Goal: Task Accomplishment & Management: Complete application form

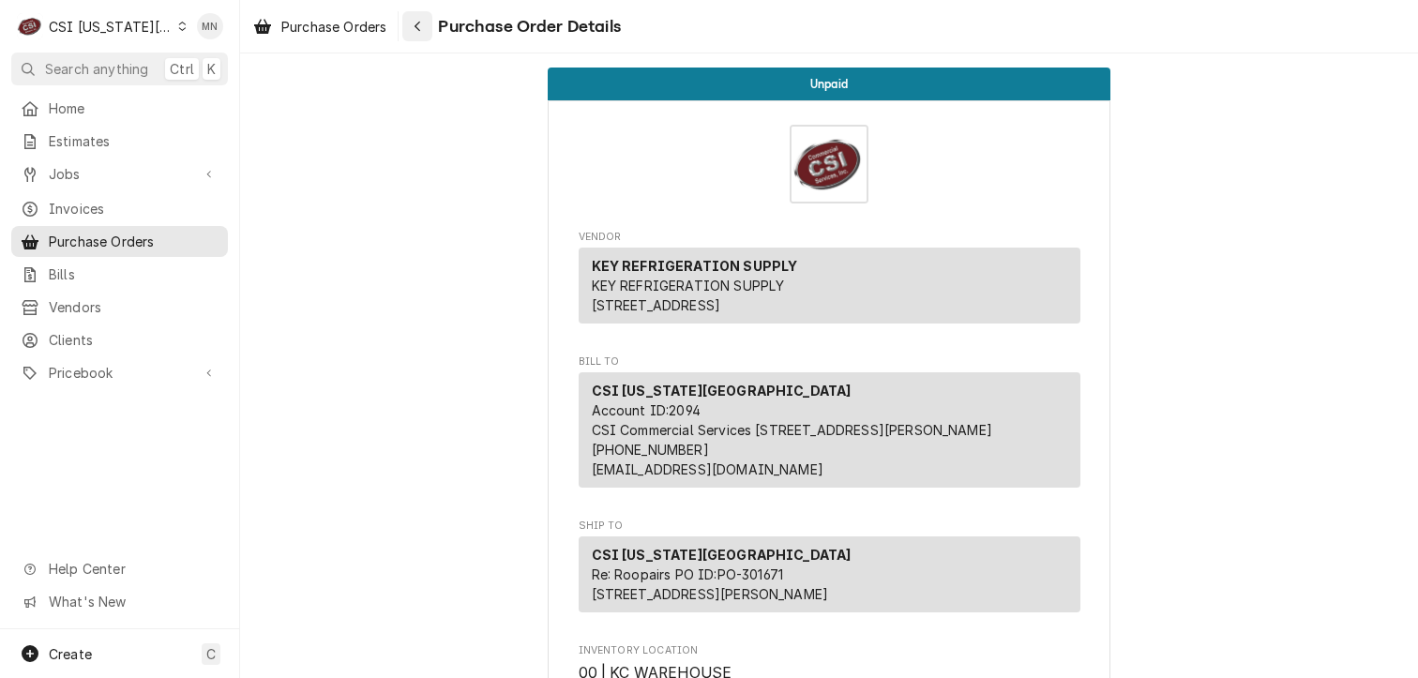
scroll to position [2345, 0]
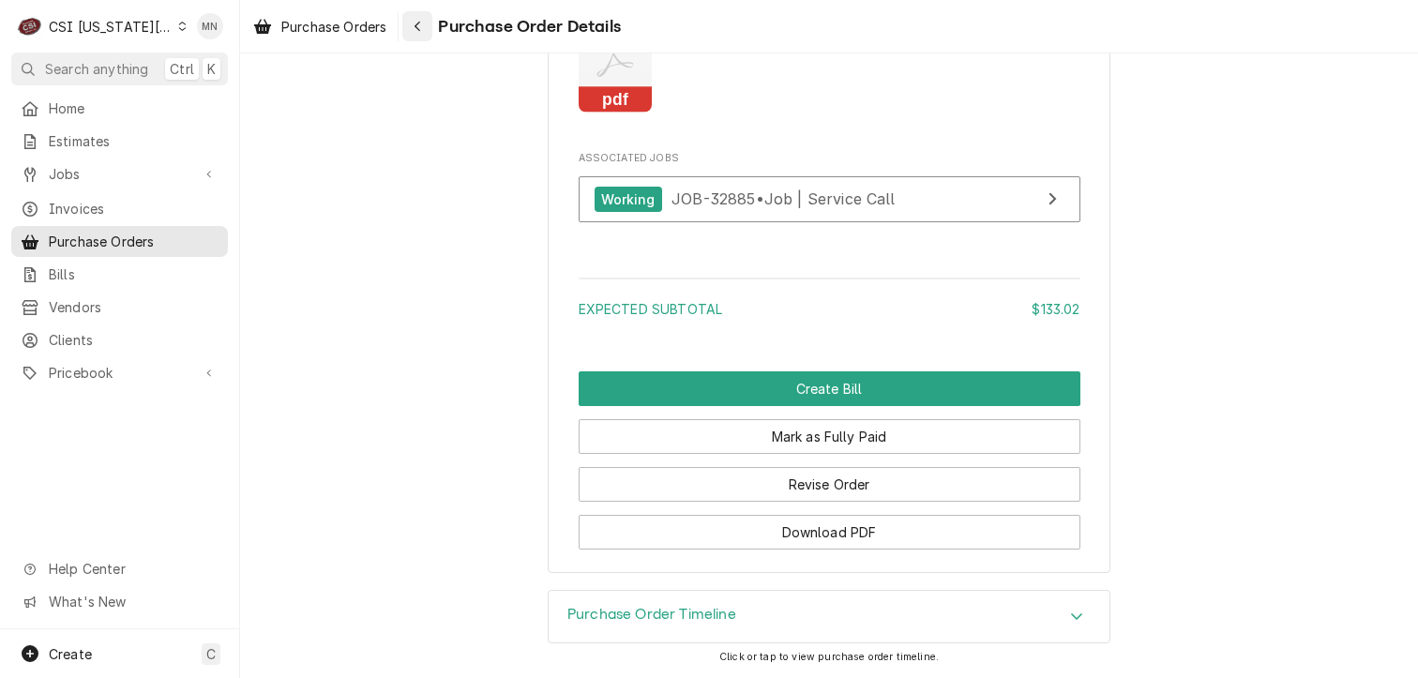
click at [420, 17] on div "Navigate back" at bounding box center [417, 26] width 19 height 19
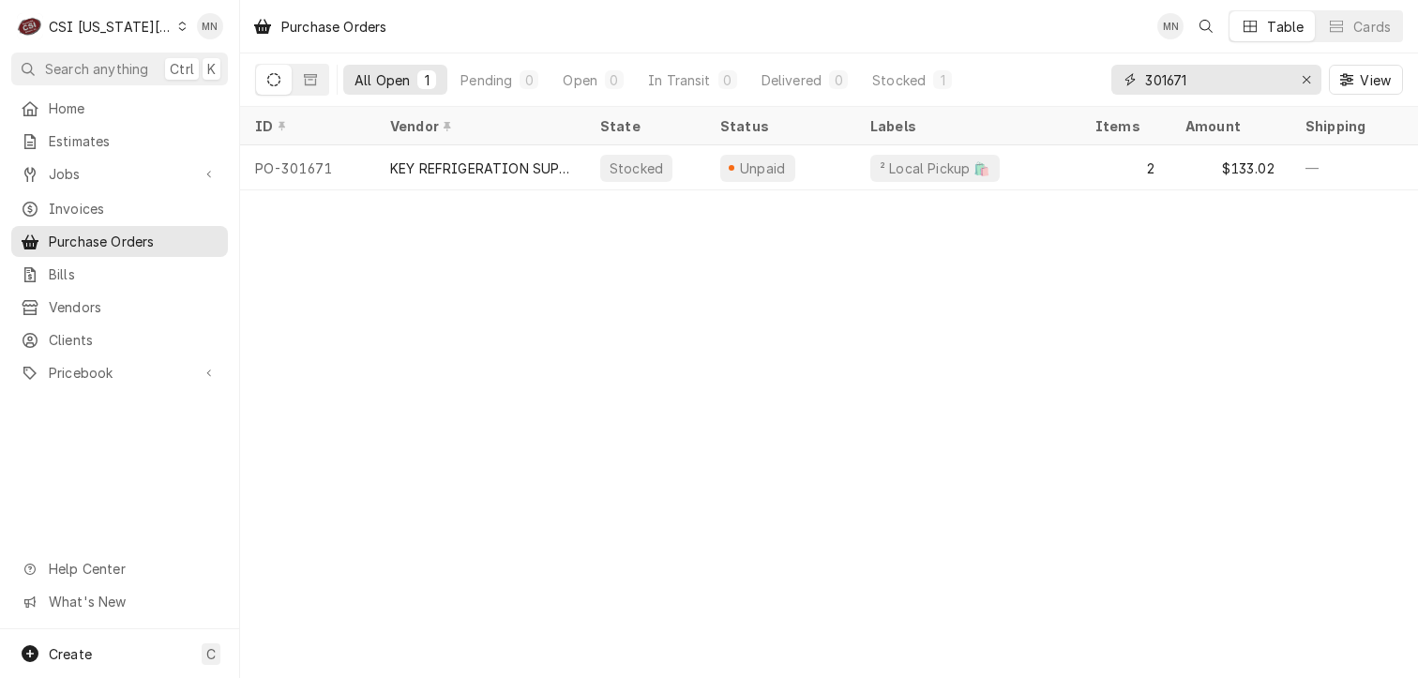
drag, startPoint x: 1201, startPoint y: 72, endPoint x: 1050, endPoint y: 89, distance: 152.0
click at [1050, 89] on div "All Open 1 Pending 0 Open 0 In Transit 0 Delivered 0 Stocked 1 301671 View" at bounding box center [829, 79] width 1148 height 53
type input "301681"
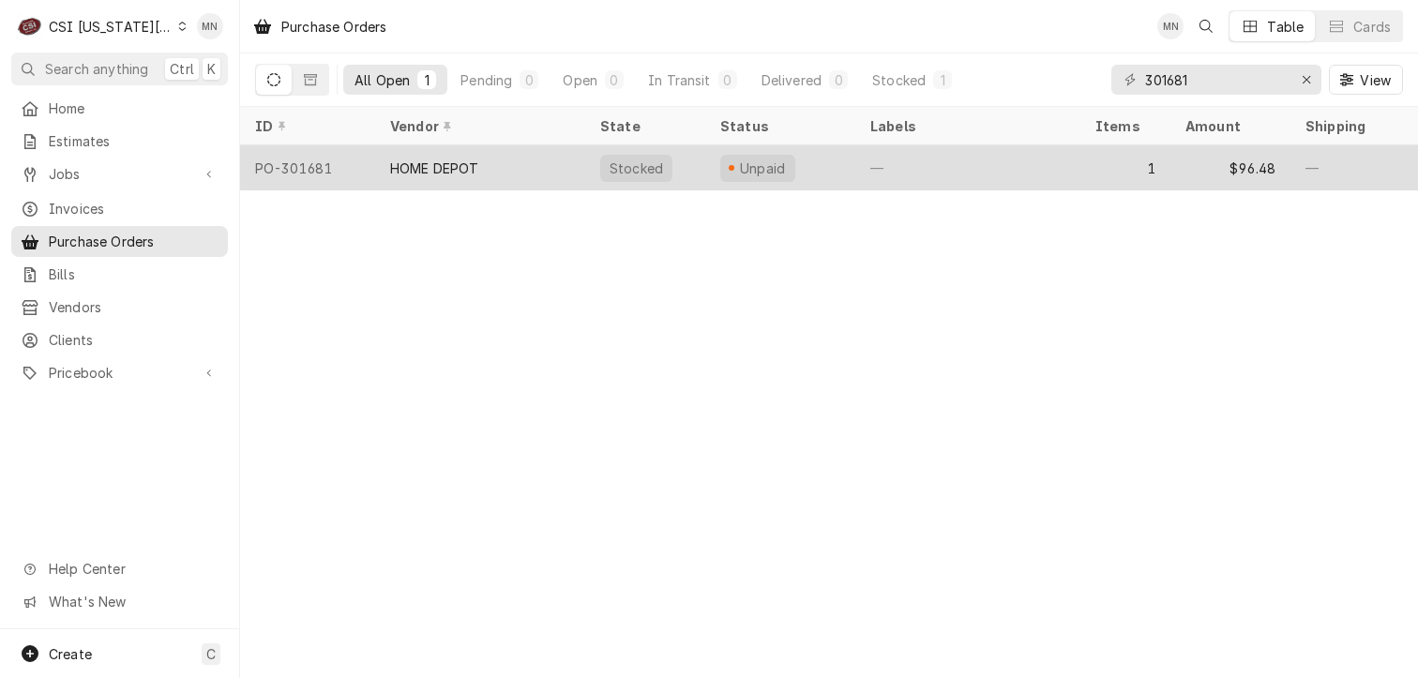
click at [488, 157] on div "HOME DEPOT" at bounding box center [480, 167] width 210 height 45
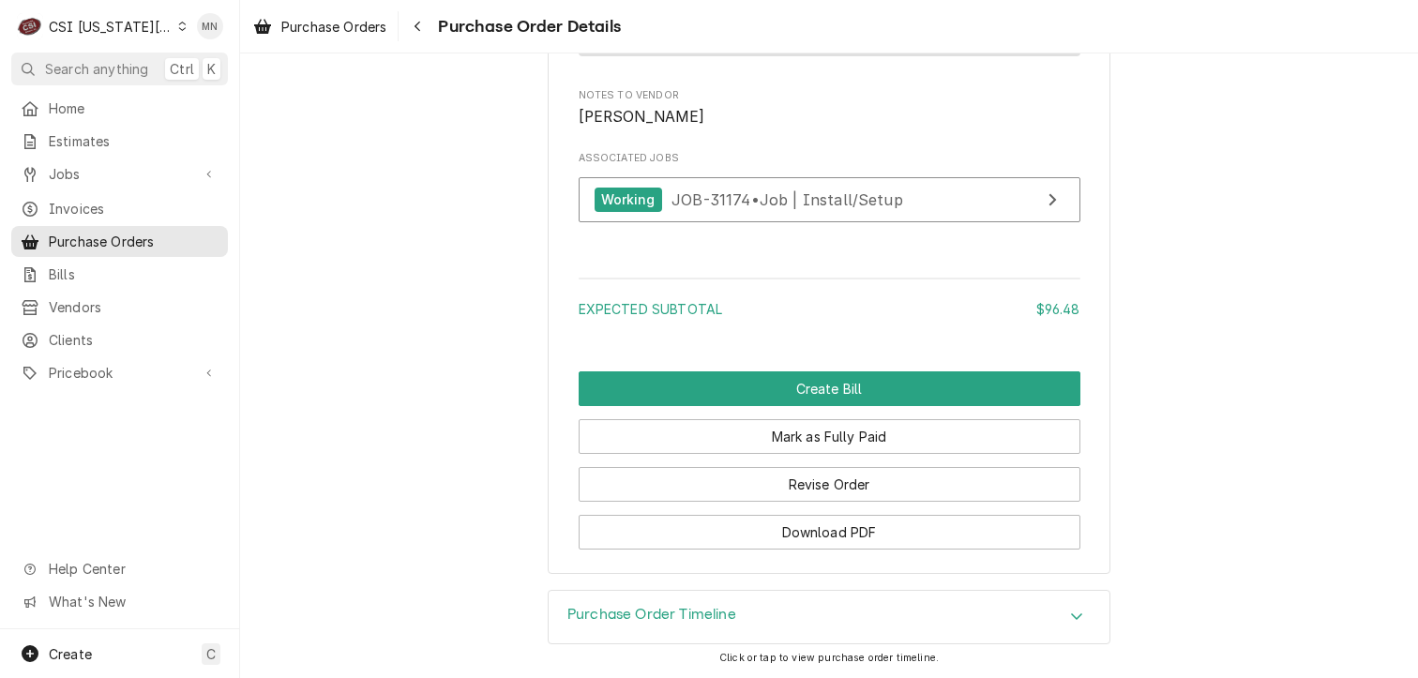
scroll to position [1677, 0]
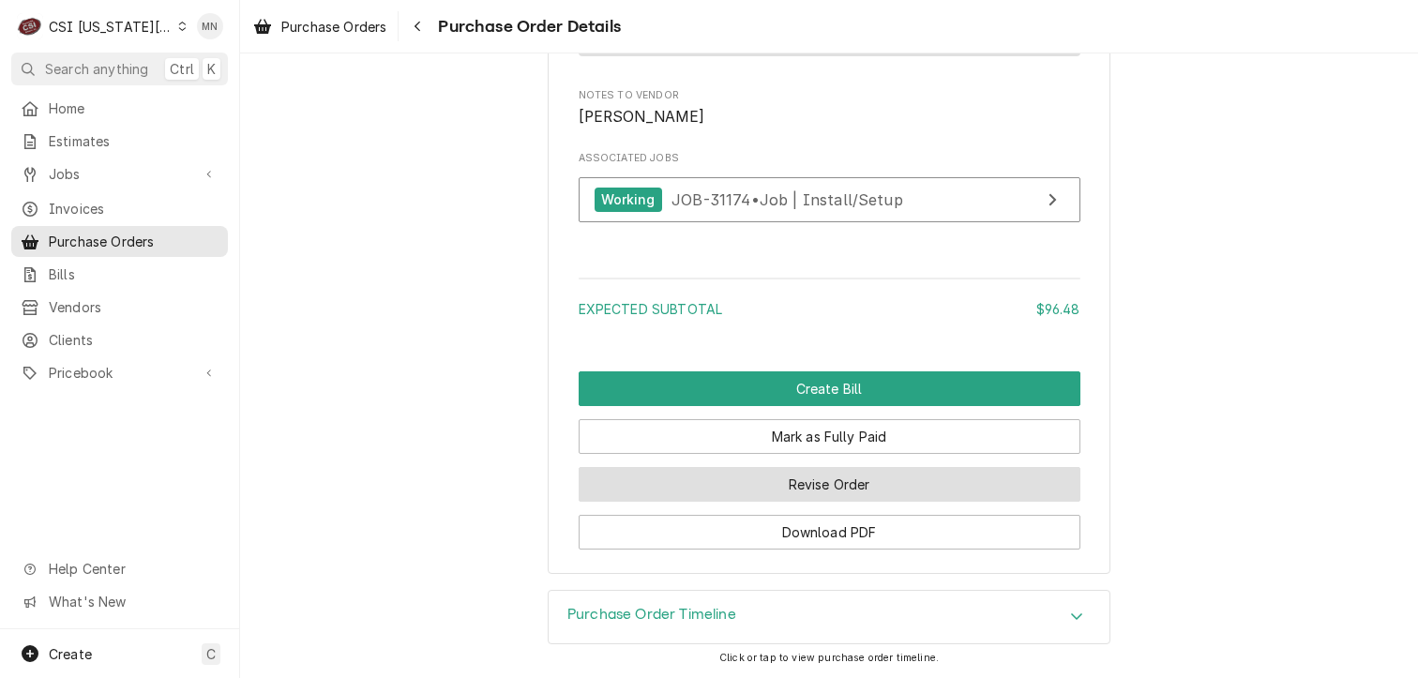
click at [859, 494] on button "Revise Order" at bounding box center [830, 484] width 502 height 35
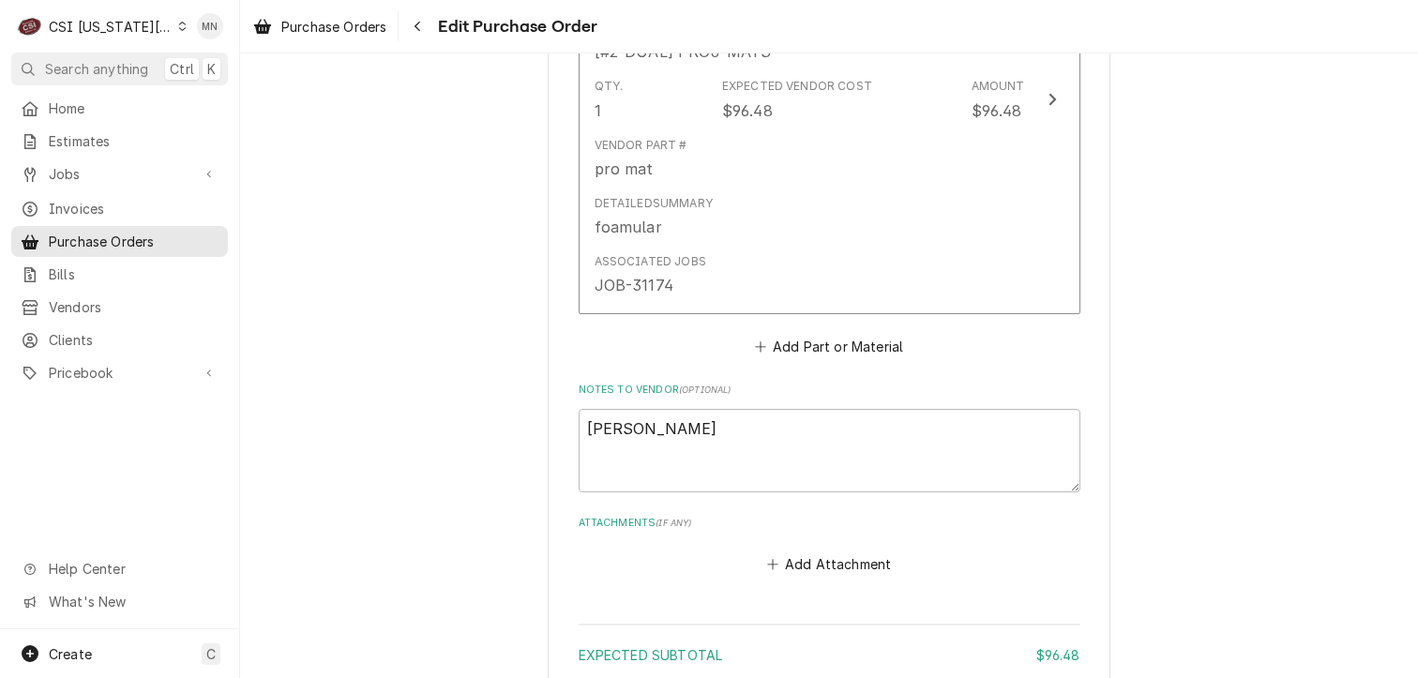
scroll to position [1249, 0]
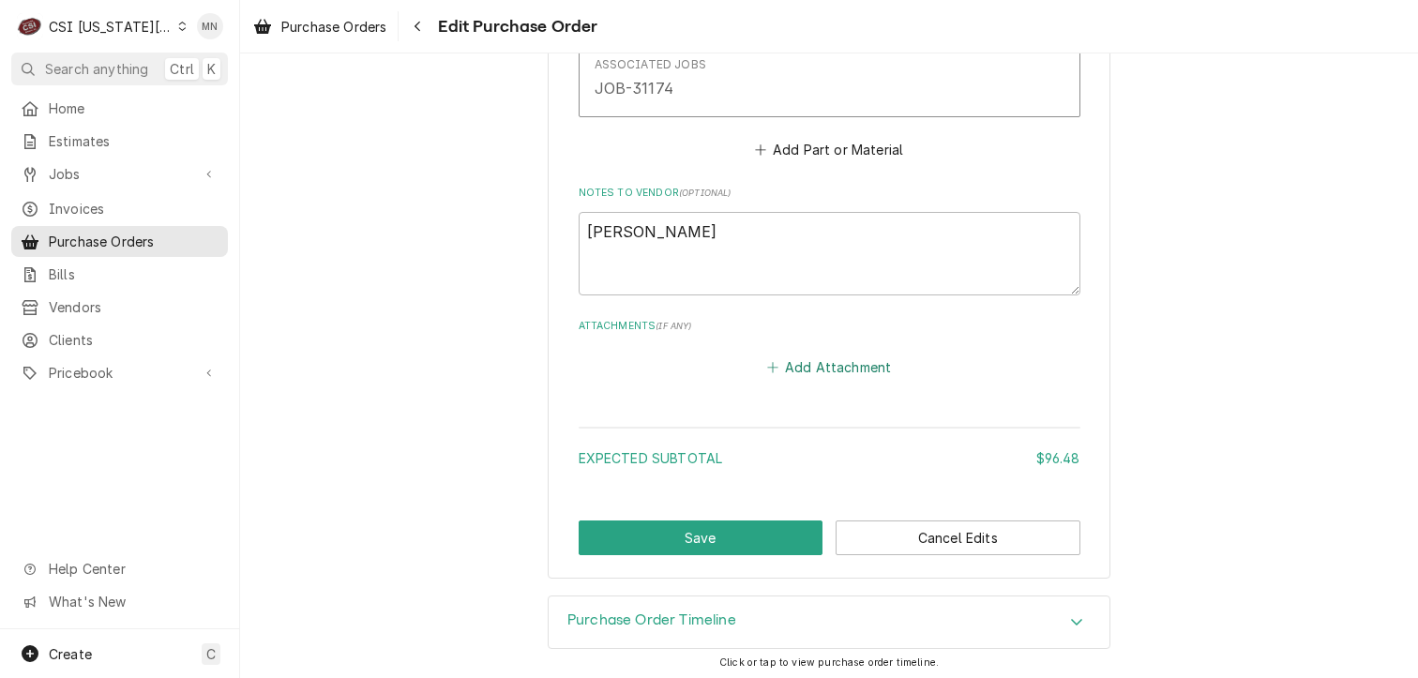
click at [859, 362] on button "Add Attachment" at bounding box center [829, 368] width 131 height 26
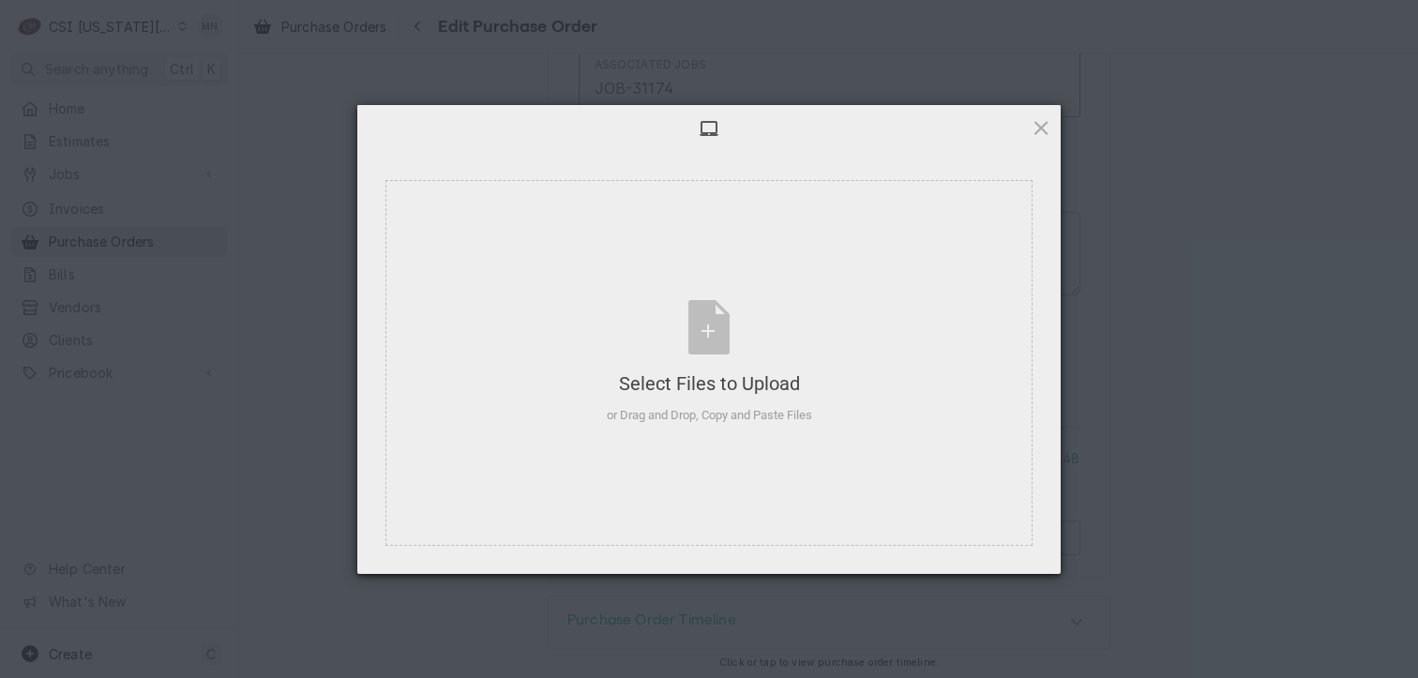
type textarea "x"
click at [728, 356] on div "Select Files to Upload or Drag and Drop, Copy and Paste Files" at bounding box center [709, 362] width 205 height 125
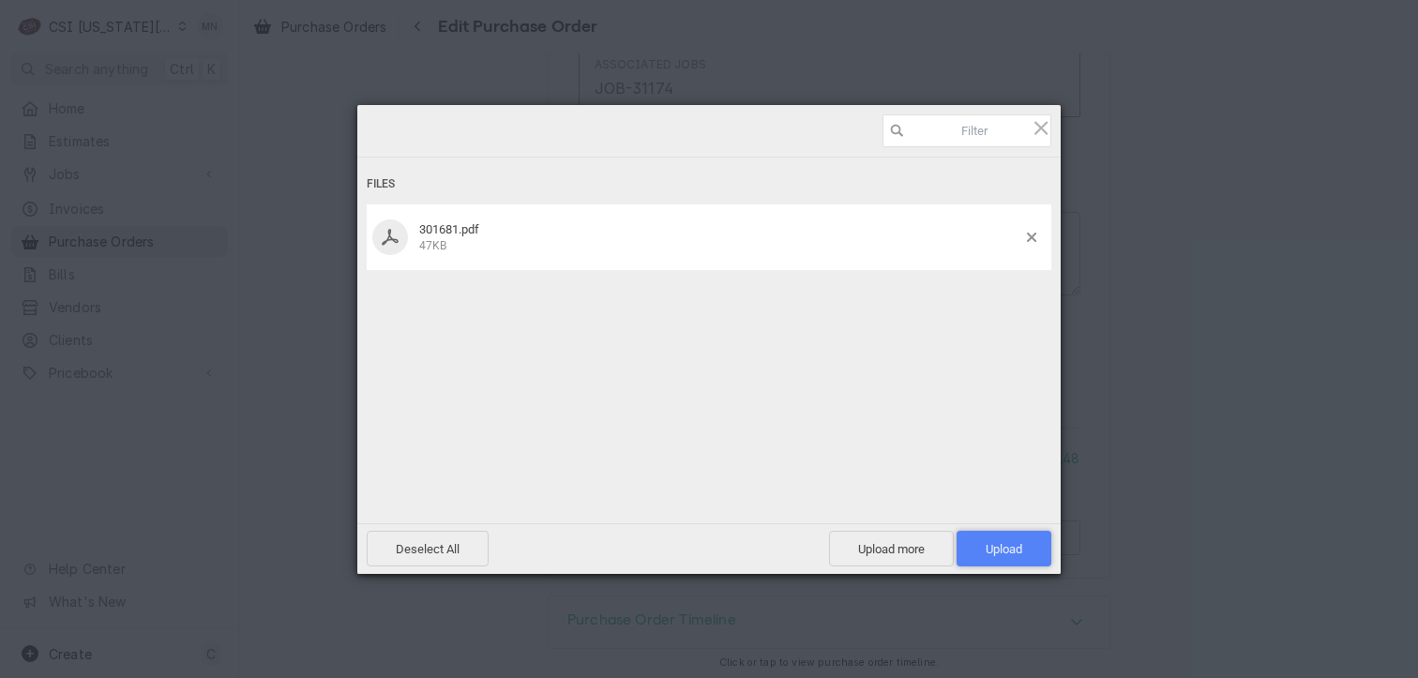
click at [1007, 555] on span "Upload 1" at bounding box center [1004, 549] width 37 height 14
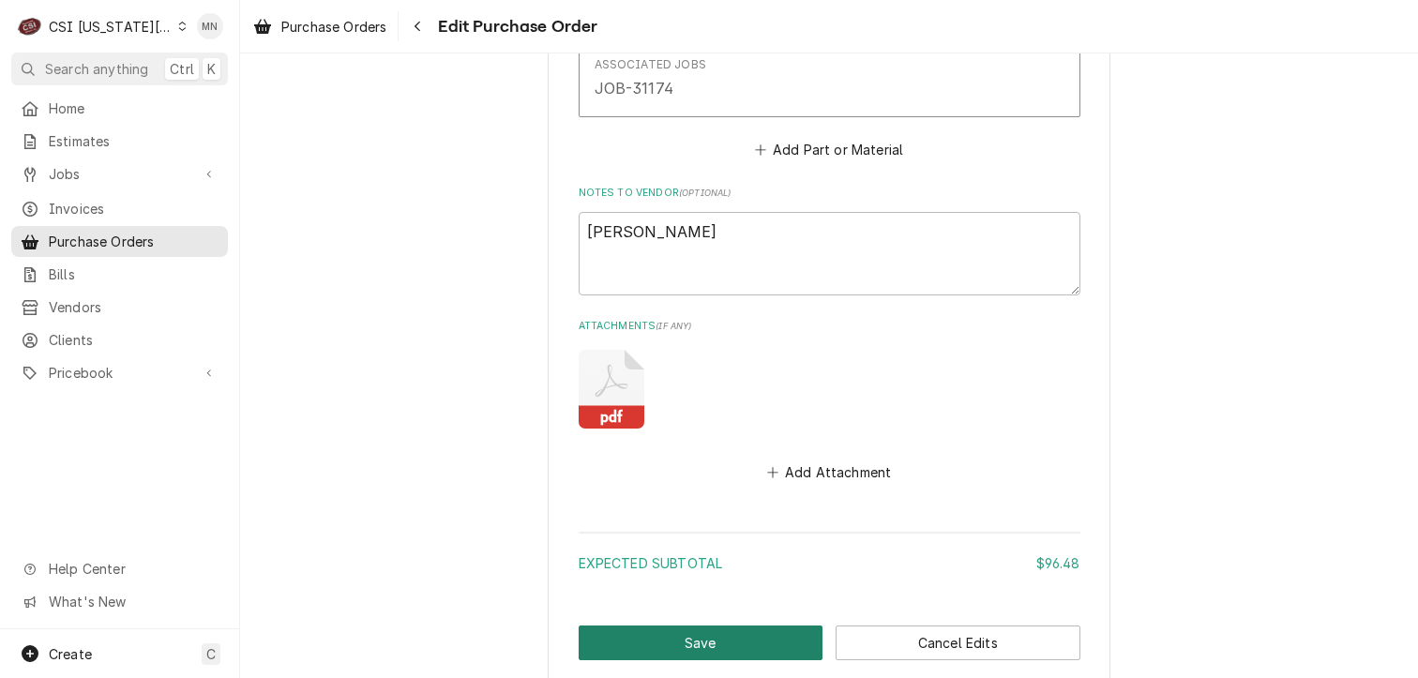
click at [735, 639] on button "Save" at bounding box center [701, 643] width 245 height 35
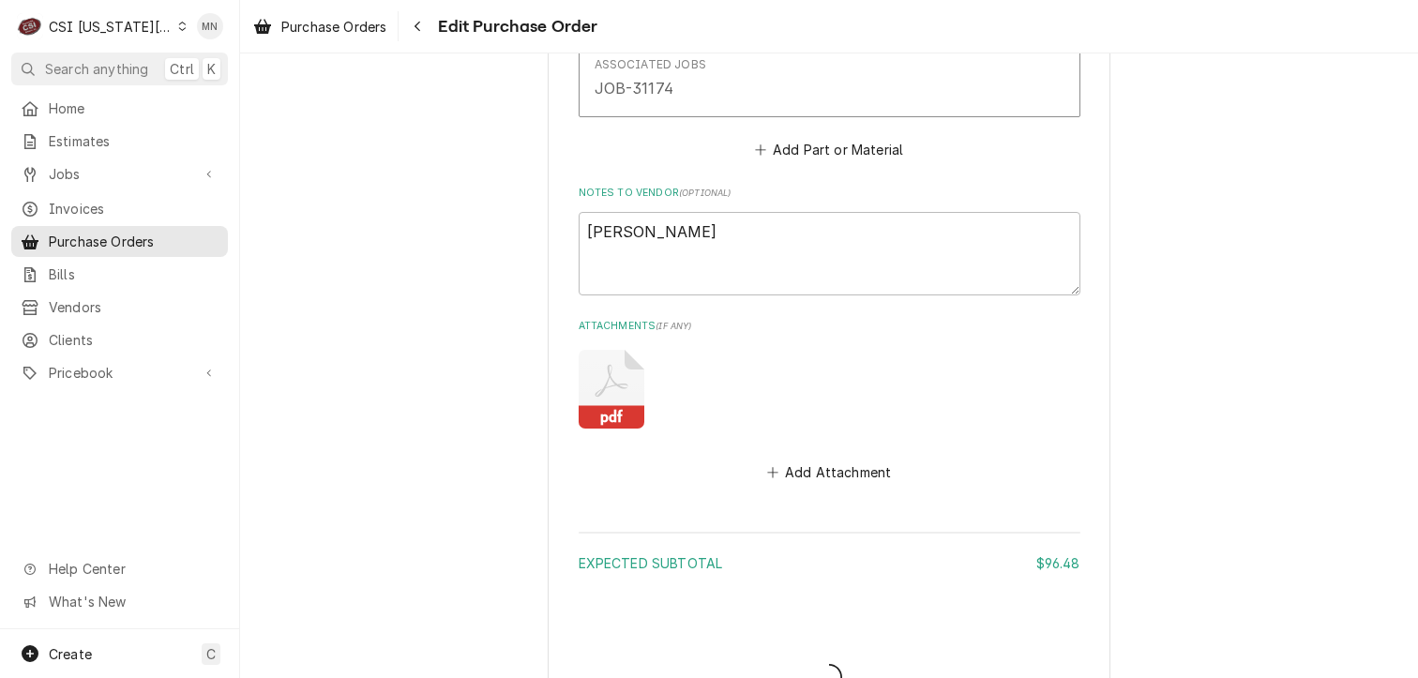
type textarea "x"
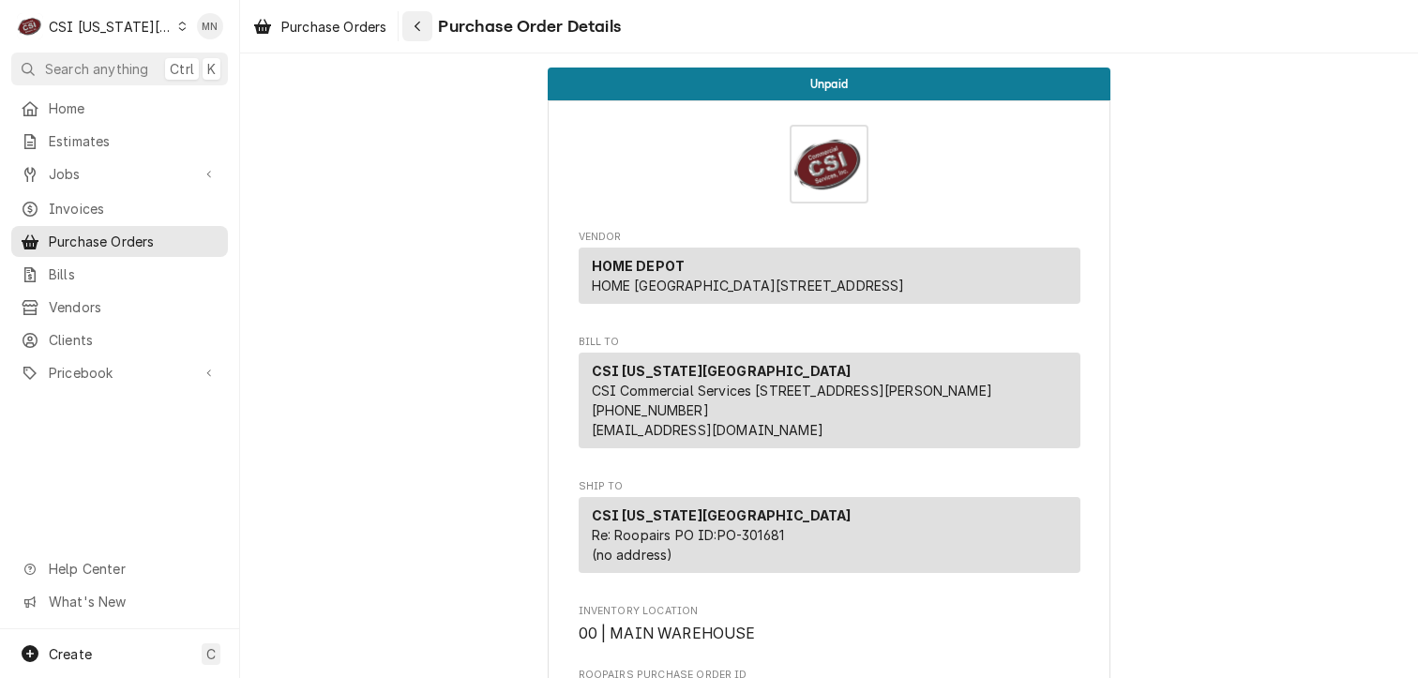
click at [416, 24] on icon "Navigate back" at bounding box center [418, 26] width 8 height 13
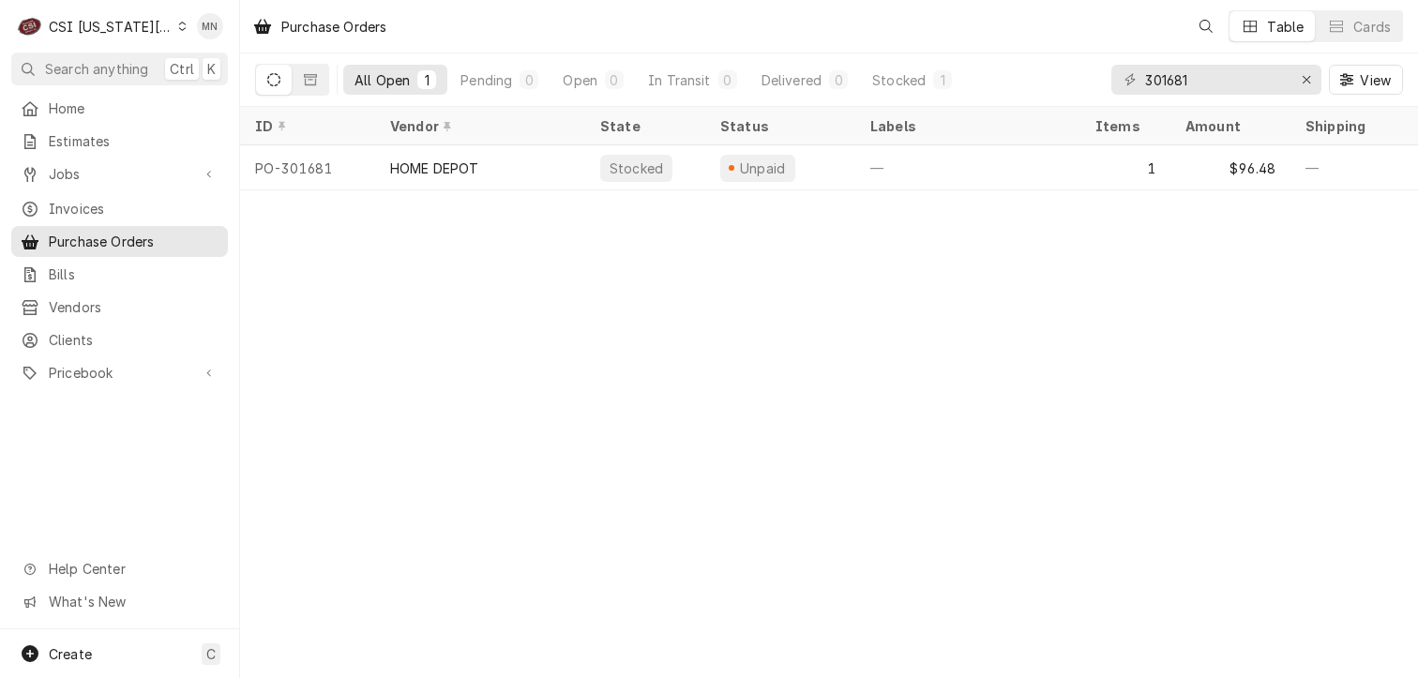
click at [105, 30] on div "CSI Kansas City" at bounding box center [111, 27] width 124 height 20
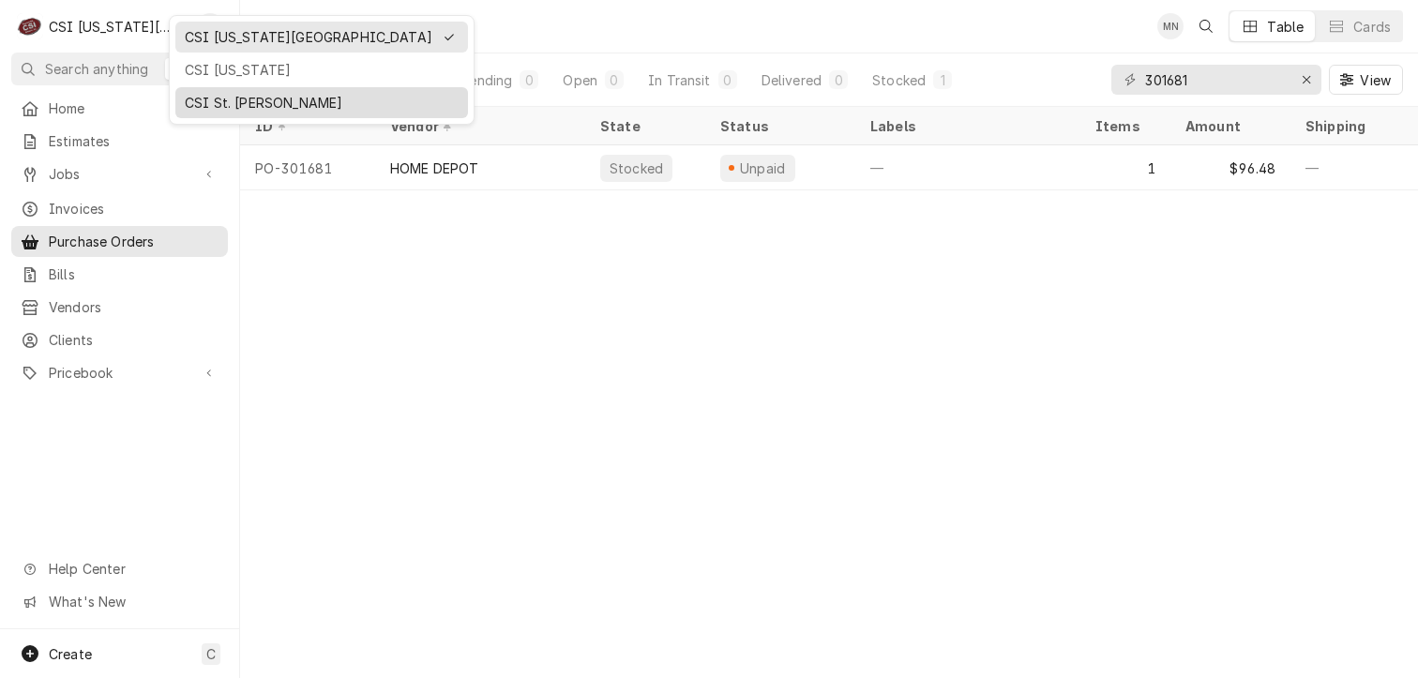
click at [219, 93] on div "CSI St. [PERSON_NAME]" at bounding box center [322, 103] width 274 height 20
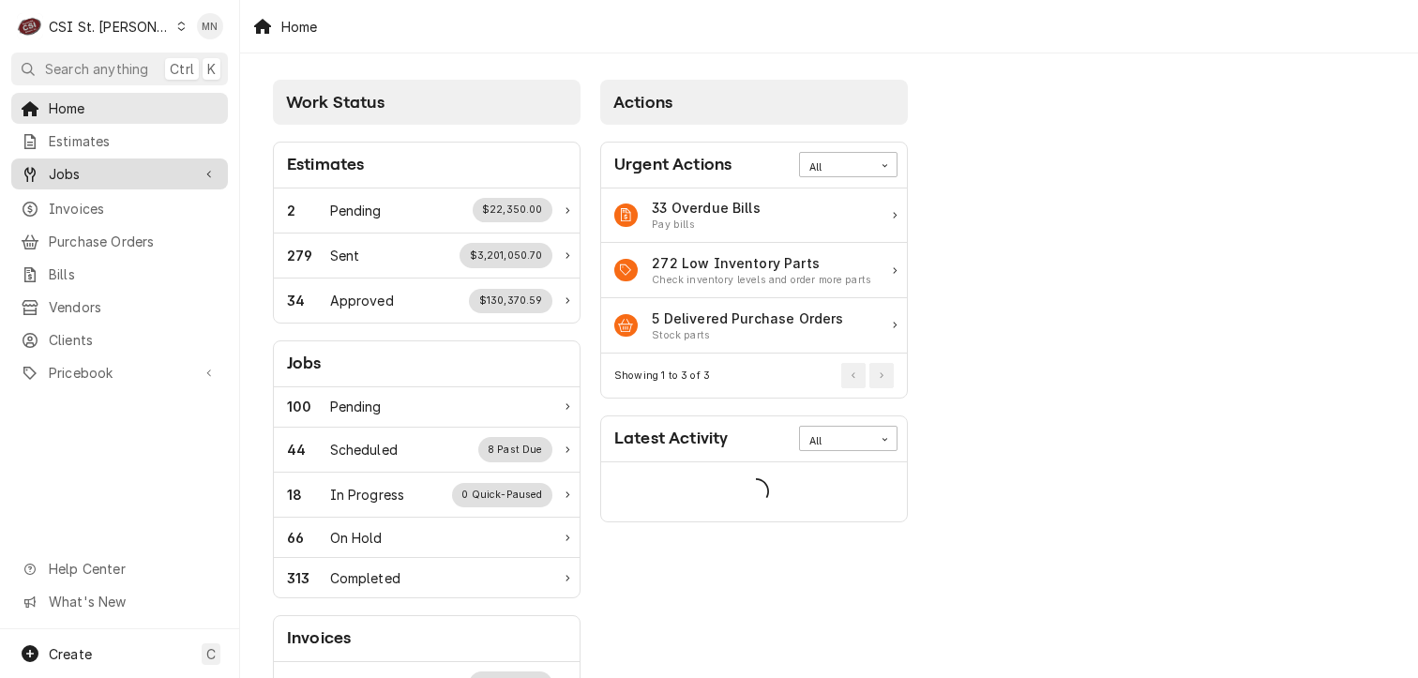
click at [92, 174] on span "Jobs" at bounding box center [120, 174] width 142 height 20
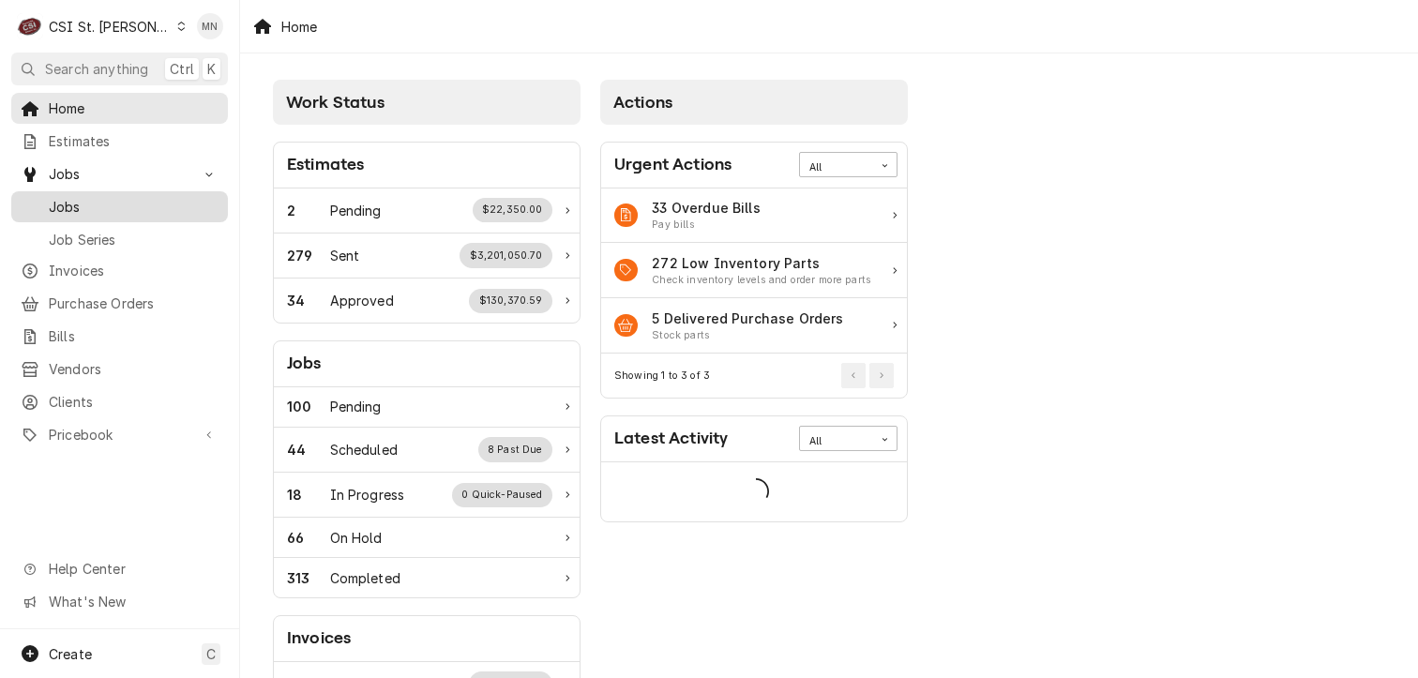
click at [83, 205] on span "Jobs" at bounding box center [134, 207] width 170 height 20
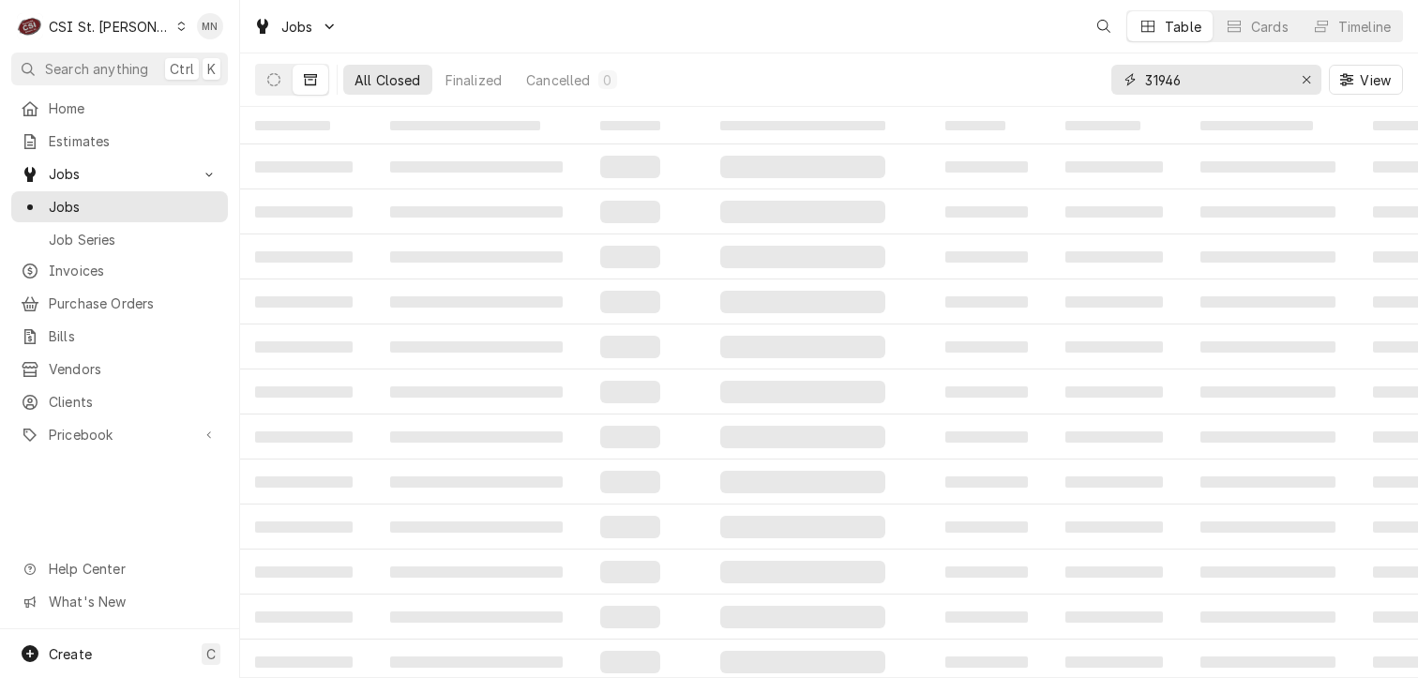
drag, startPoint x: 1212, startPoint y: 91, endPoint x: 1090, endPoint y: 88, distance: 122.0
click at [1092, 88] on div "All Closed Finalized Cancelled 0 31946 View" at bounding box center [829, 79] width 1148 height 53
type input "37993"
click at [272, 78] on icon "Dynamic Content Wrapper" at bounding box center [273, 79] width 13 height 13
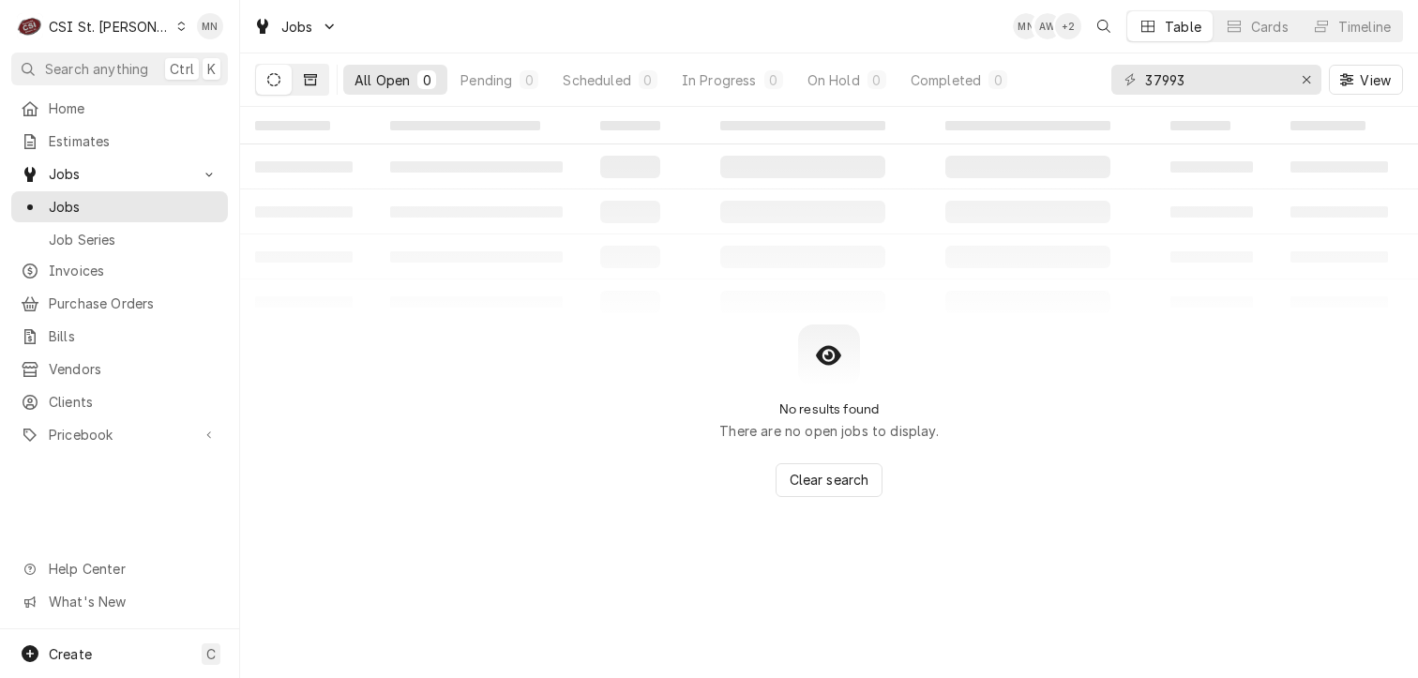
click at [314, 71] on button "Dynamic Content Wrapper" at bounding box center [311, 80] width 36 height 30
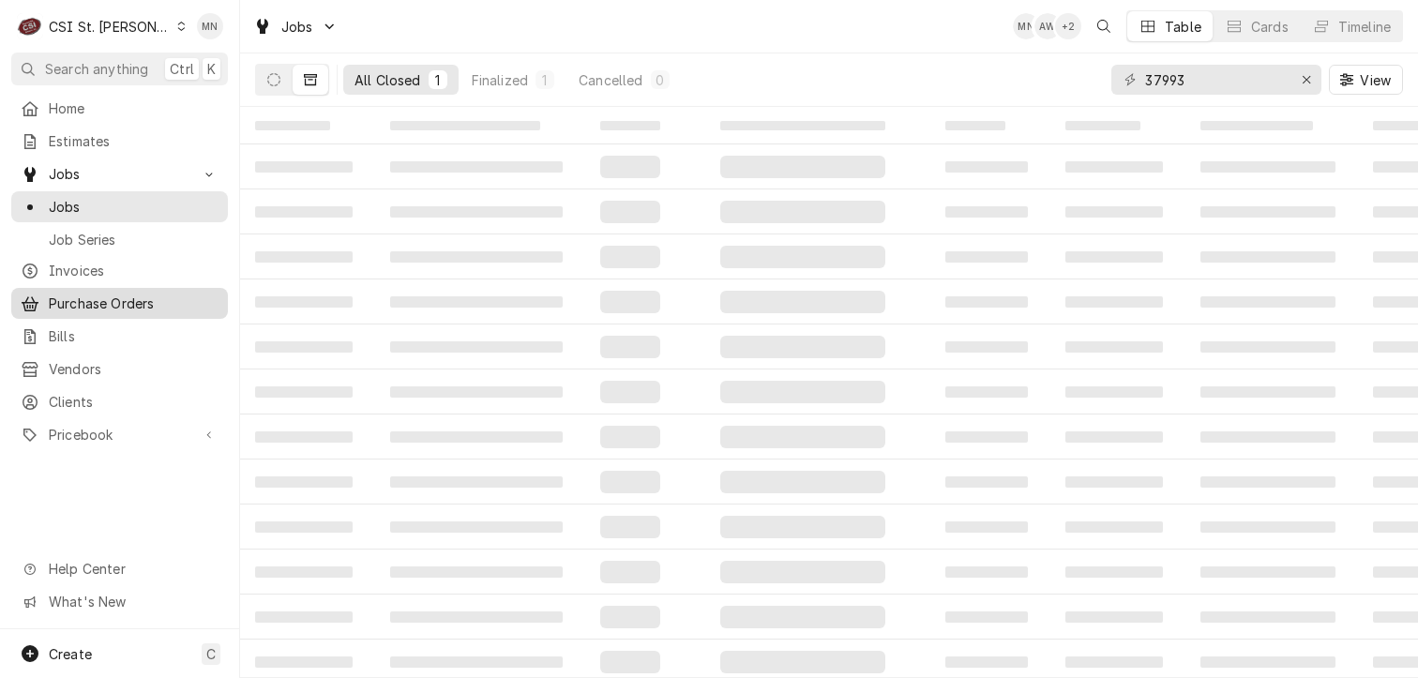
click at [86, 298] on span "Purchase Orders" at bounding box center [134, 304] width 170 height 20
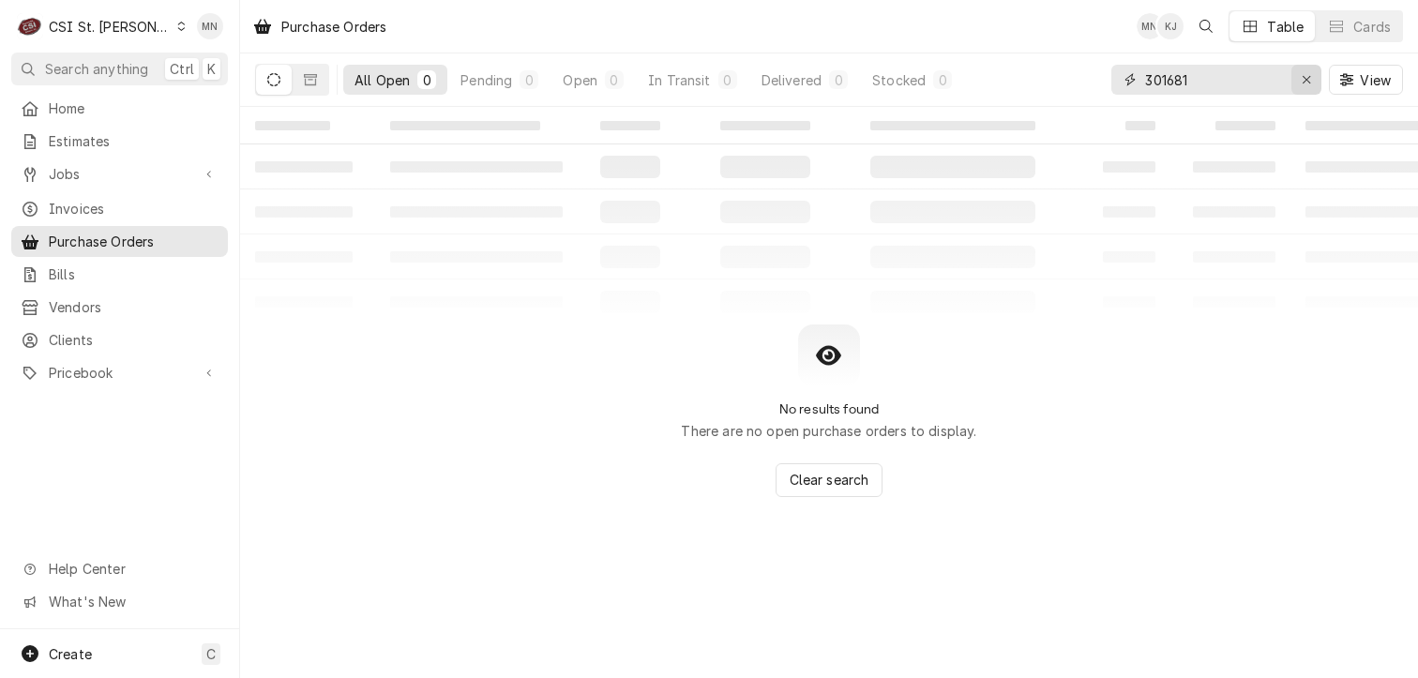
click at [1309, 78] on icon "Erase input" at bounding box center [1307, 79] width 10 height 13
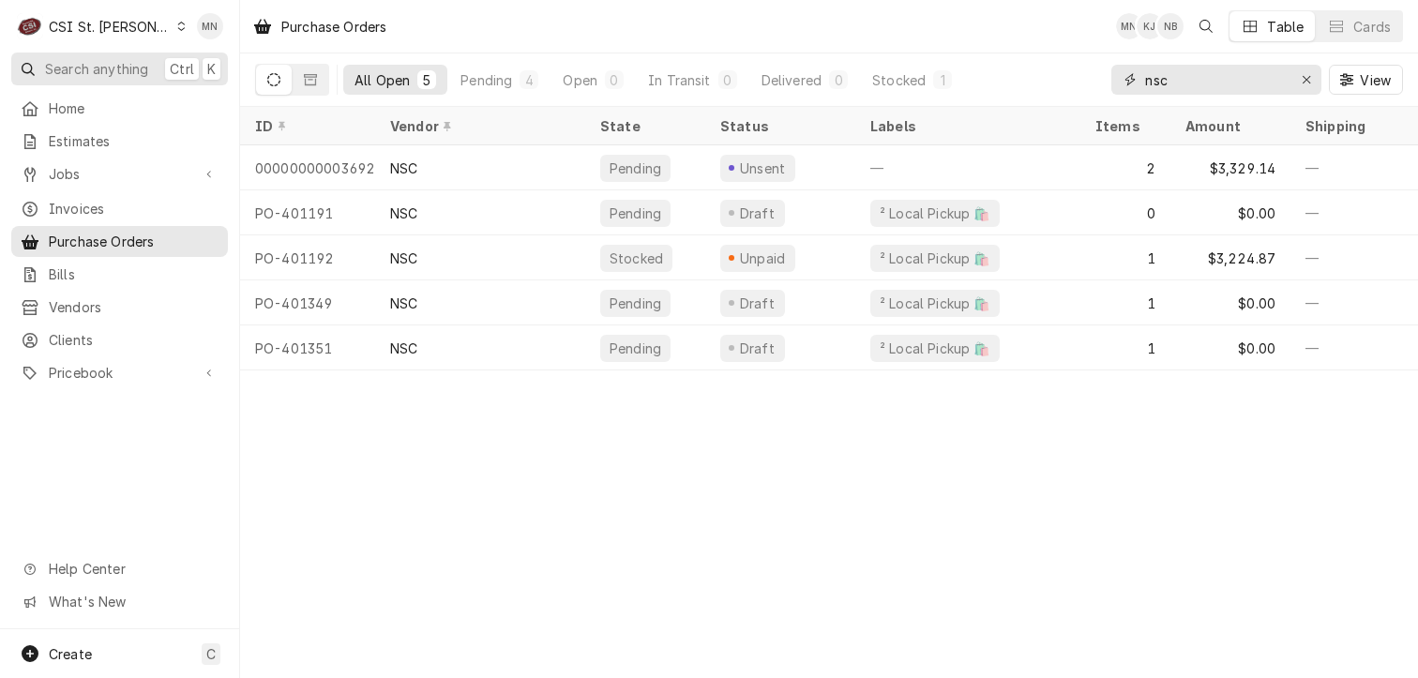
type input "nsc"
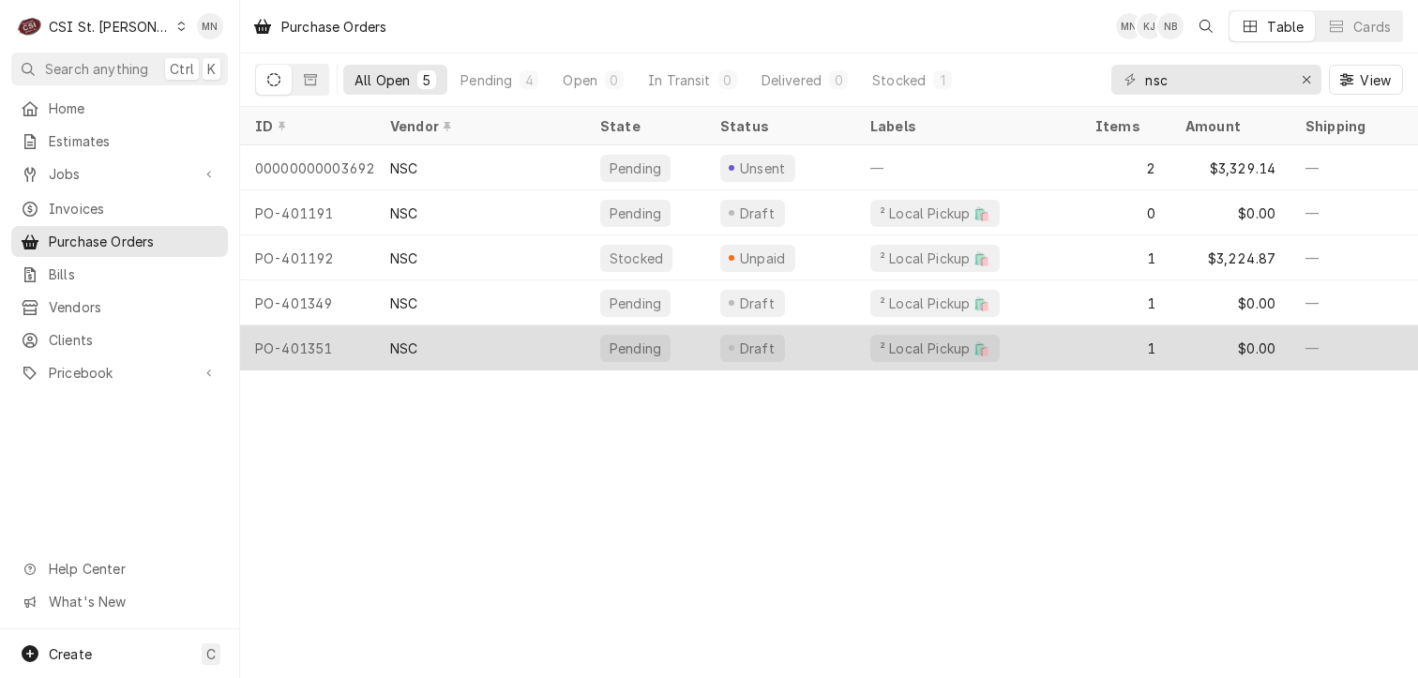
click at [336, 340] on div "PO-401351" at bounding box center [307, 347] width 135 height 45
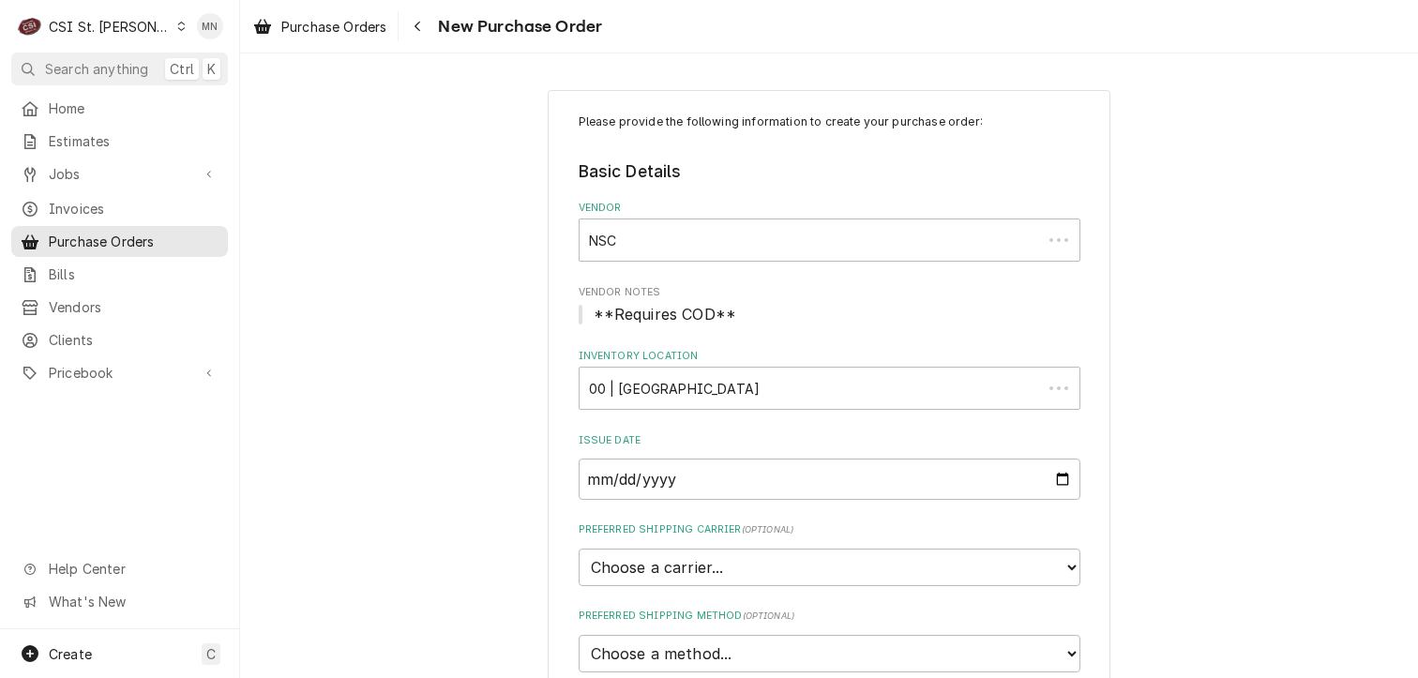
type textarea "x"
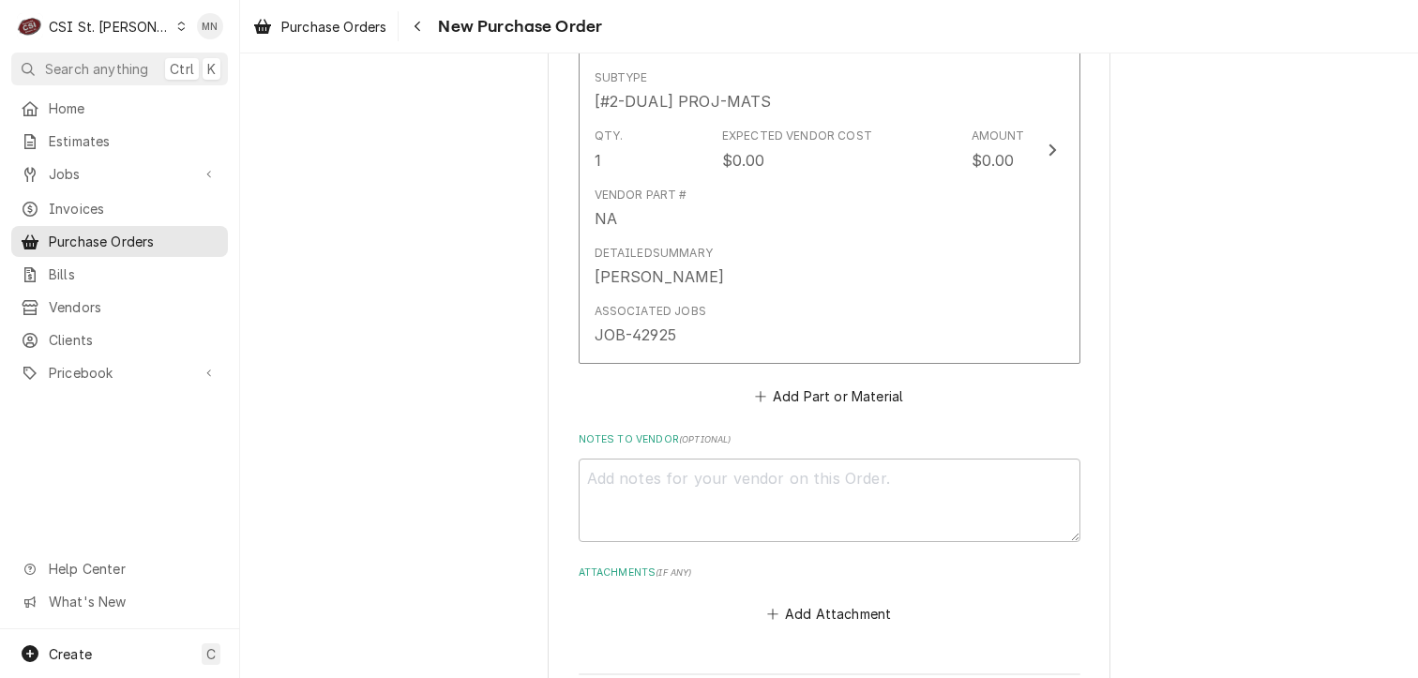
scroll to position [938, 0]
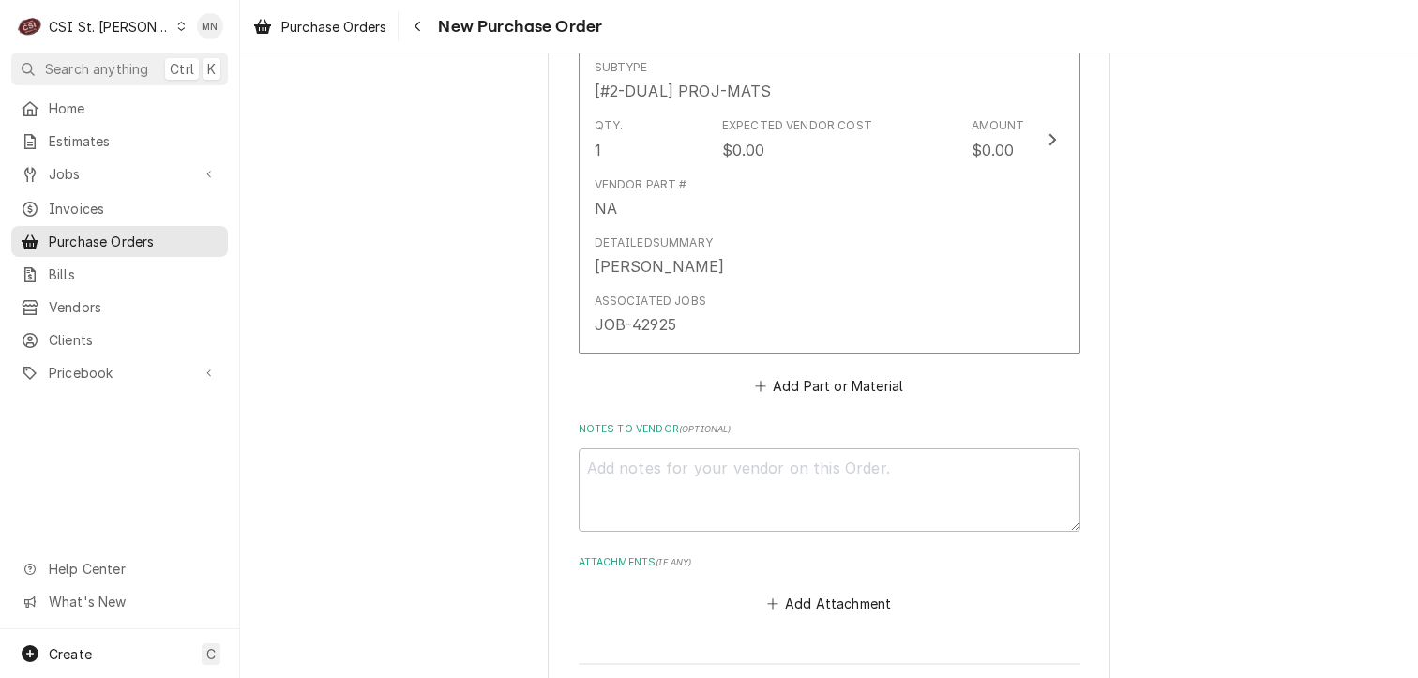
click at [124, 19] on div "CSI St. [PERSON_NAME]" at bounding box center [110, 27] width 122 height 20
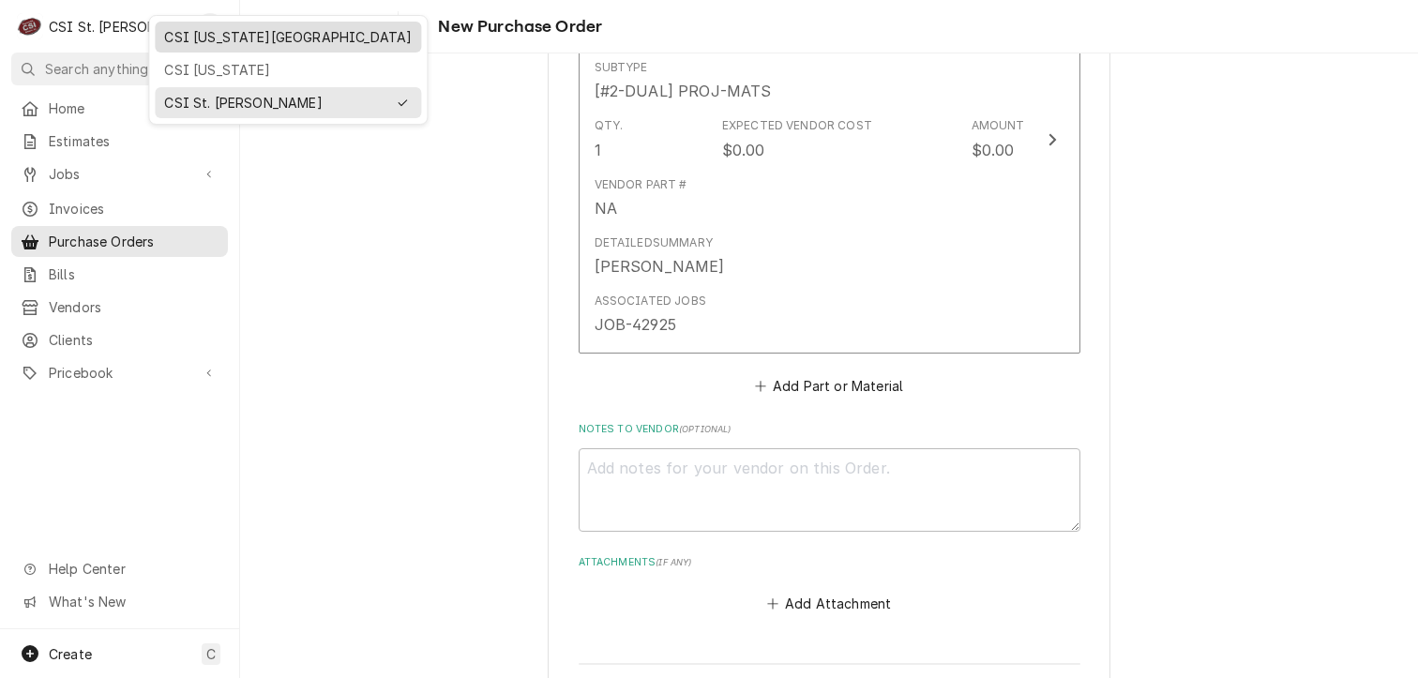
click at [208, 38] on div "CSI Kansas City" at bounding box center [288, 37] width 248 height 20
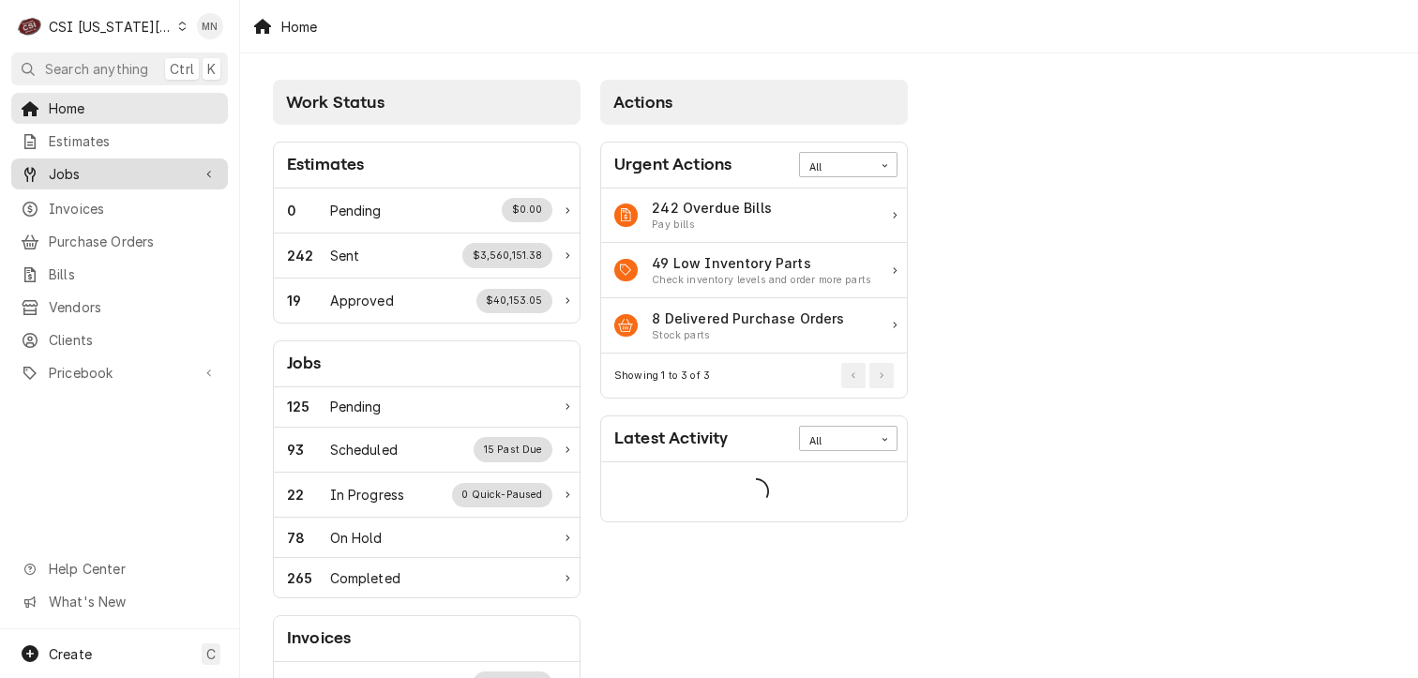
click at [94, 173] on span "Jobs" at bounding box center [120, 174] width 142 height 20
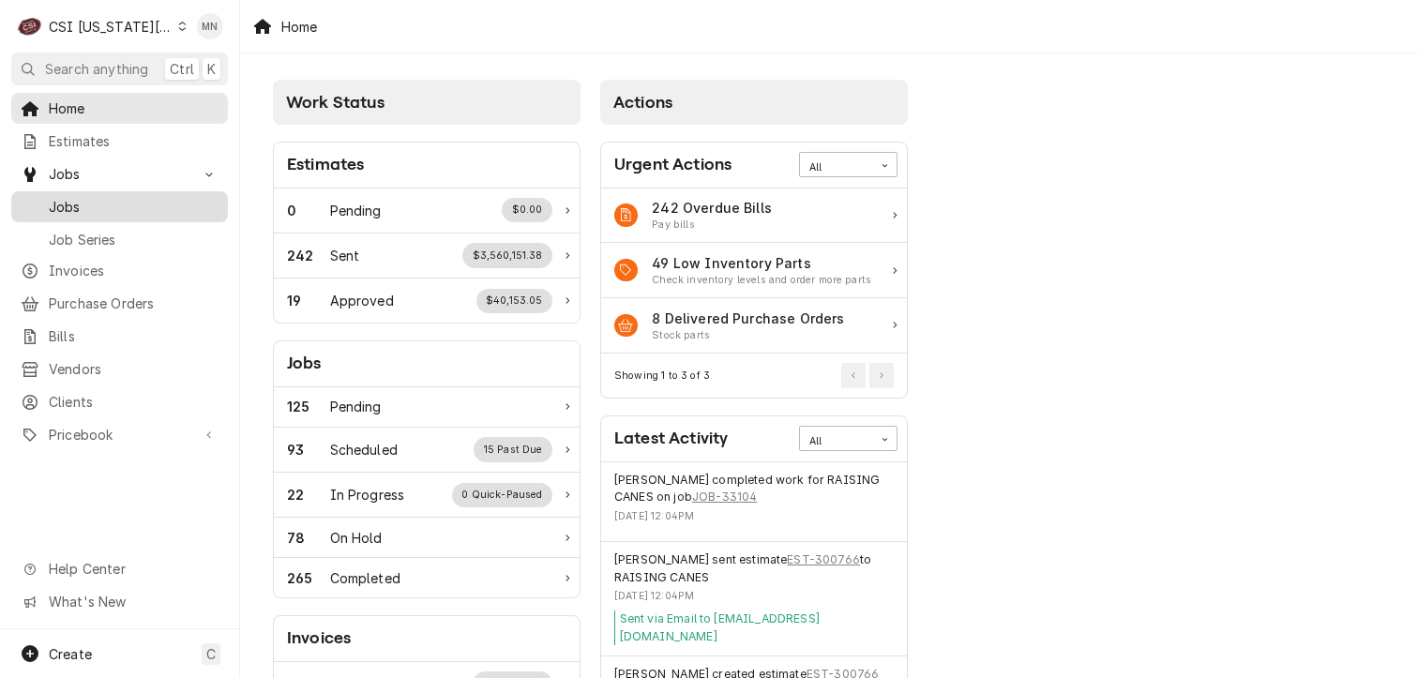
drag, startPoint x: 74, startPoint y: 196, endPoint x: 145, endPoint y: 202, distance: 71.5
click at [73, 197] on span "Jobs" at bounding box center [134, 207] width 170 height 20
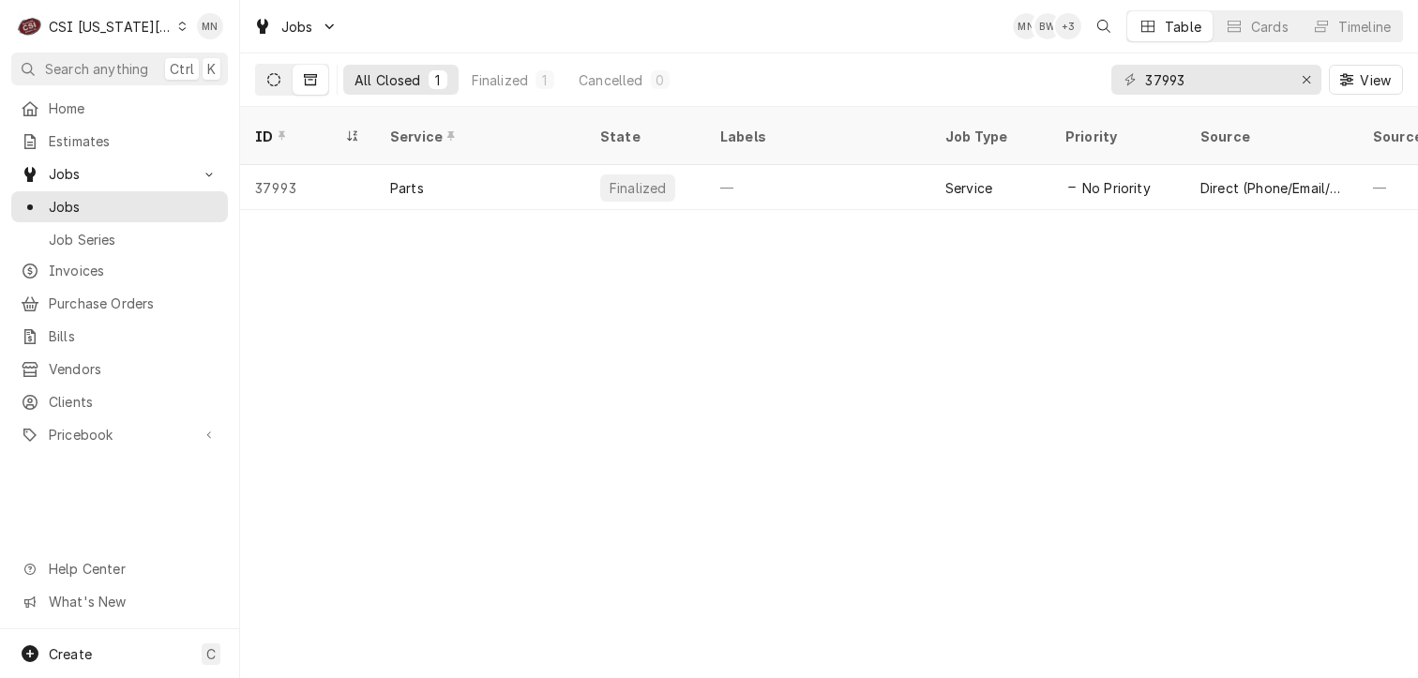
click at [263, 78] on button "Dynamic Content Wrapper" at bounding box center [274, 80] width 36 height 30
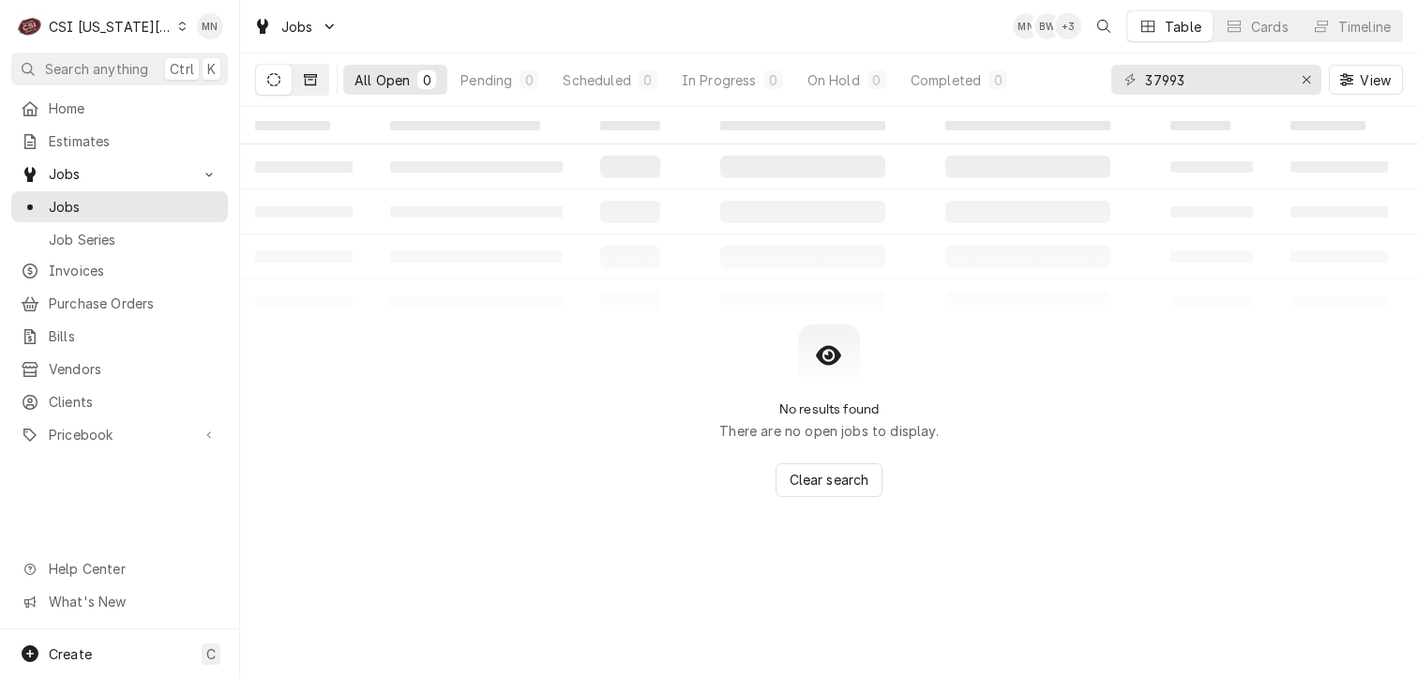
click at [308, 74] on icon "Dynamic Content Wrapper" at bounding box center [310, 79] width 13 height 11
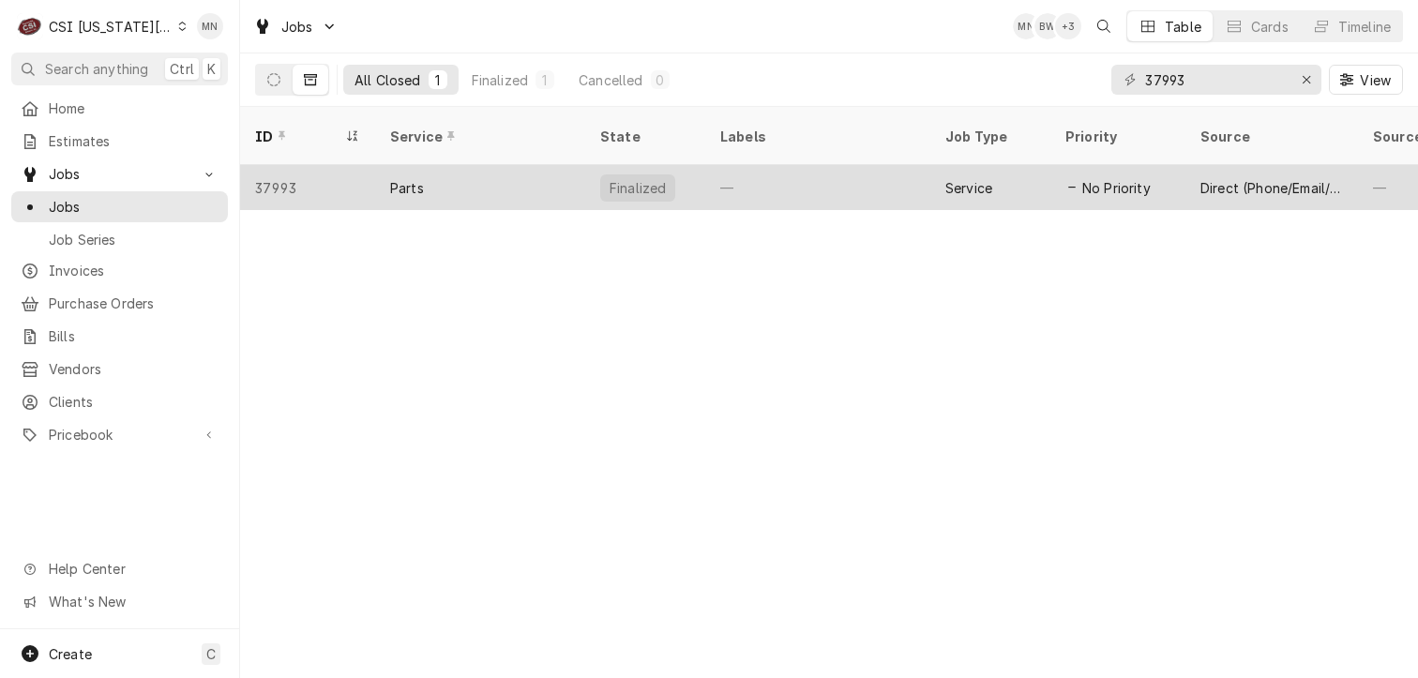
click at [316, 165] on div "37993" at bounding box center [307, 187] width 135 height 45
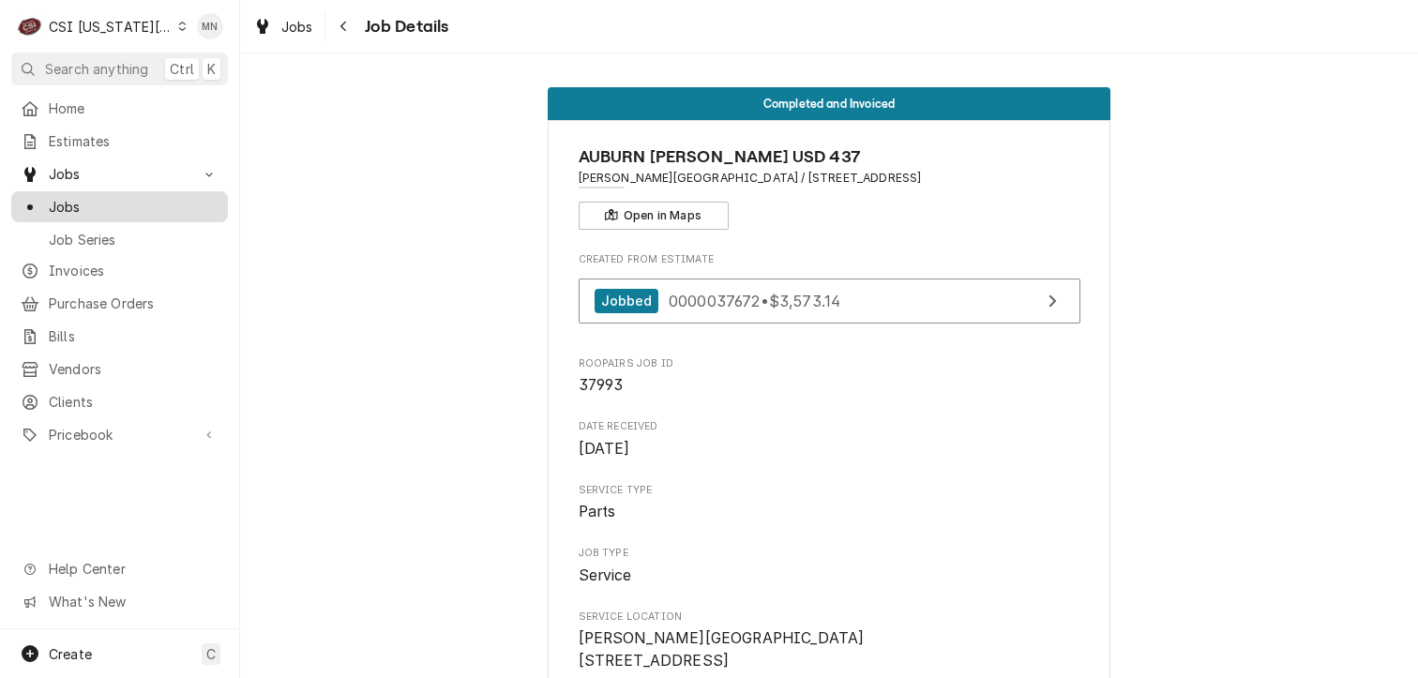
drag, startPoint x: 68, startPoint y: 187, endPoint x: 75, endPoint y: 172, distance: 16.4
click at [69, 184] on div "Jobs Jobs Job Series" at bounding box center [119, 206] width 217 height 95
click at [76, 171] on span "Jobs" at bounding box center [120, 174] width 142 height 20
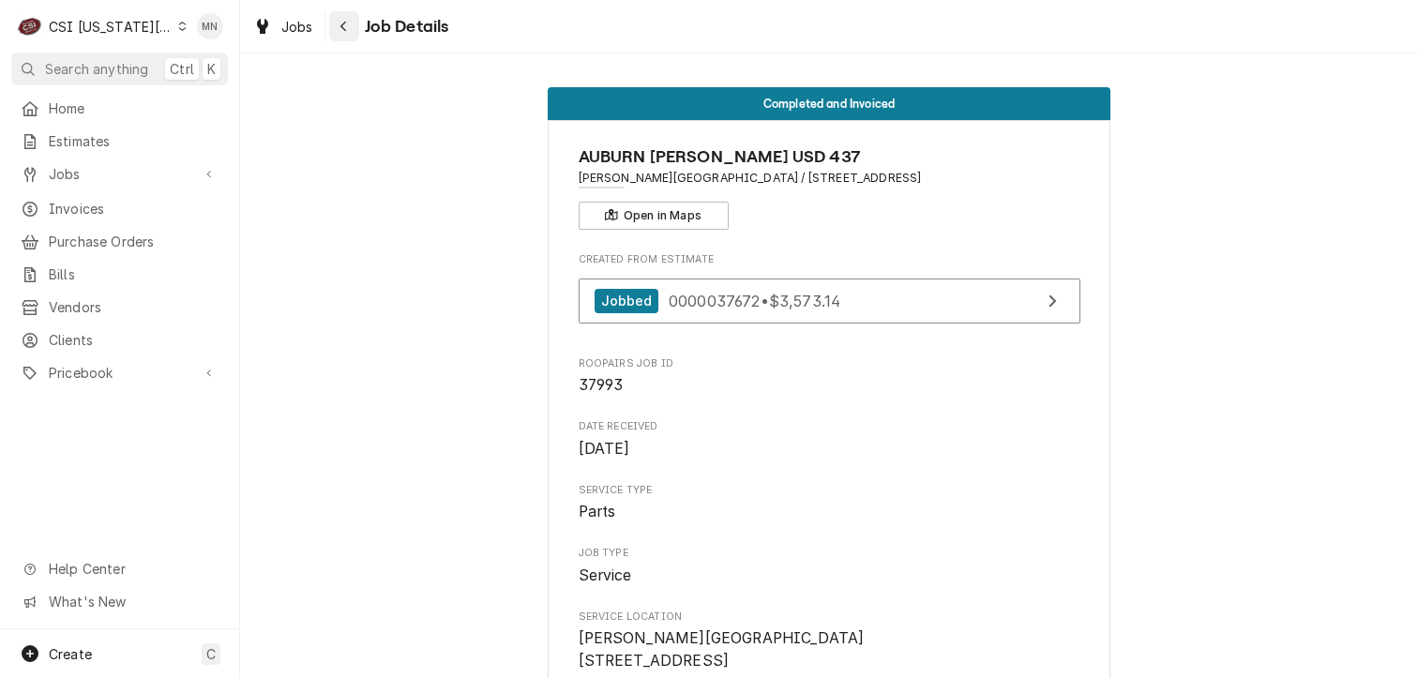
click at [342, 29] on icon "Navigate back" at bounding box center [344, 26] width 8 height 13
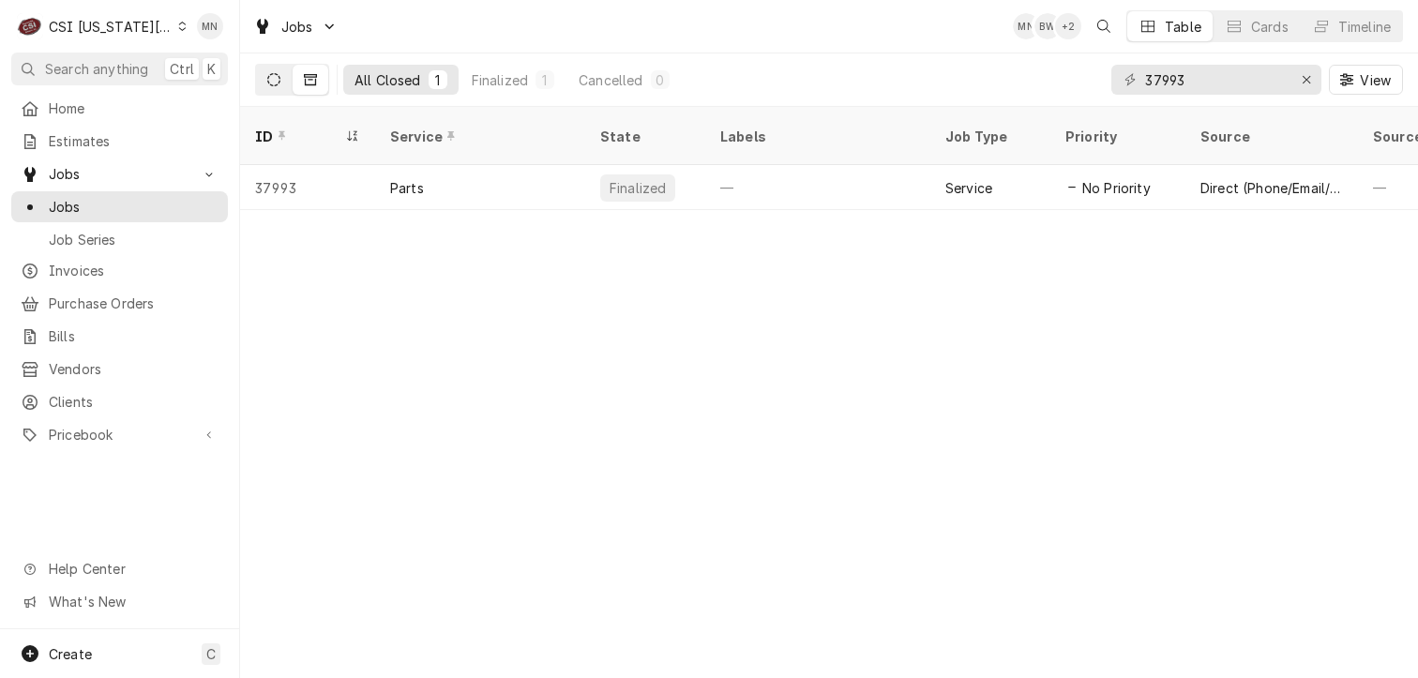
click at [270, 73] on icon "Dynamic Content Wrapper" at bounding box center [273, 79] width 13 height 13
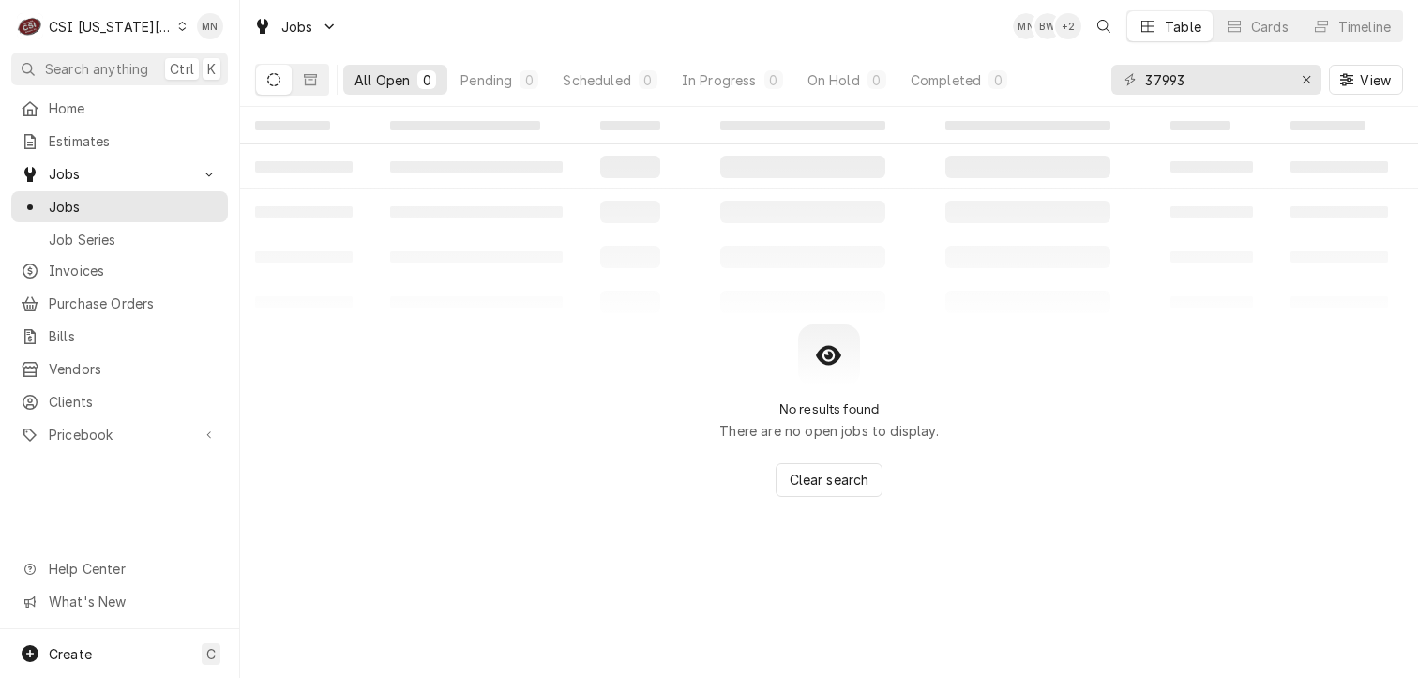
click at [142, 24] on div "CSI [US_STATE][GEOGRAPHIC_DATA]" at bounding box center [111, 27] width 124 height 20
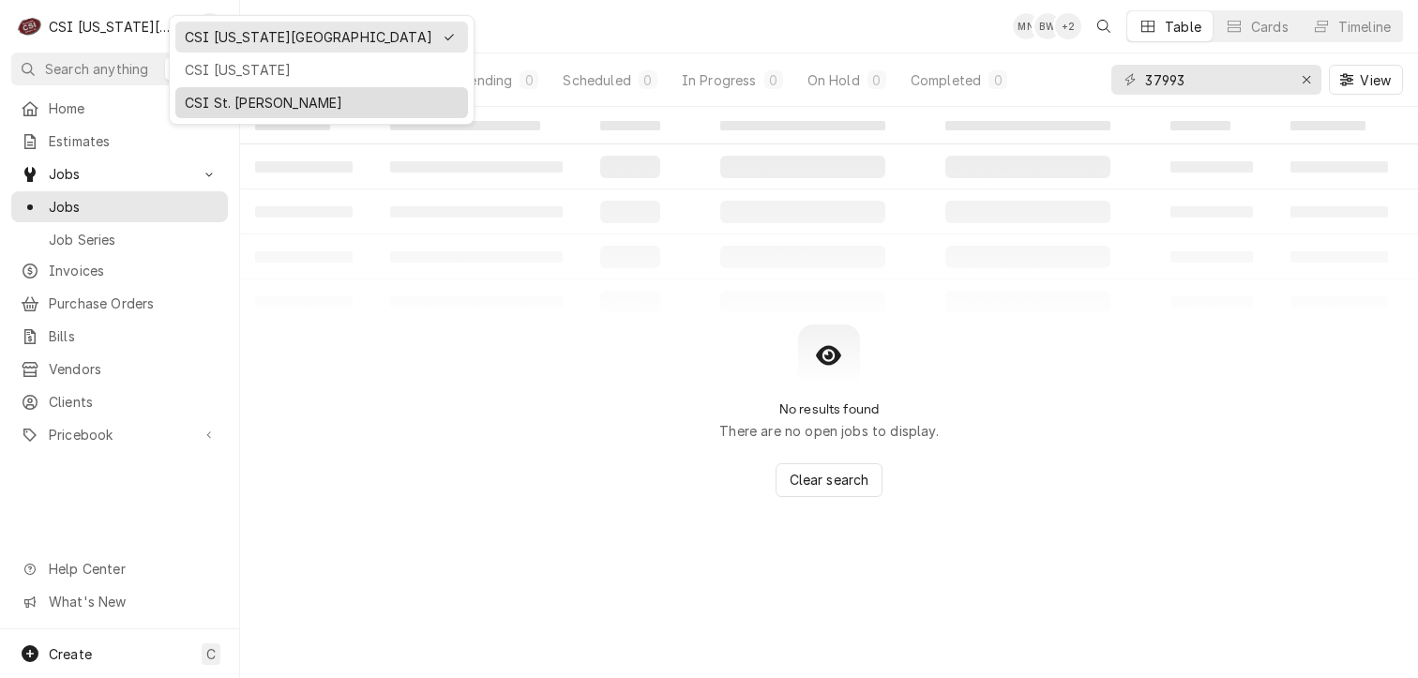
click at [230, 97] on div "CSI St. [PERSON_NAME]" at bounding box center [322, 103] width 274 height 20
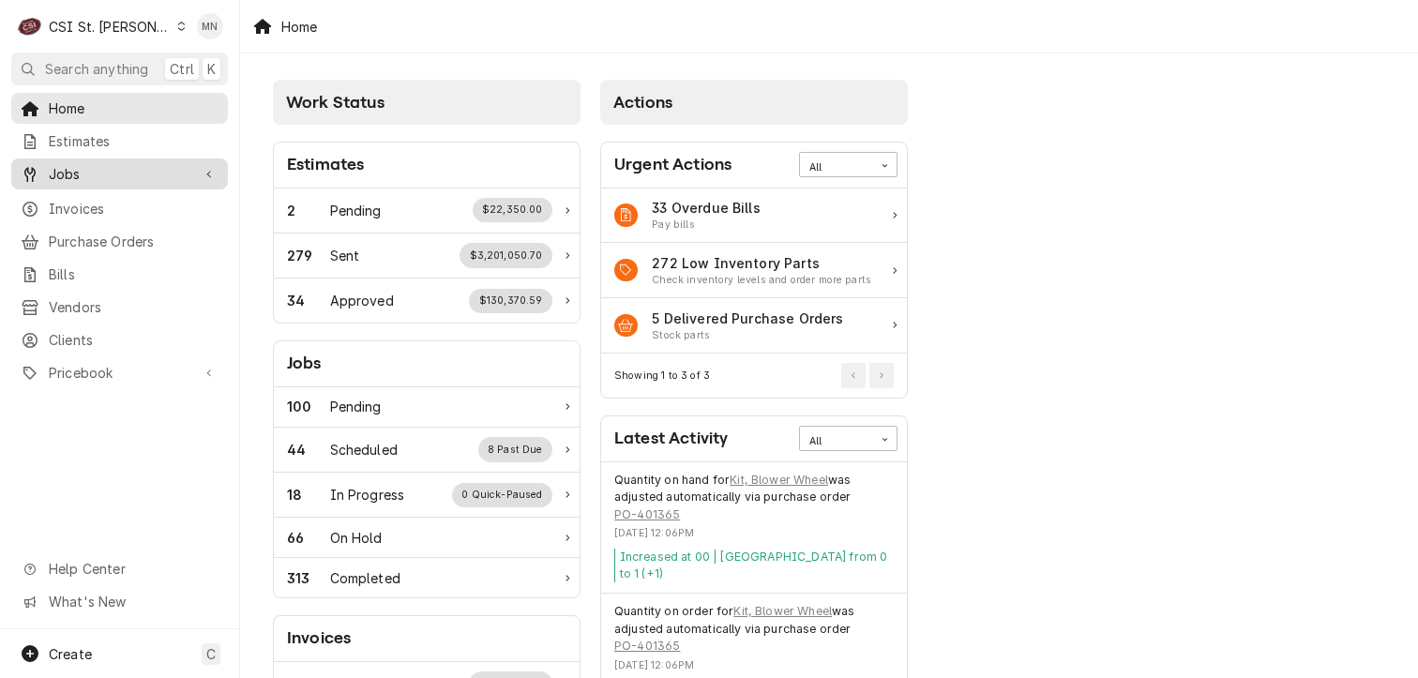
click at [98, 171] on span "Jobs" at bounding box center [120, 174] width 142 height 20
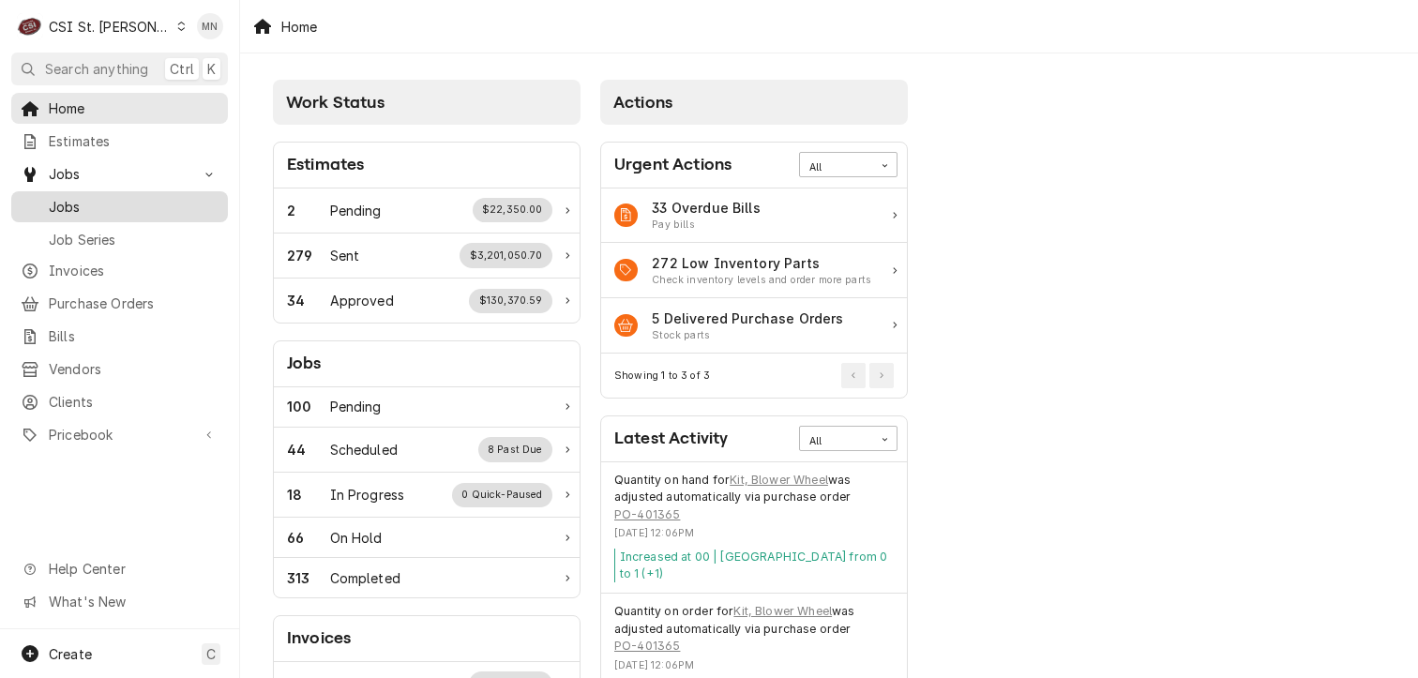
click at [83, 197] on span "Jobs" at bounding box center [134, 207] width 170 height 20
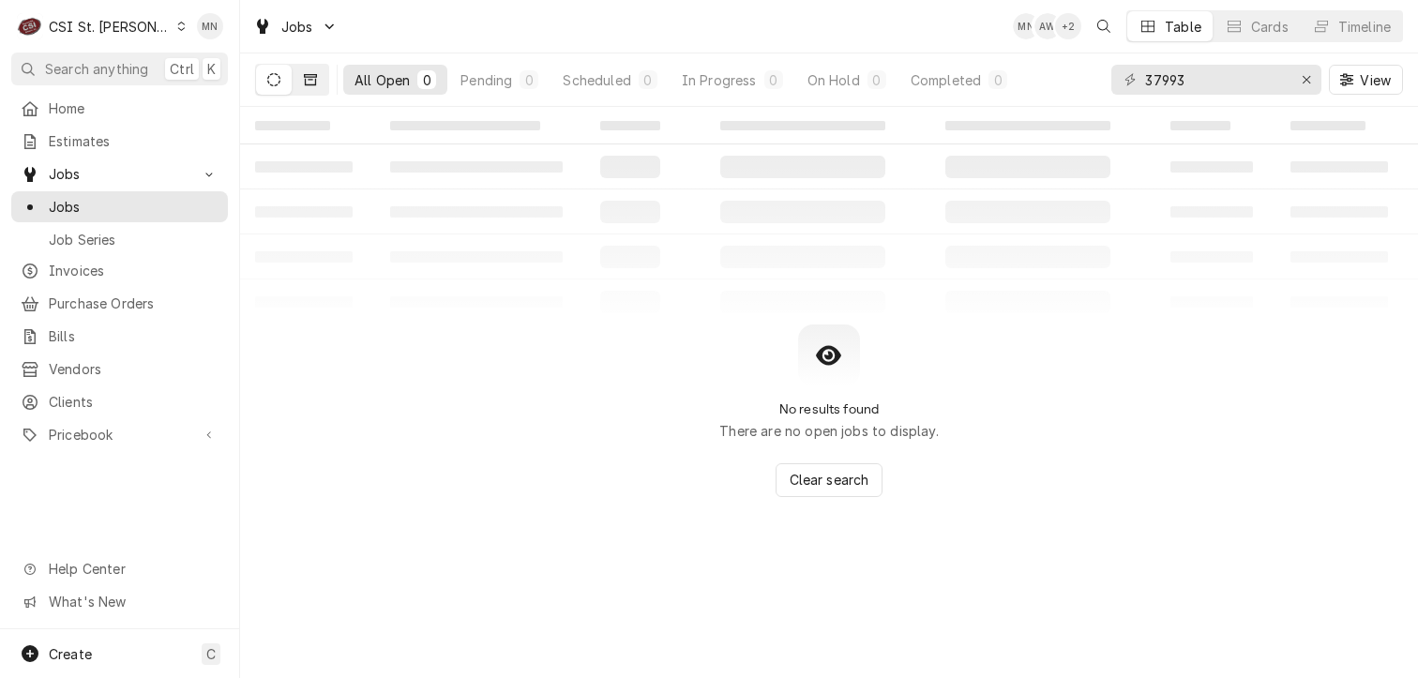
click at [310, 79] on icon "Dynamic Content Wrapper" at bounding box center [310, 79] width 13 height 11
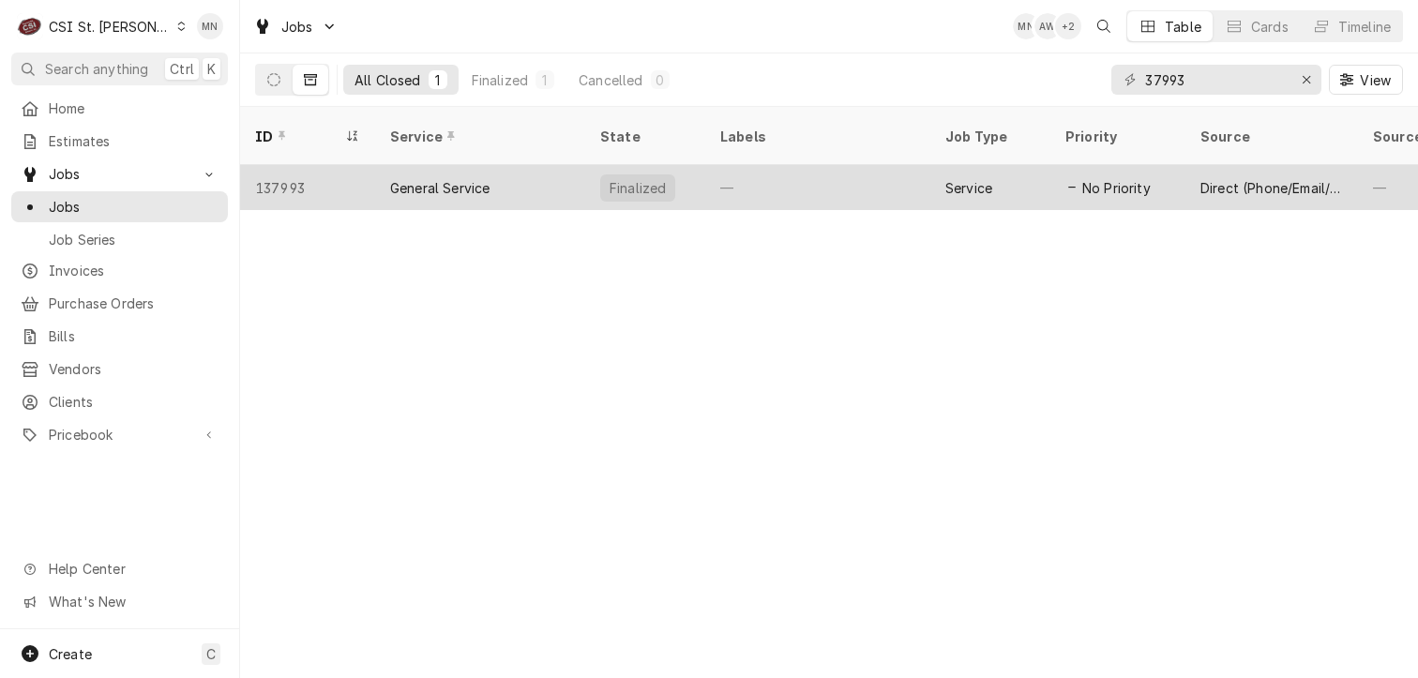
click at [338, 166] on div "137993" at bounding box center [307, 187] width 135 height 45
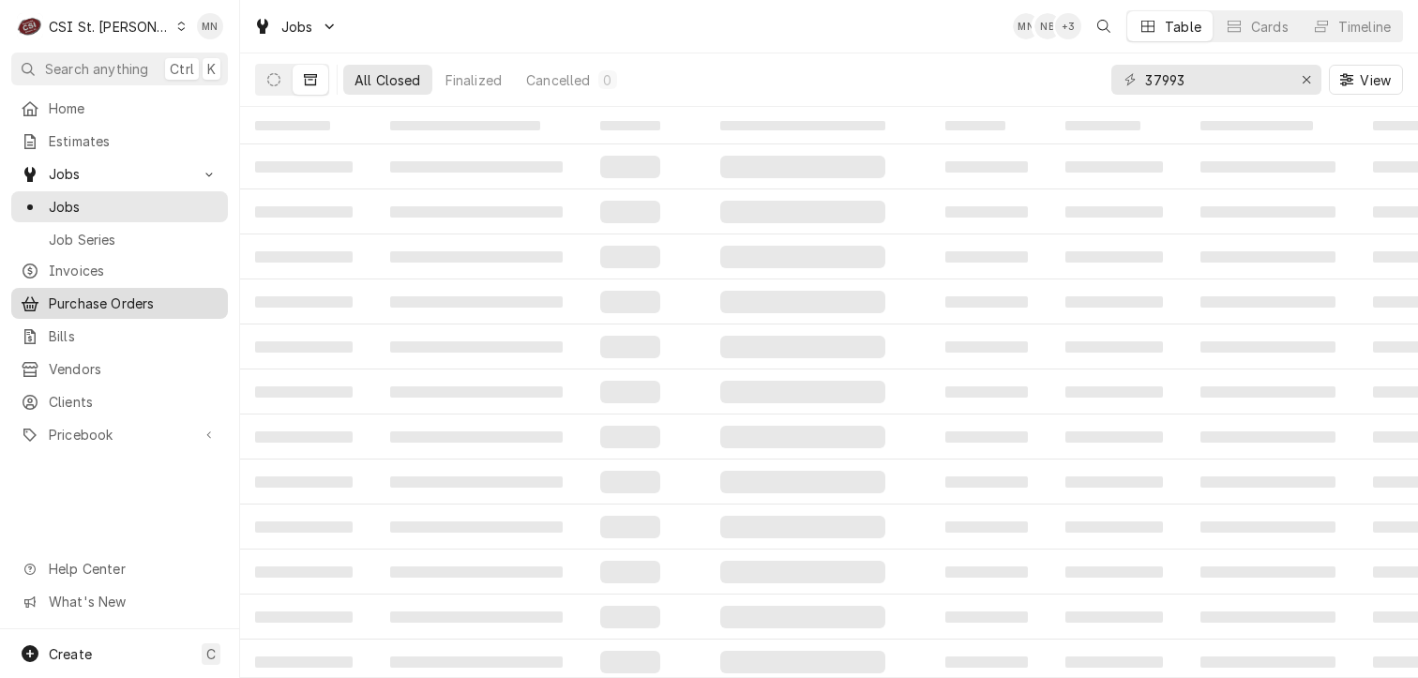
click at [92, 294] on span "Purchase Orders" at bounding box center [134, 304] width 170 height 20
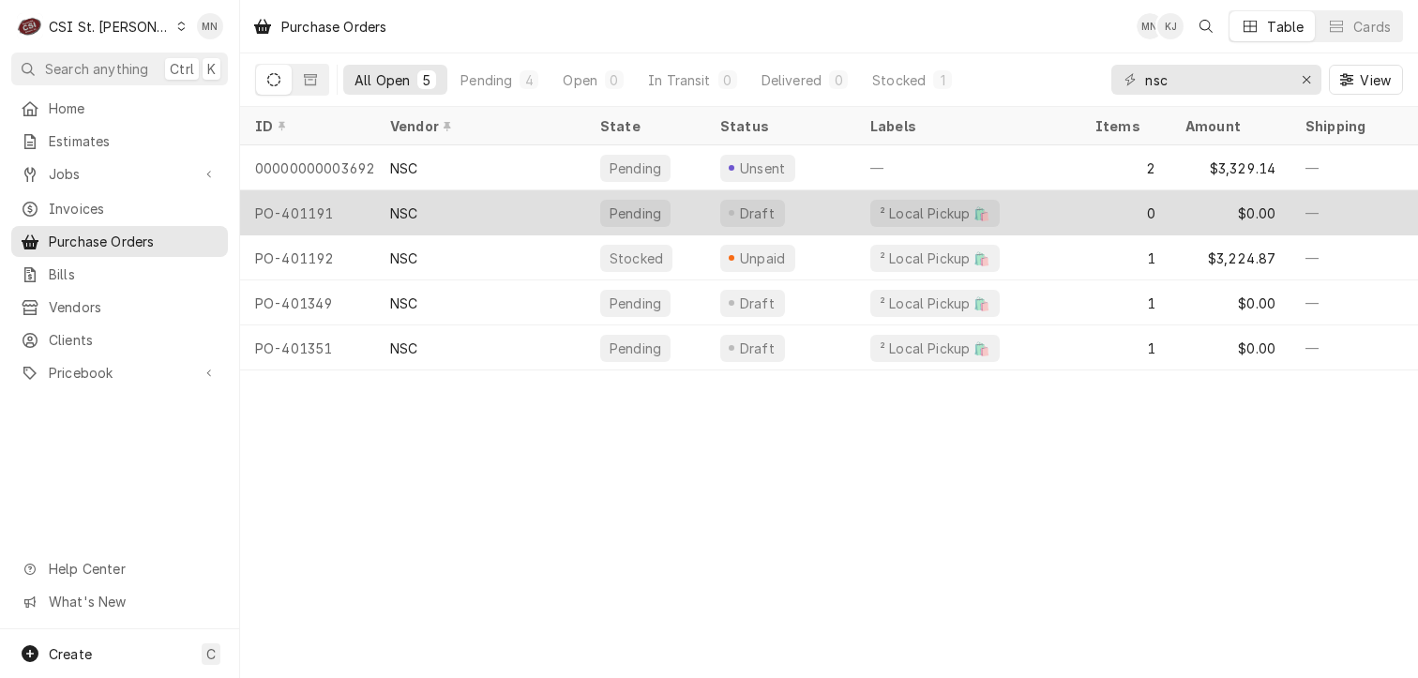
click at [325, 217] on div "PO-401191" at bounding box center [307, 212] width 135 height 45
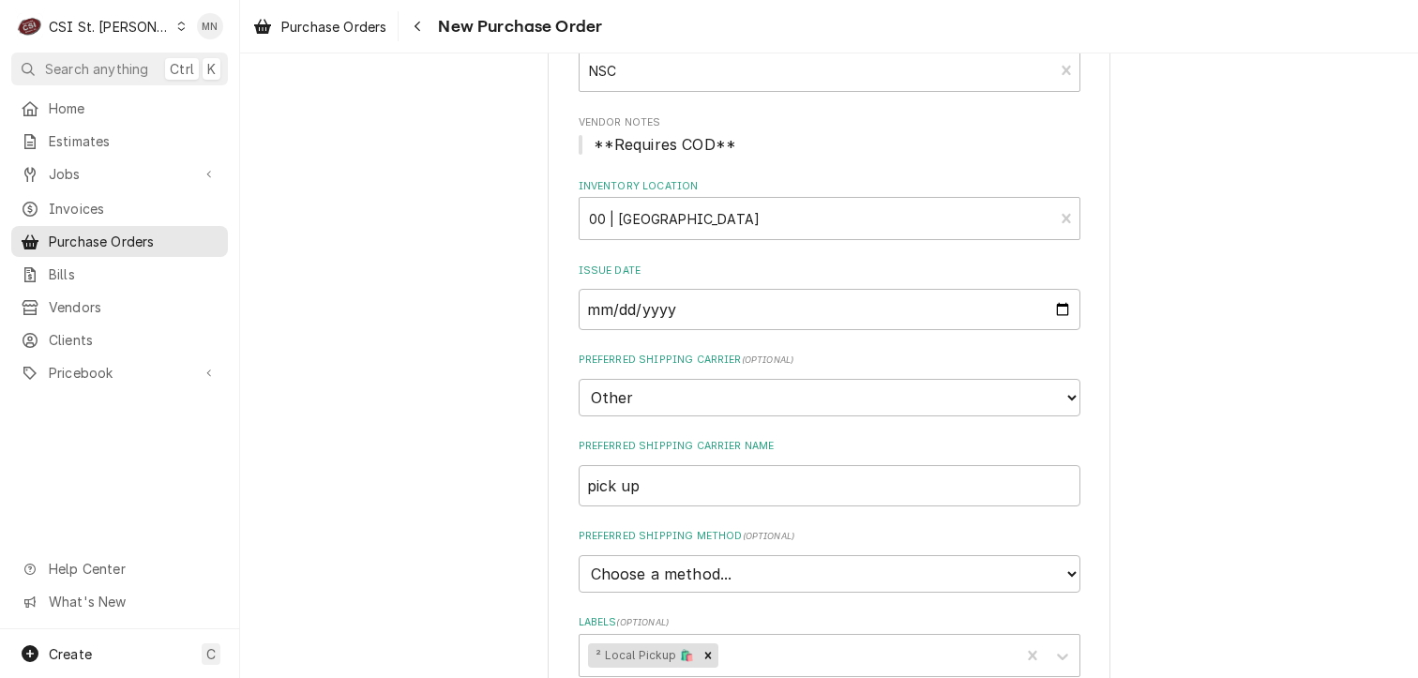
scroll to position [29, 0]
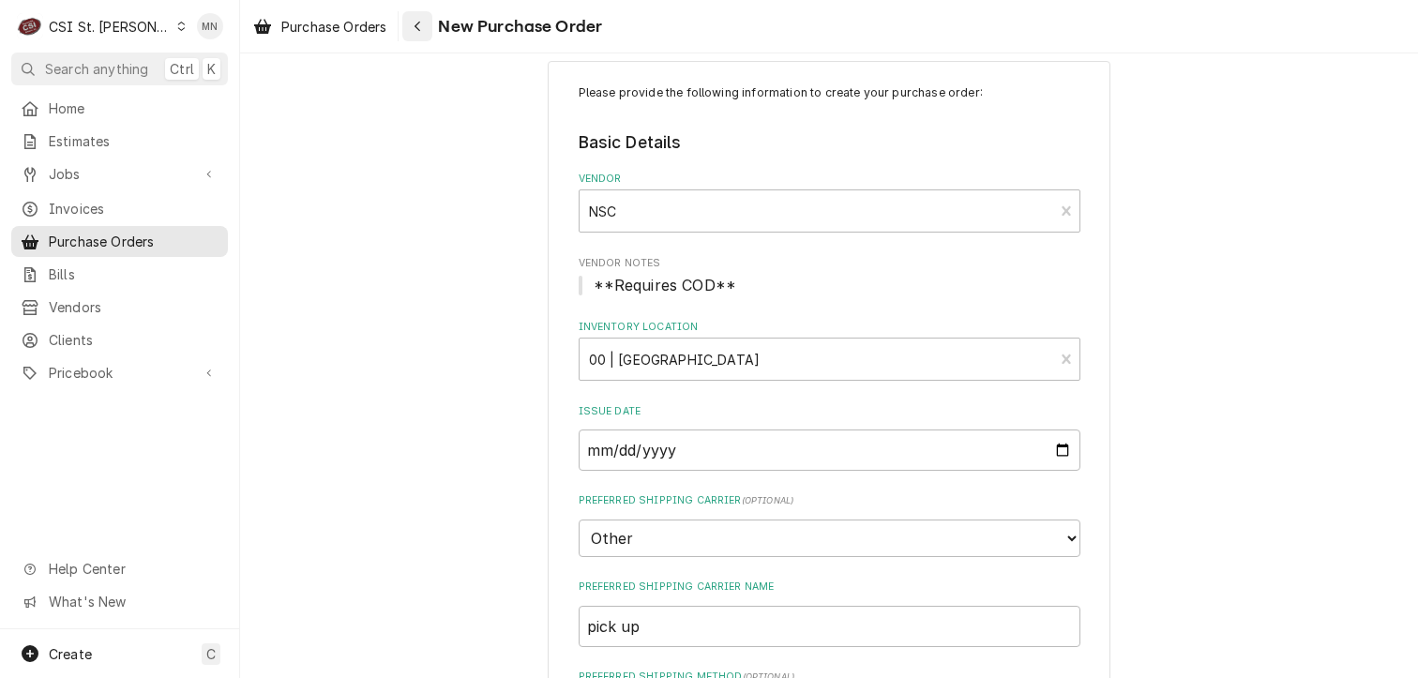
click at [420, 32] on icon "Navigate back" at bounding box center [418, 26] width 8 height 13
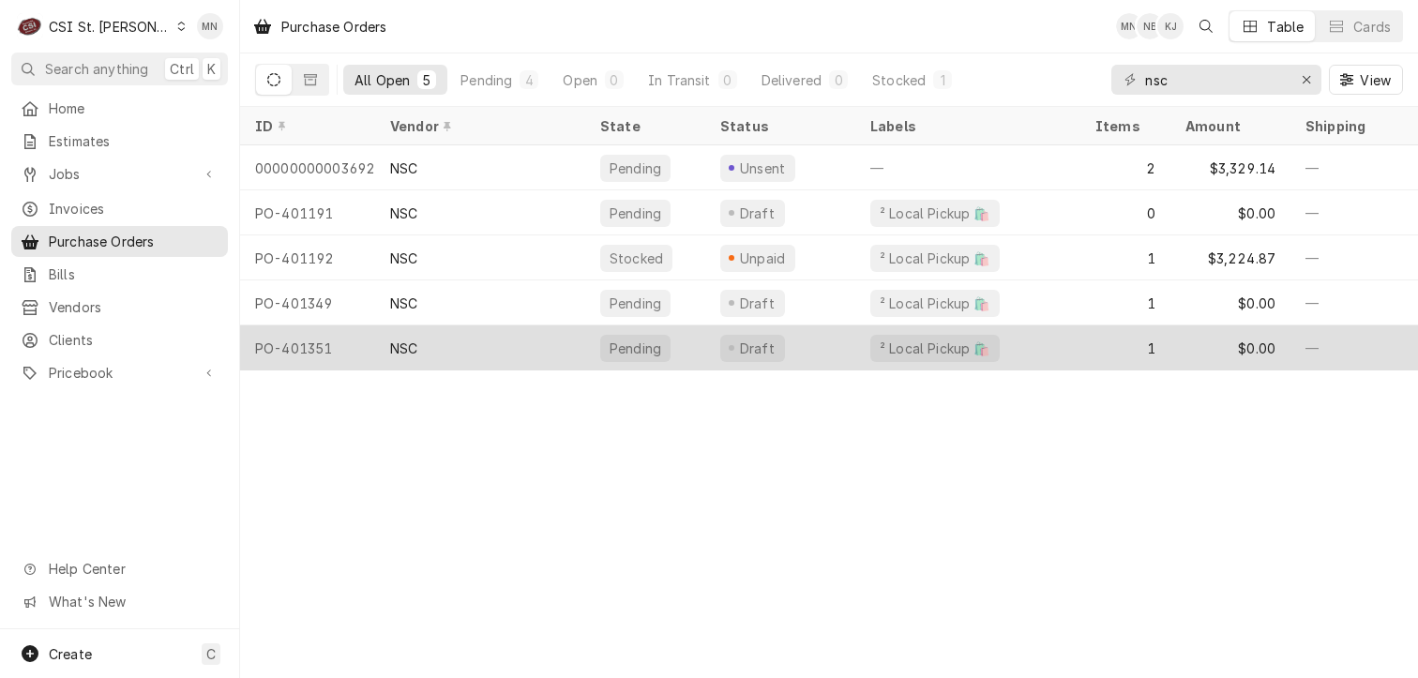
click at [444, 335] on div "NSC" at bounding box center [480, 347] width 210 height 45
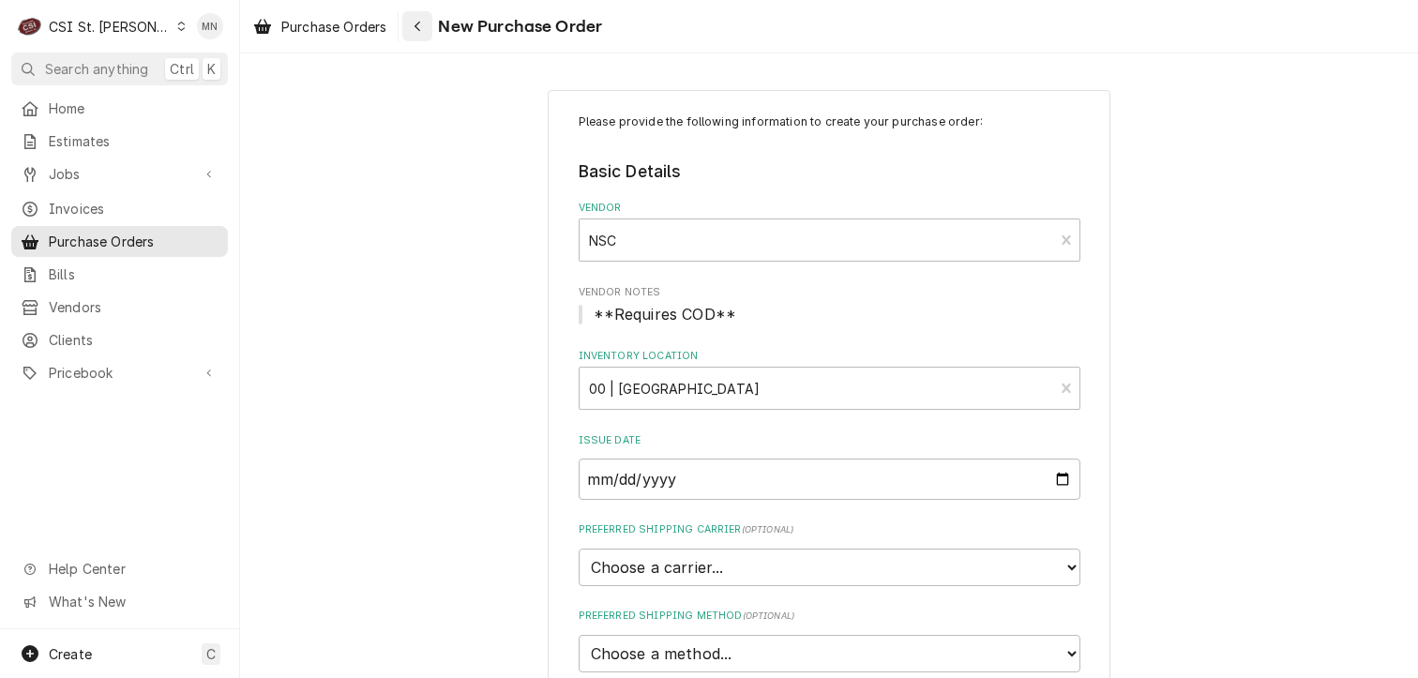
click at [415, 30] on div "Navigate back" at bounding box center [417, 26] width 19 height 19
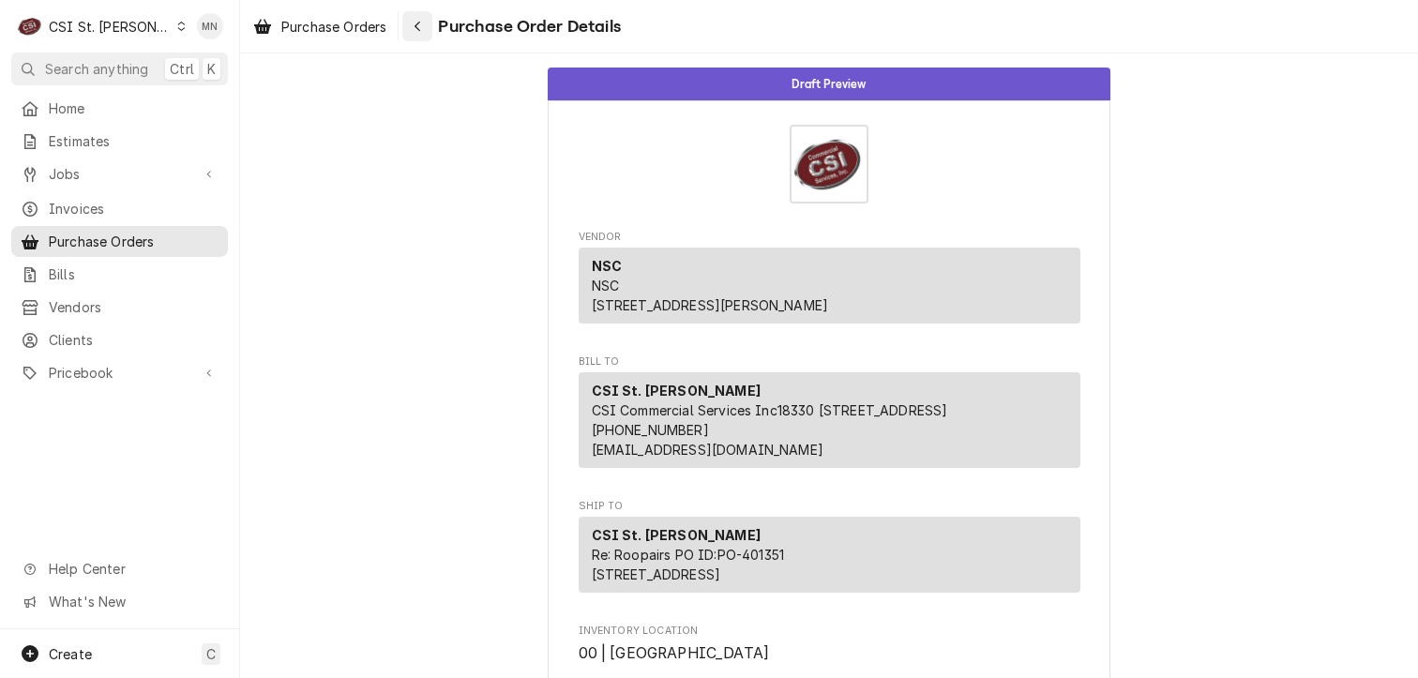
click at [416, 25] on icon "Navigate back" at bounding box center [418, 26] width 8 height 13
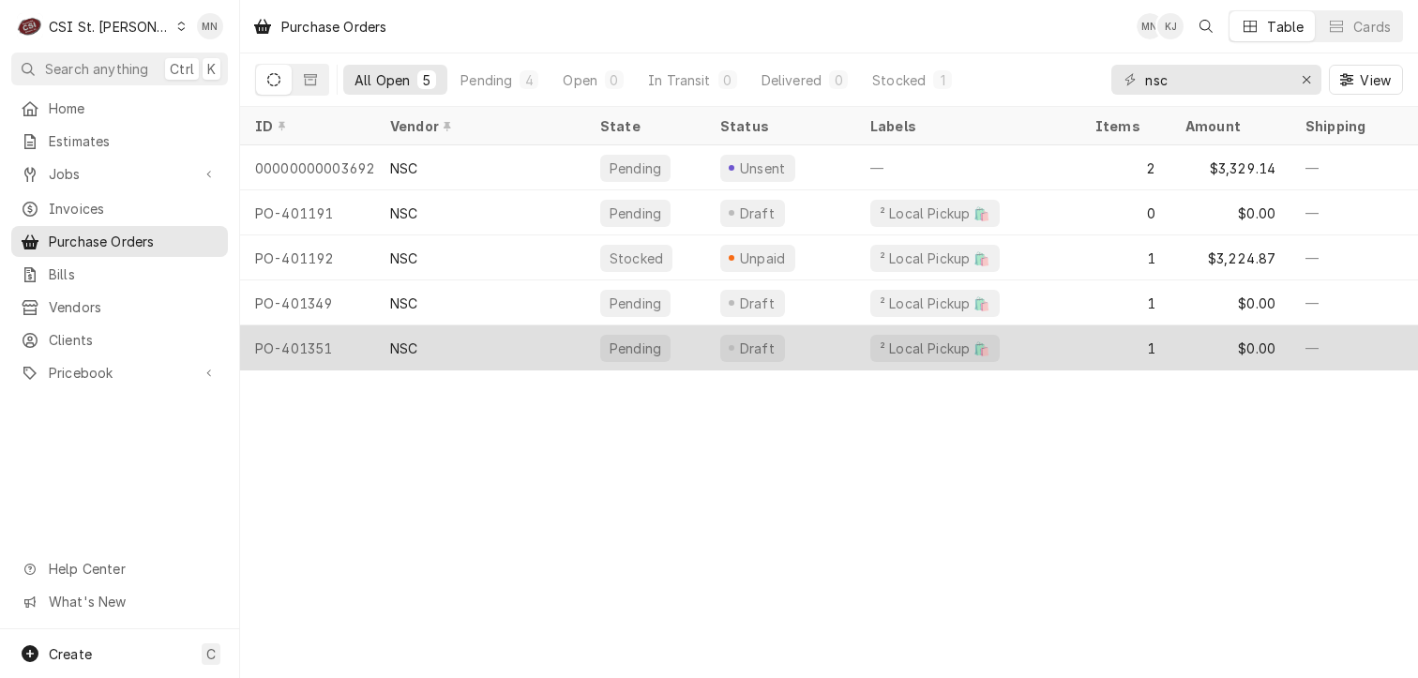
click at [323, 336] on div "PO-401351" at bounding box center [307, 347] width 135 height 45
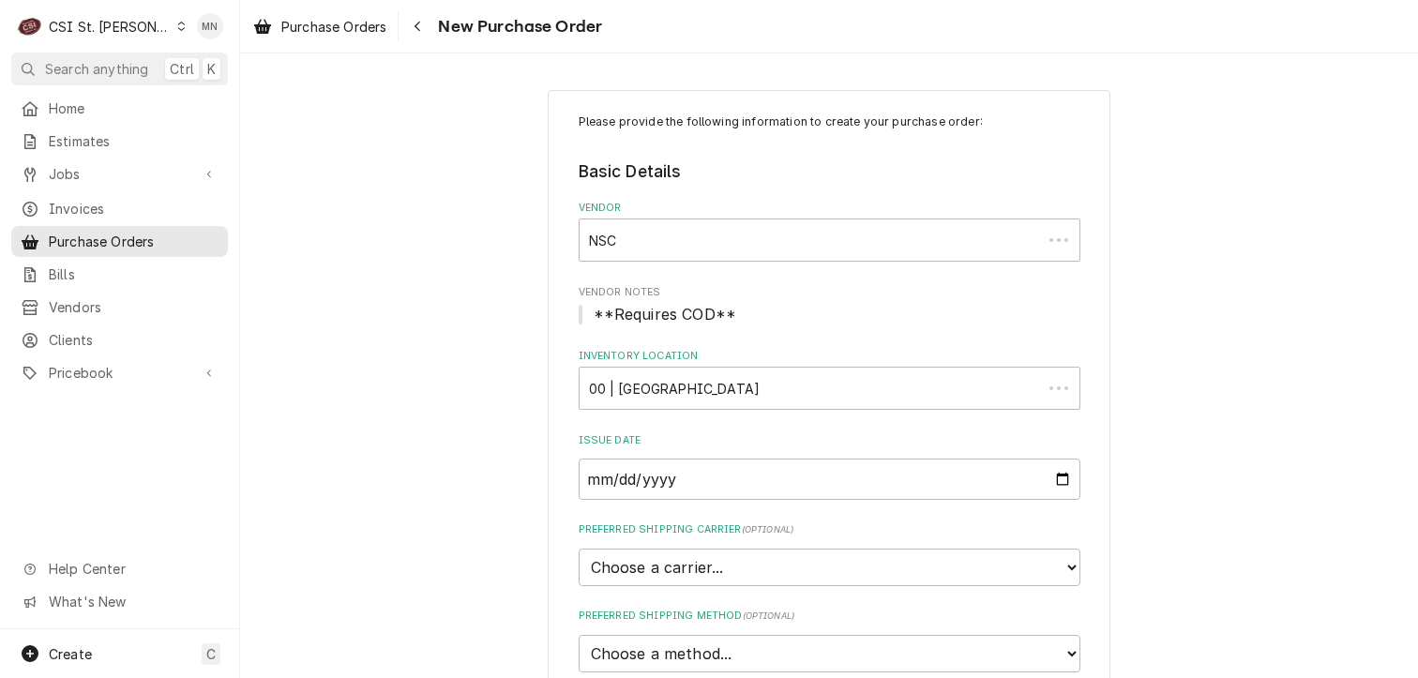
type textarea "x"
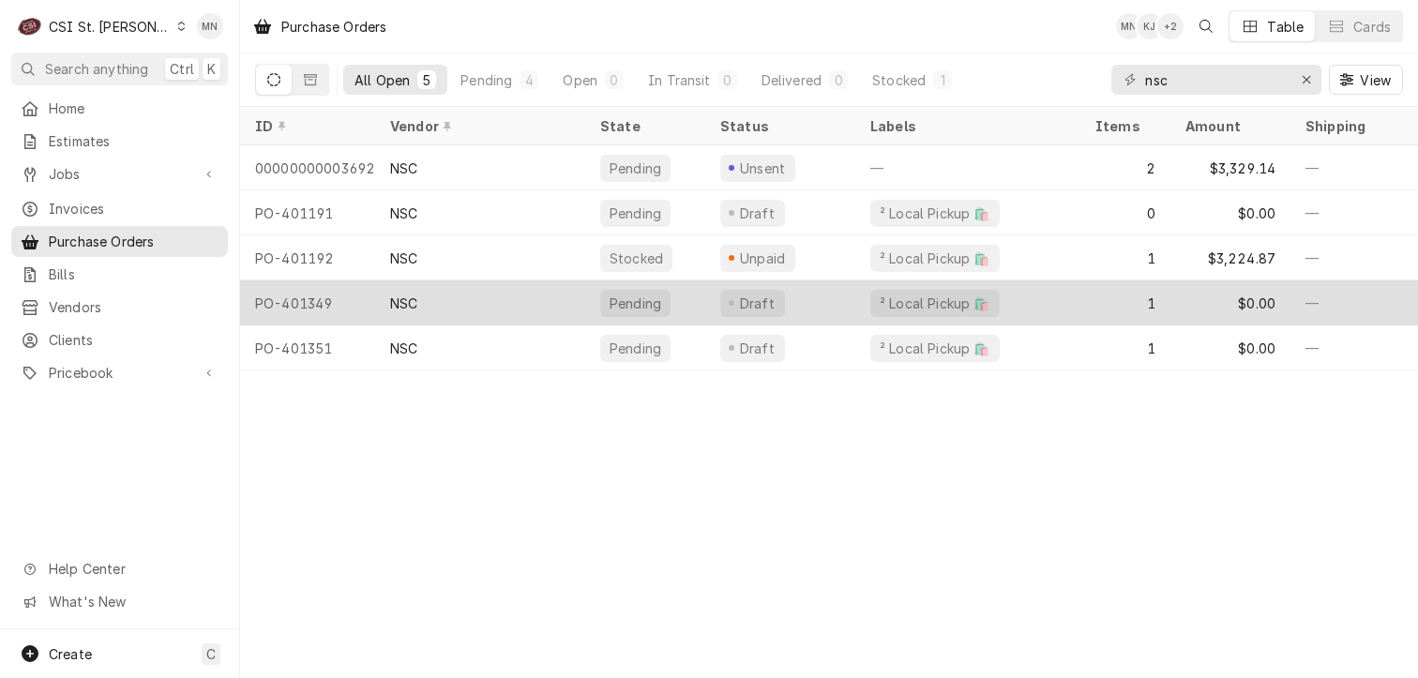
click at [320, 310] on div "PO-401349" at bounding box center [307, 302] width 135 height 45
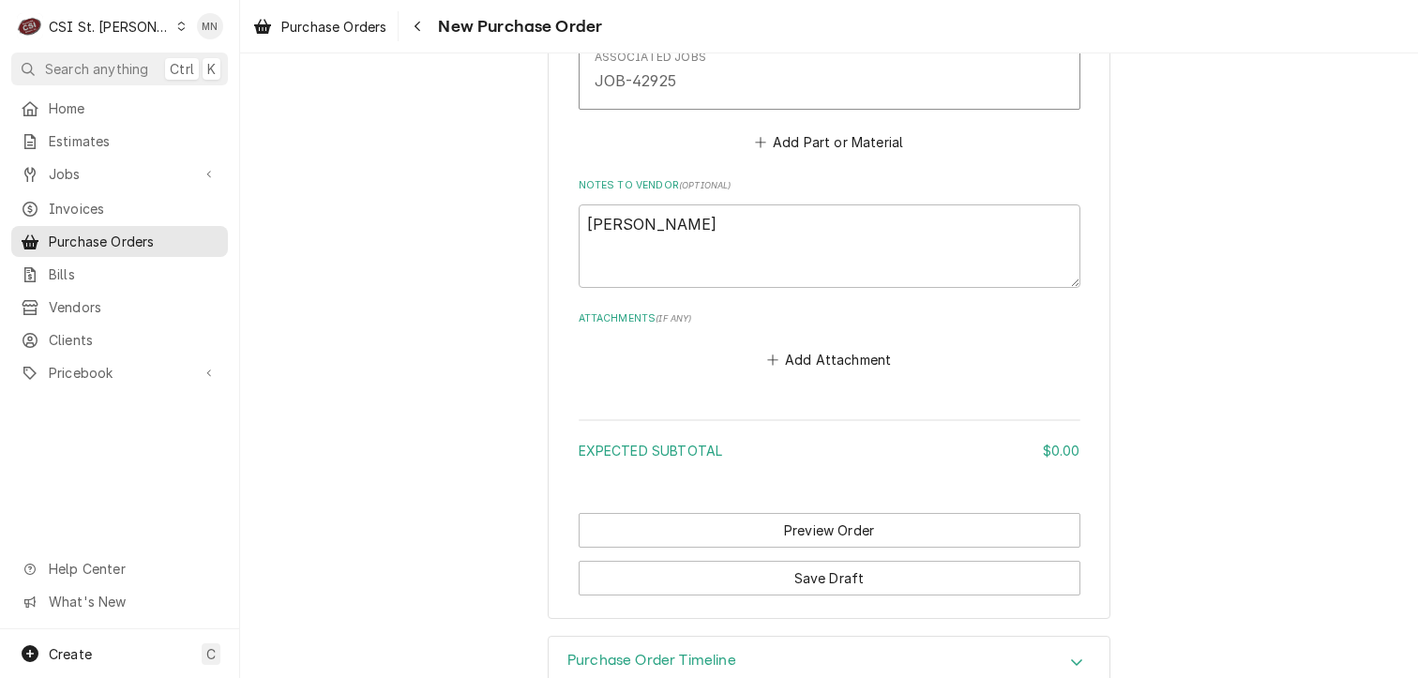
scroll to position [1221, 0]
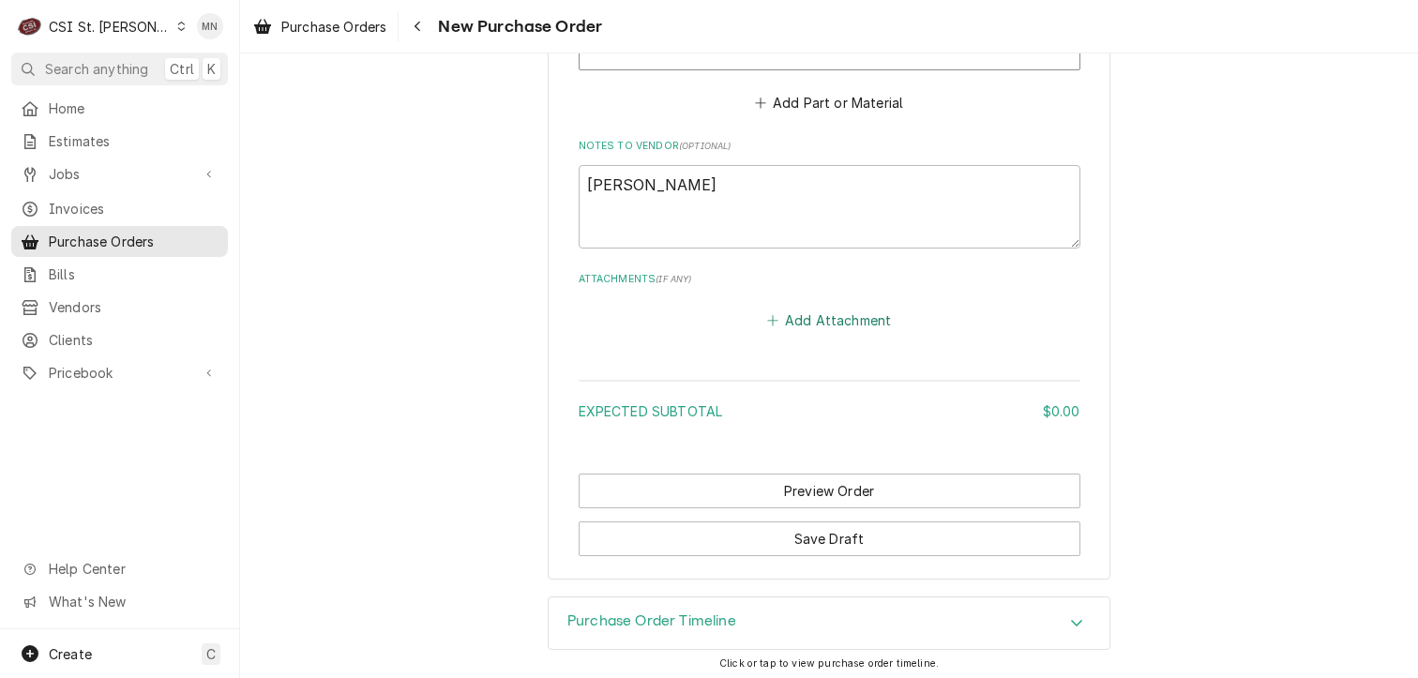
click at [802, 314] on button "Add Attachment" at bounding box center [829, 321] width 131 height 26
type textarea "x"
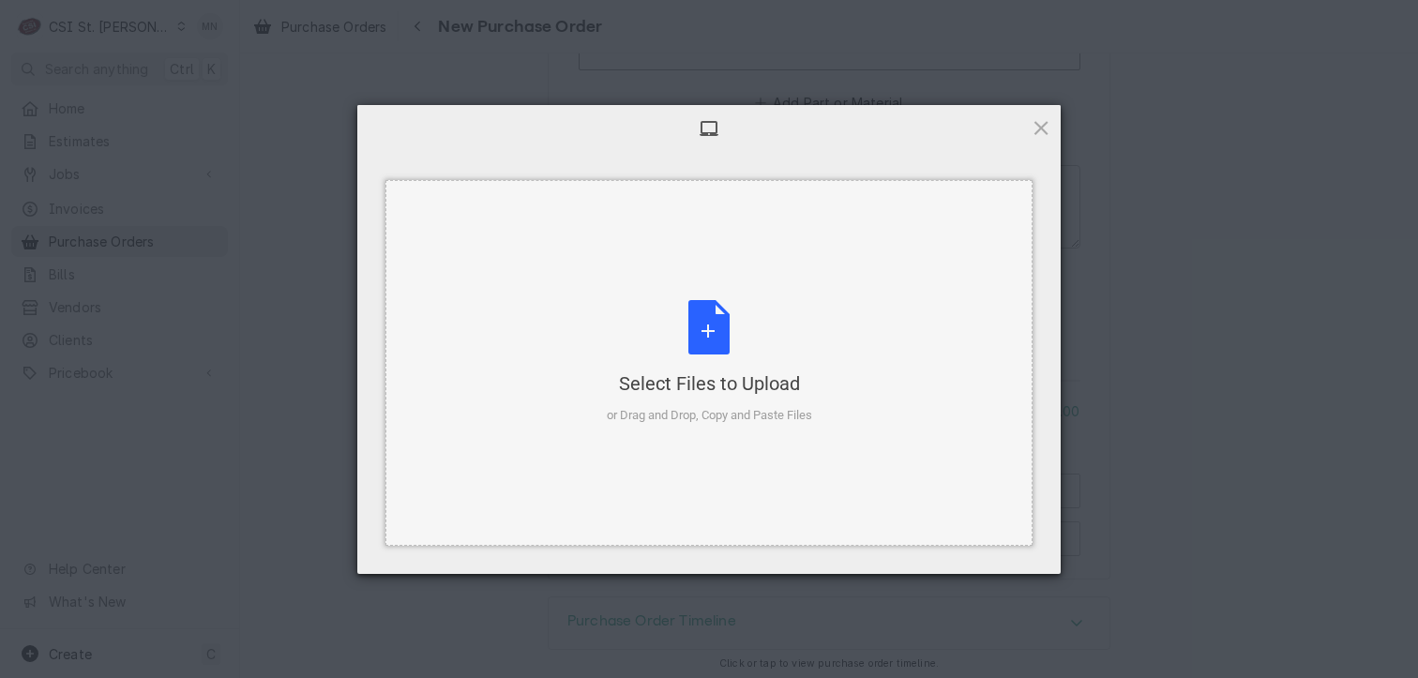
click at [713, 331] on div "Select Files to Upload or Drag and Drop, Copy and Paste Files" at bounding box center [709, 362] width 205 height 125
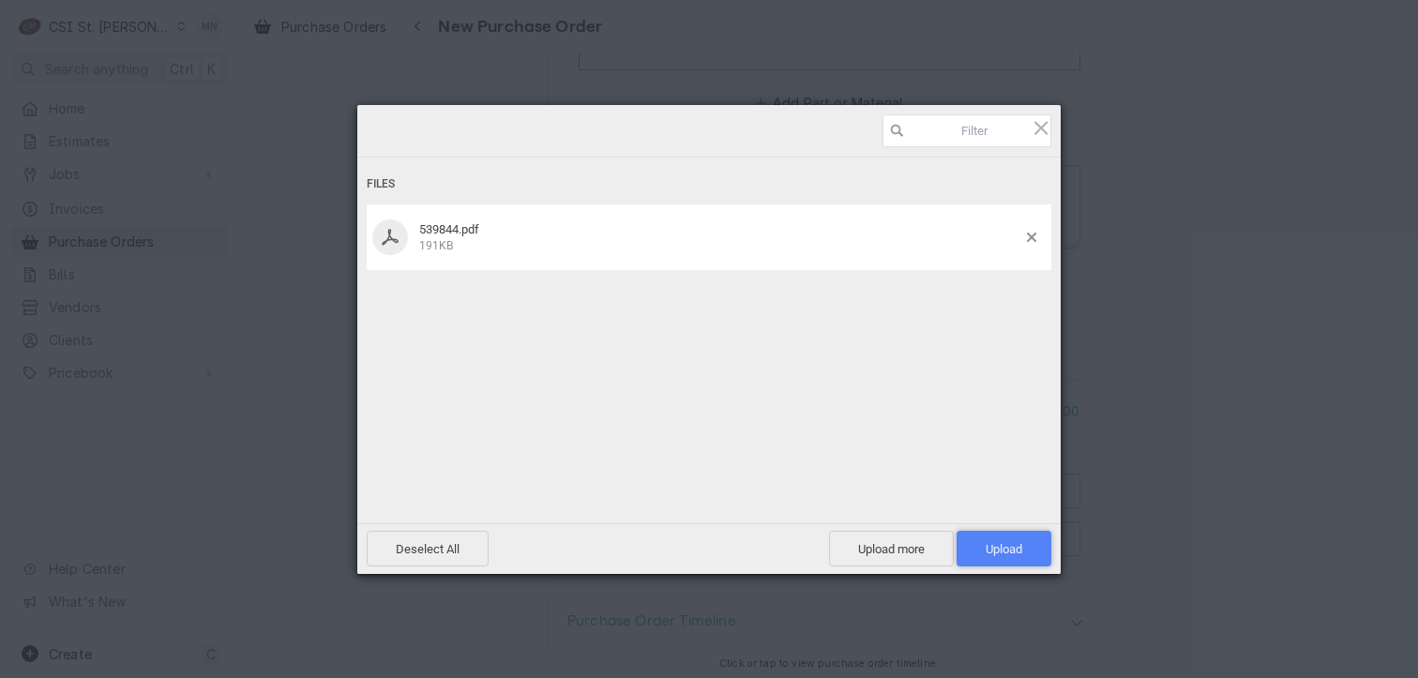
click at [994, 551] on span "Upload 1" at bounding box center [1004, 549] width 37 height 14
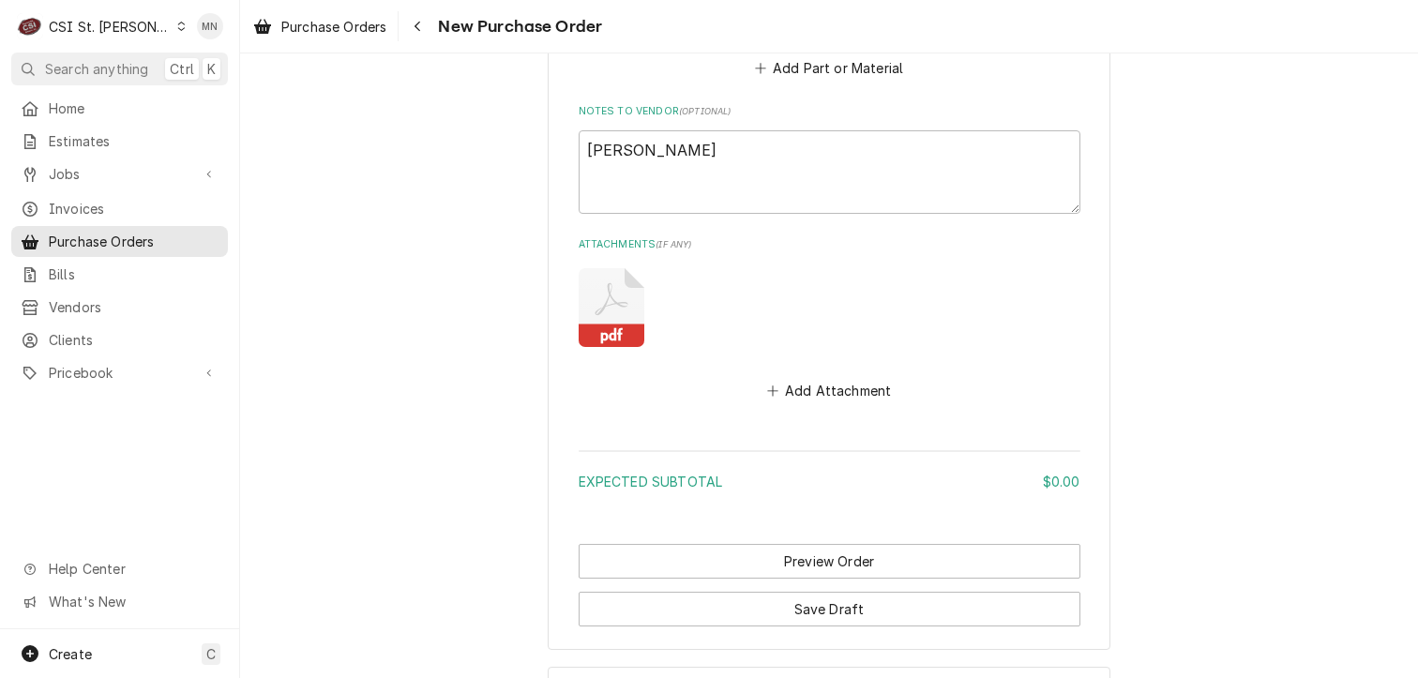
scroll to position [1315, 0]
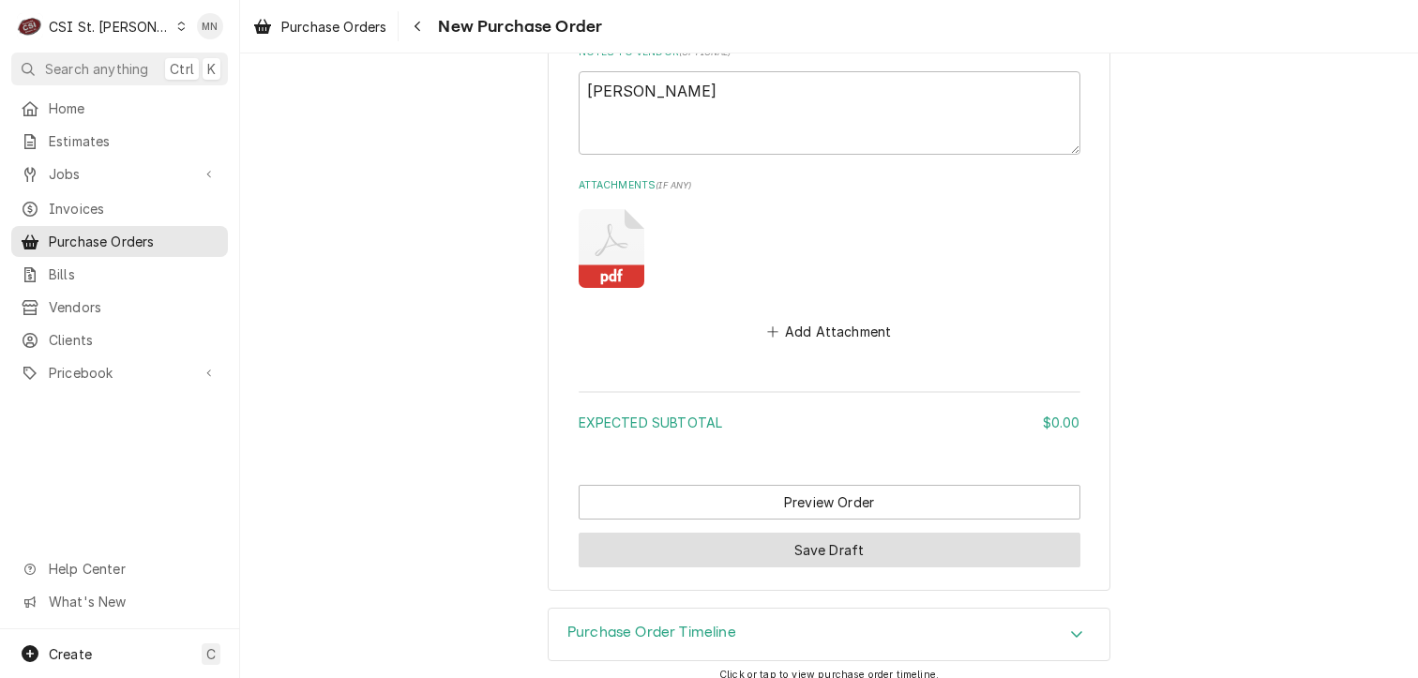
click at [816, 551] on button "Save Draft" at bounding box center [830, 550] width 502 height 35
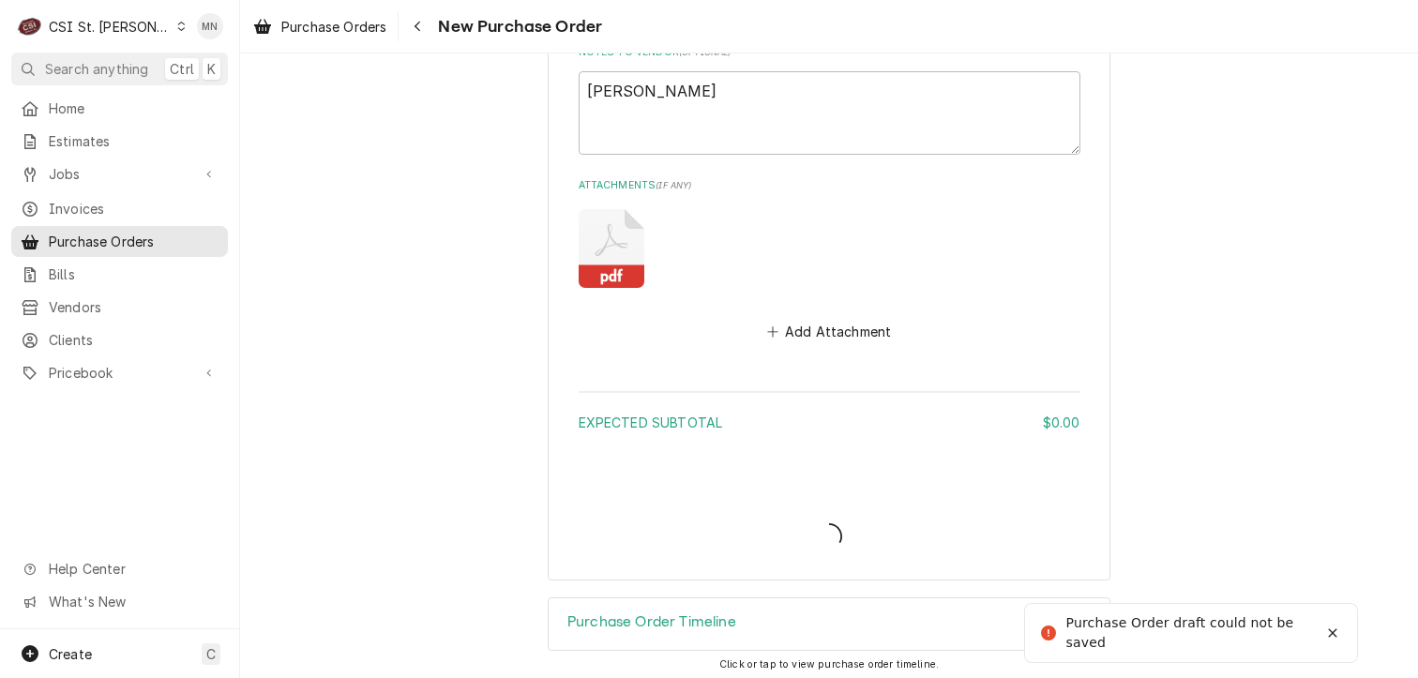
type textarea "x"
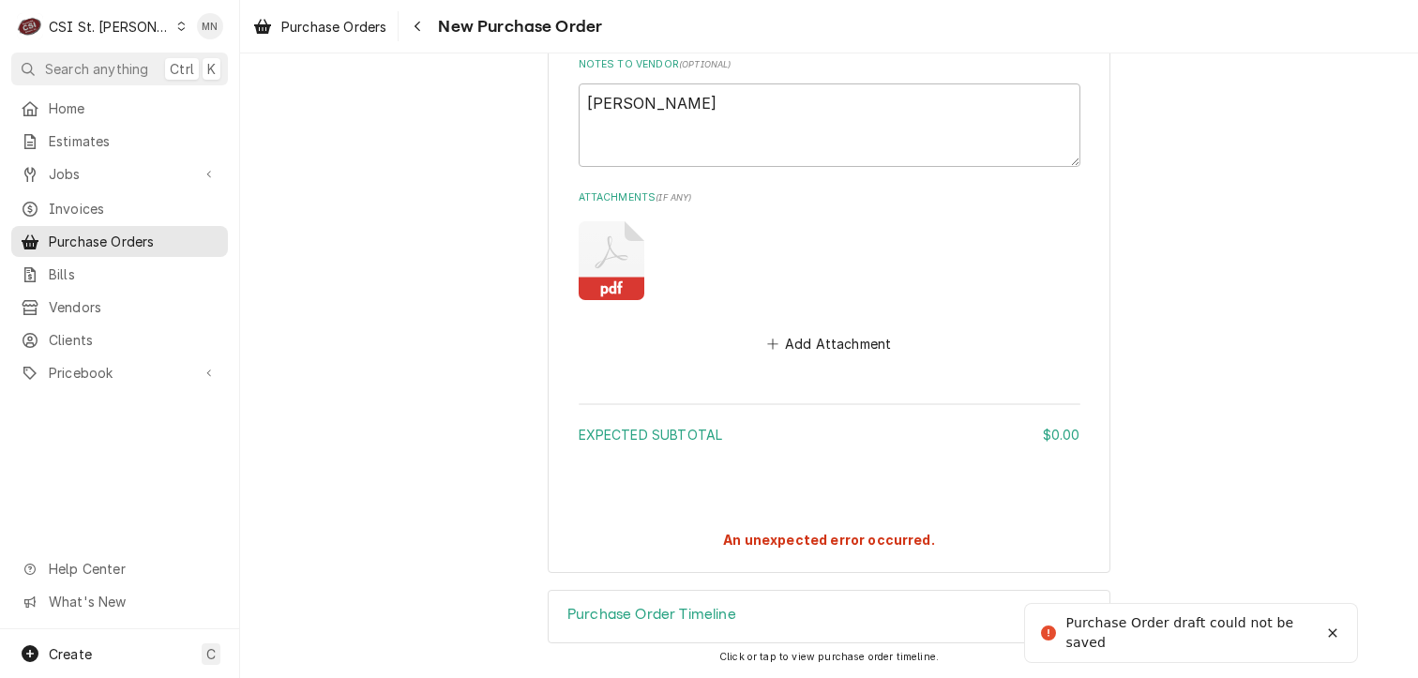
scroll to position [1297, 0]
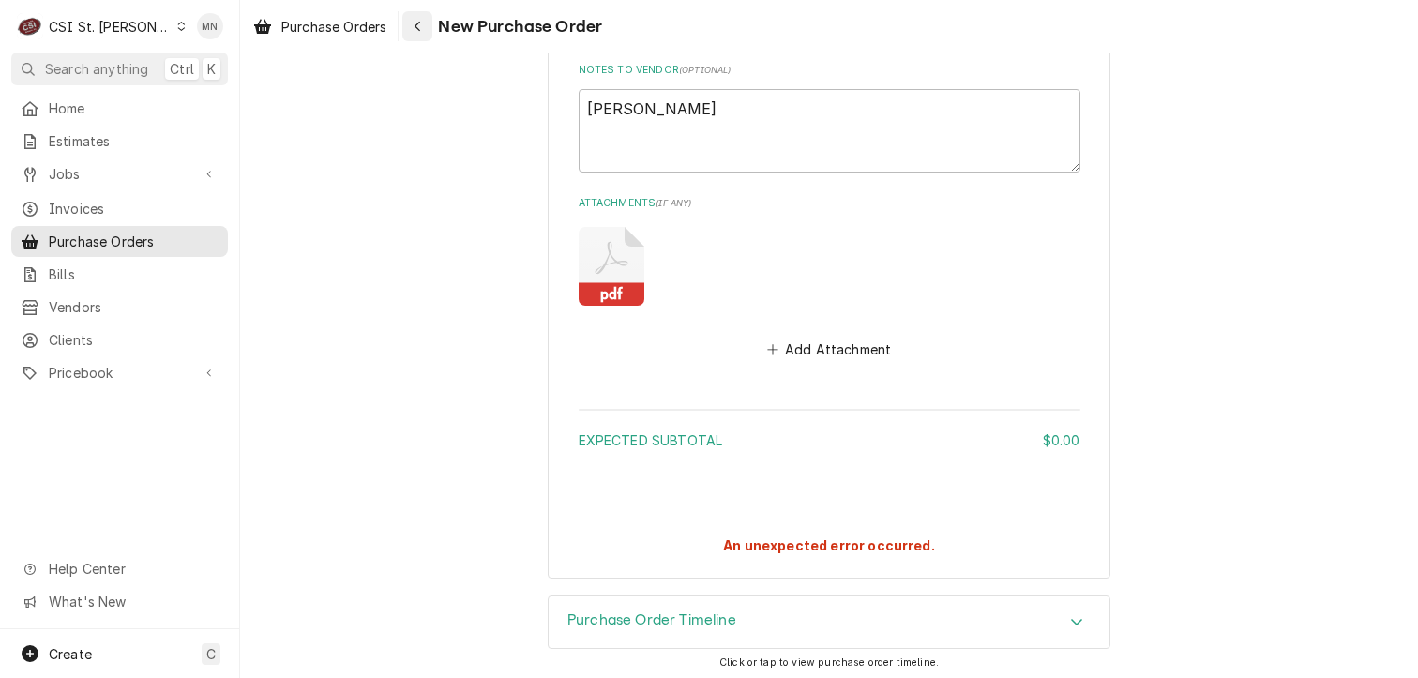
click at [417, 32] on icon "Navigate back" at bounding box center [418, 26] width 8 height 13
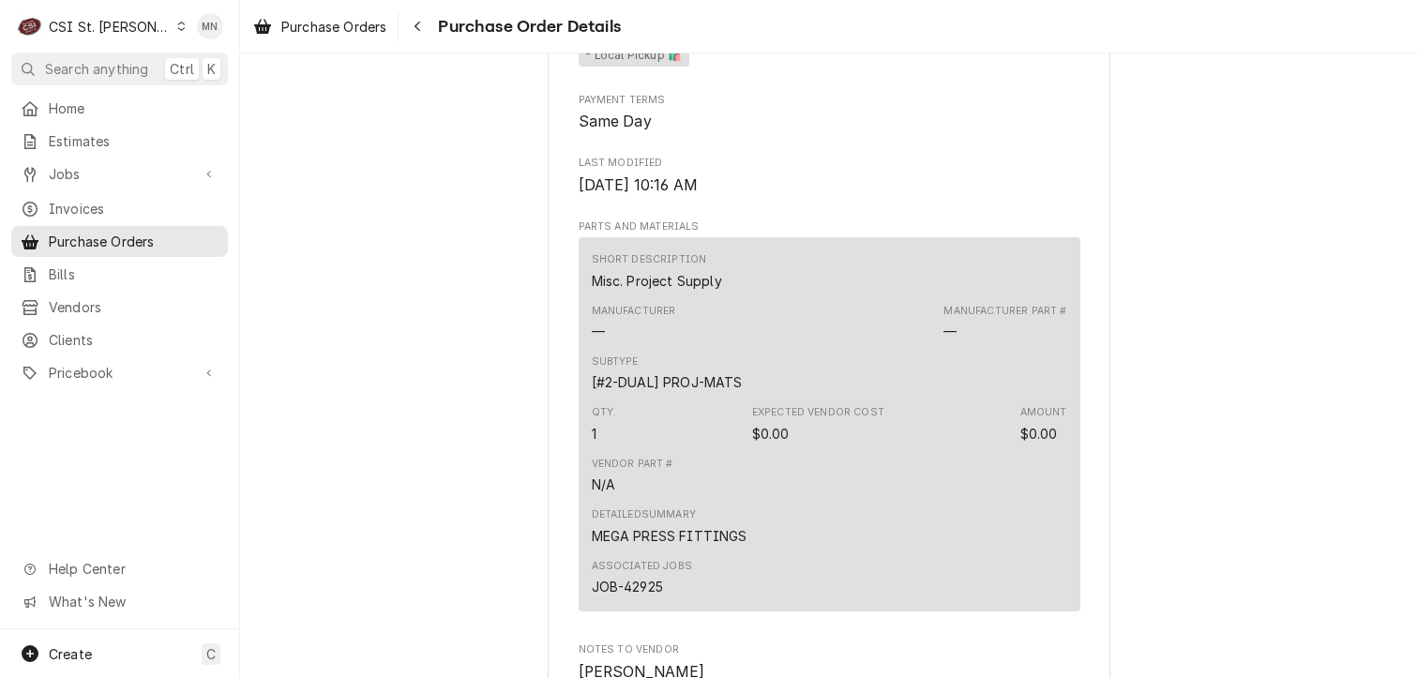
scroll to position [1323, 0]
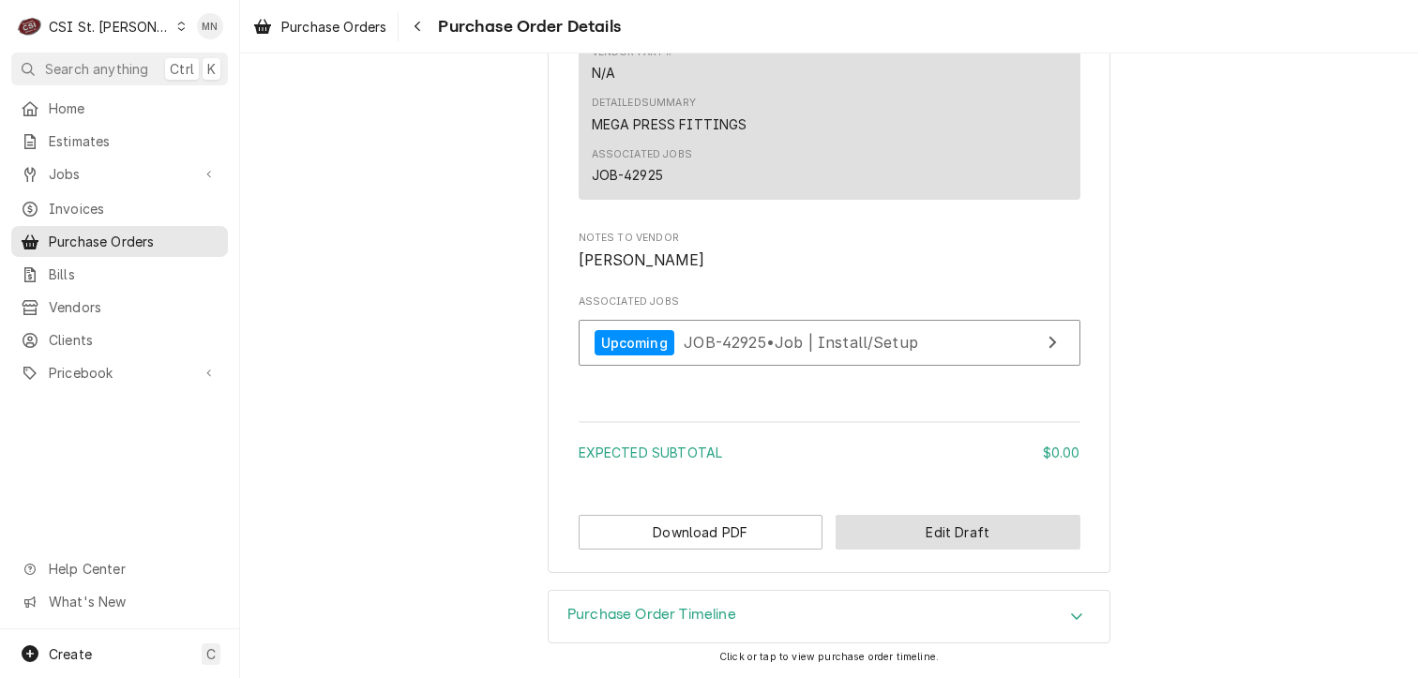
click at [911, 530] on button "Edit Draft" at bounding box center [958, 532] width 245 height 35
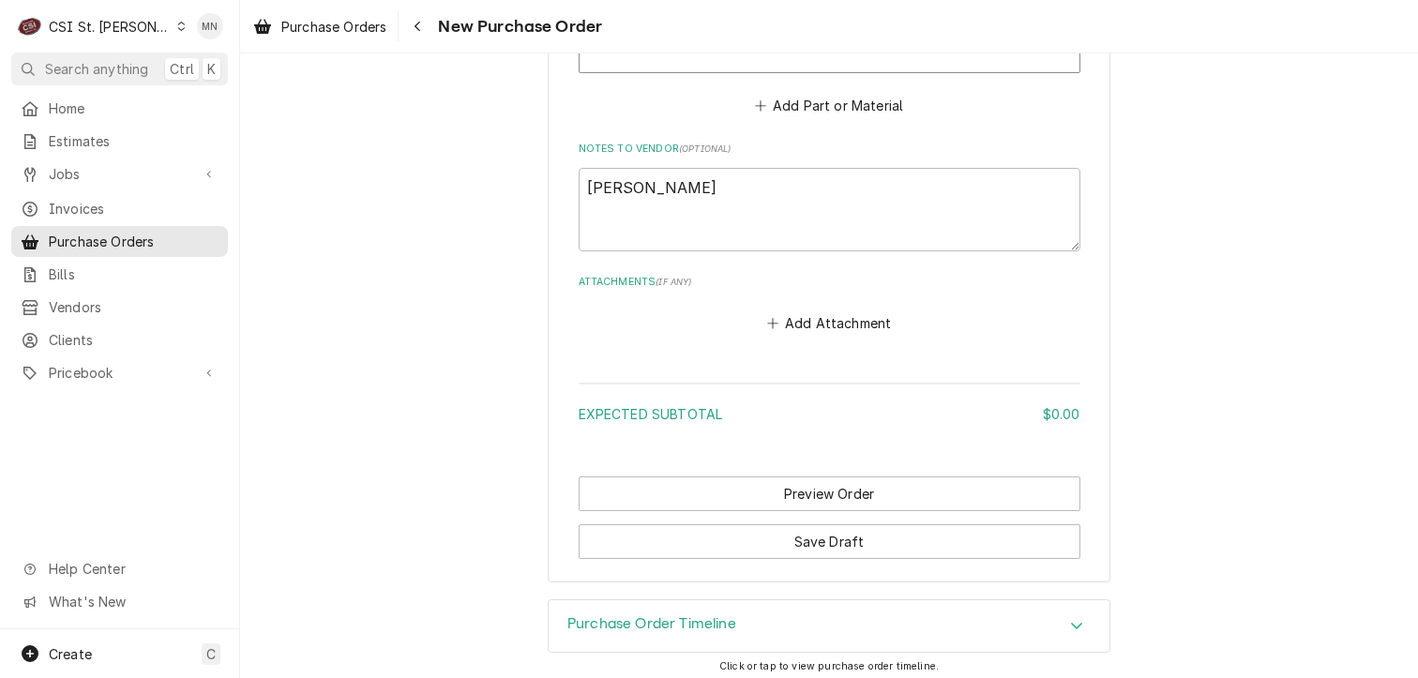
scroll to position [1221, 0]
click at [840, 322] on button "Add Attachment" at bounding box center [829, 321] width 131 height 26
type textarea "x"
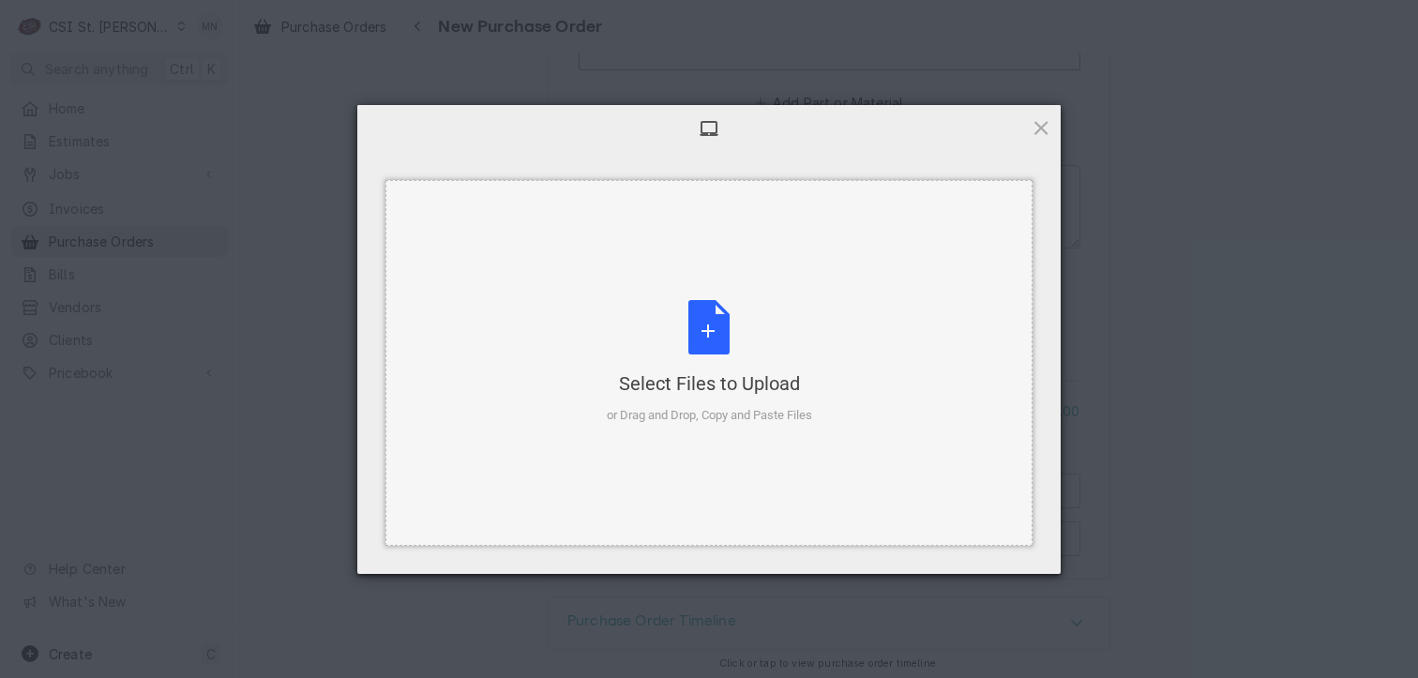
click at [711, 333] on div "Select Files to Upload or Drag and Drop, Copy and Paste Files" at bounding box center [709, 362] width 205 height 125
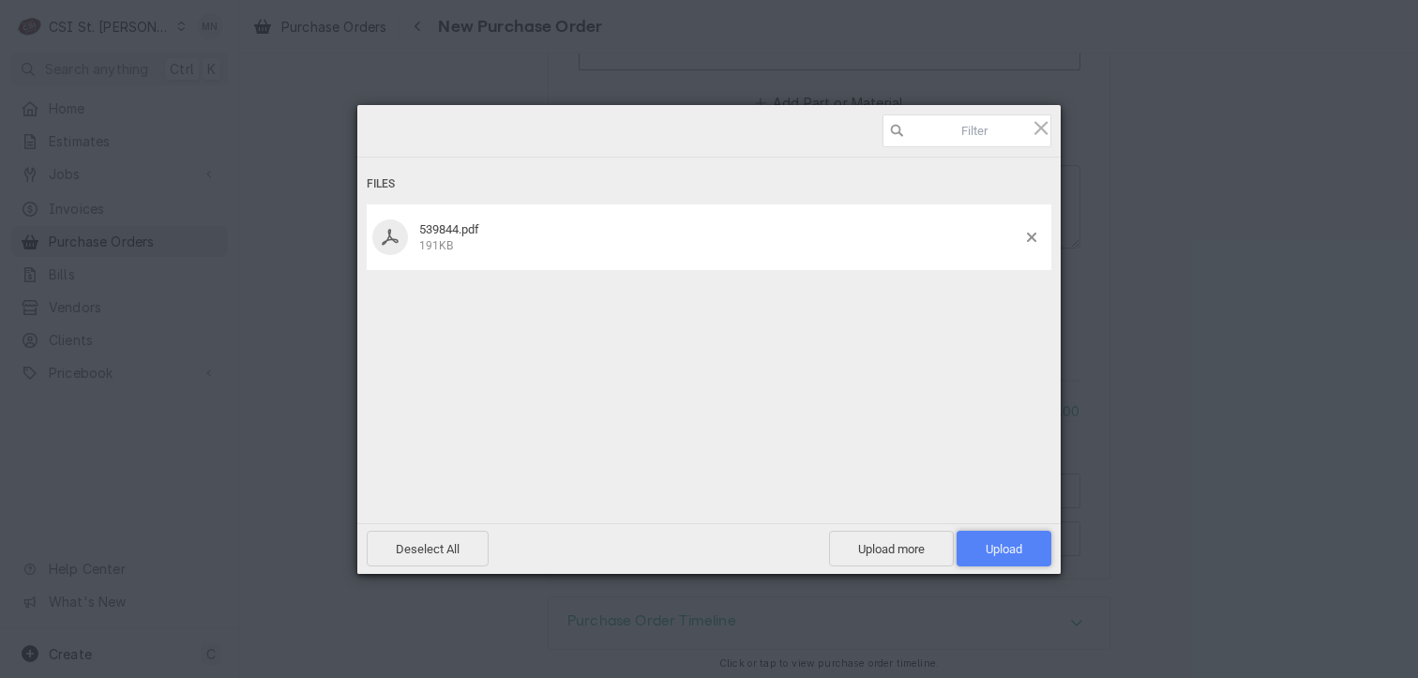
click at [1026, 544] on span "Upload 1" at bounding box center [1004, 549] width 95 height 36
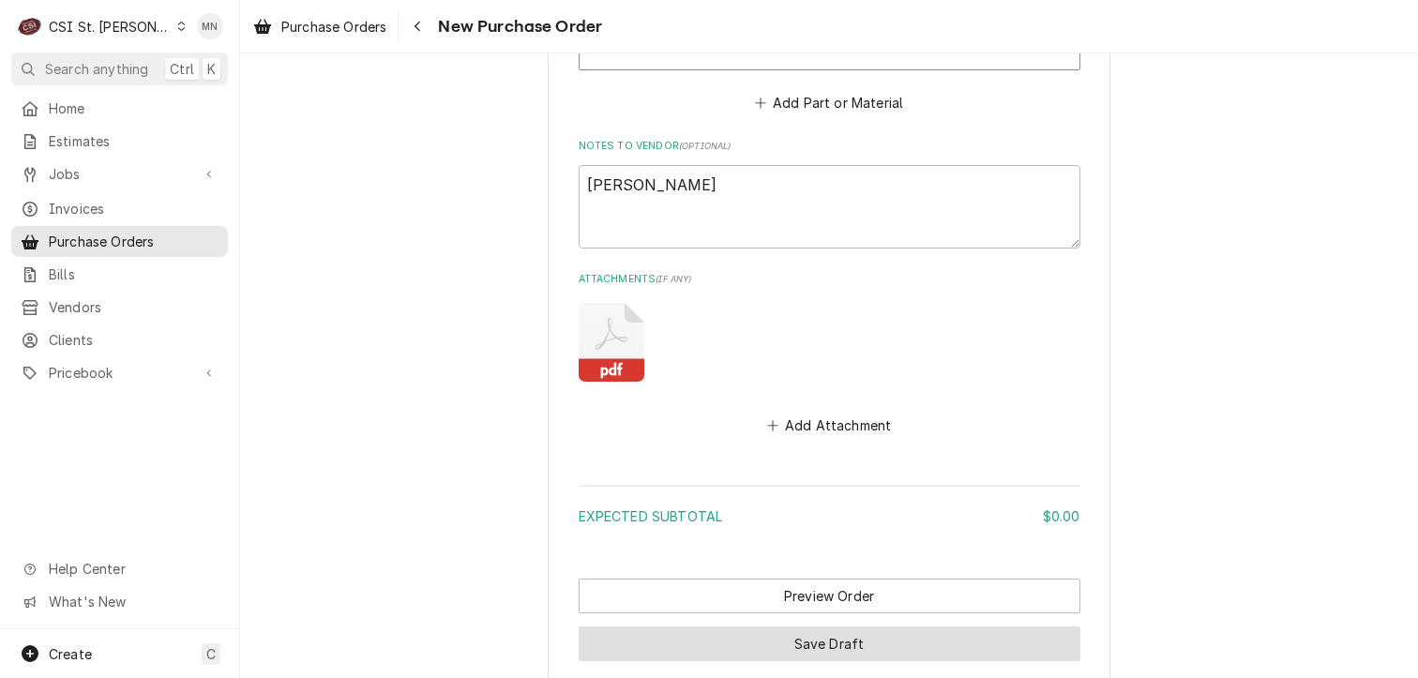
click at [812, 641] on button "Save Draft" at bounding box center [830, 644] width 502 height 35
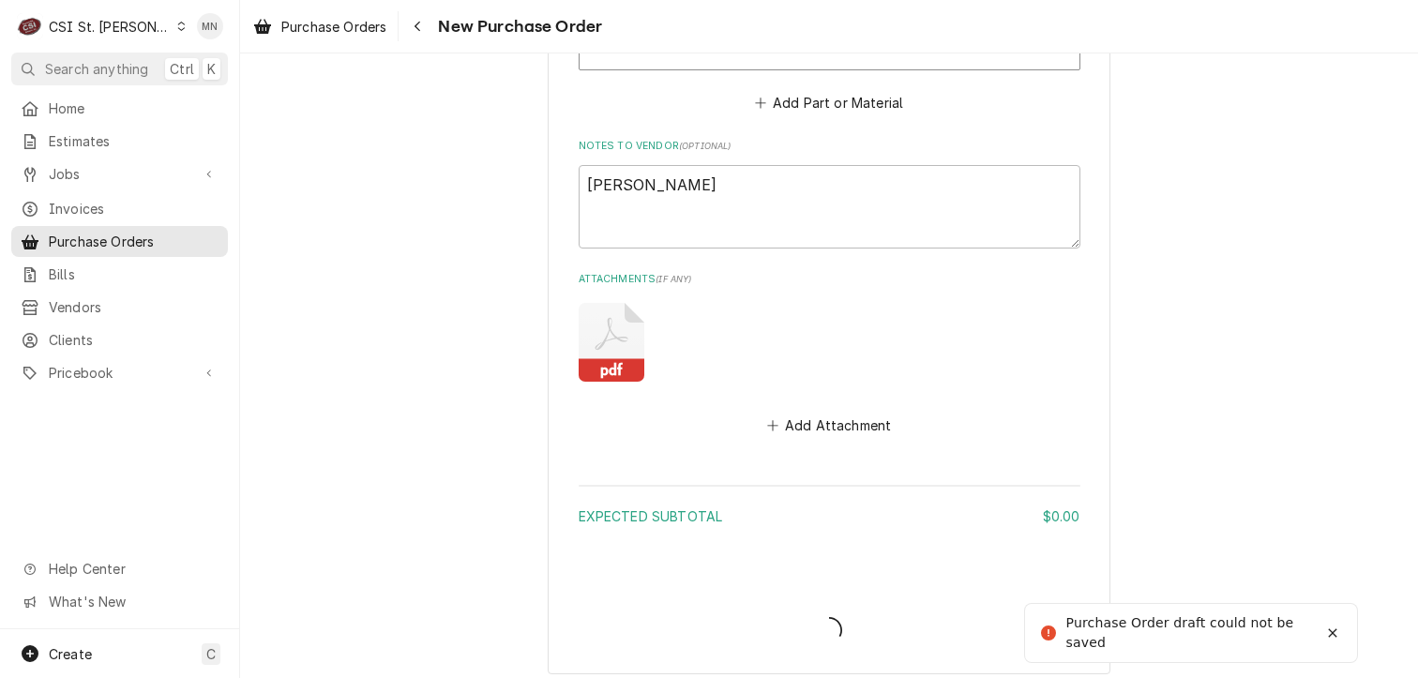
type textarea "x"
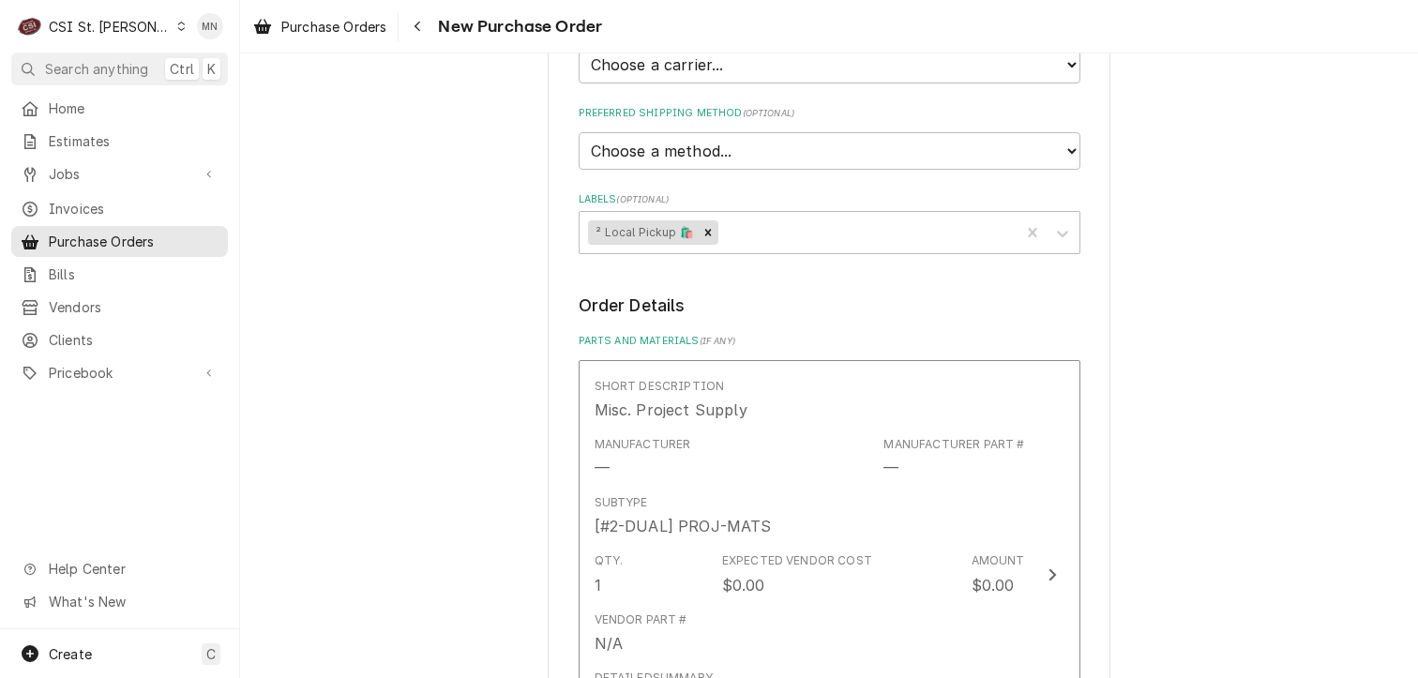
scroll to position [471, 0]
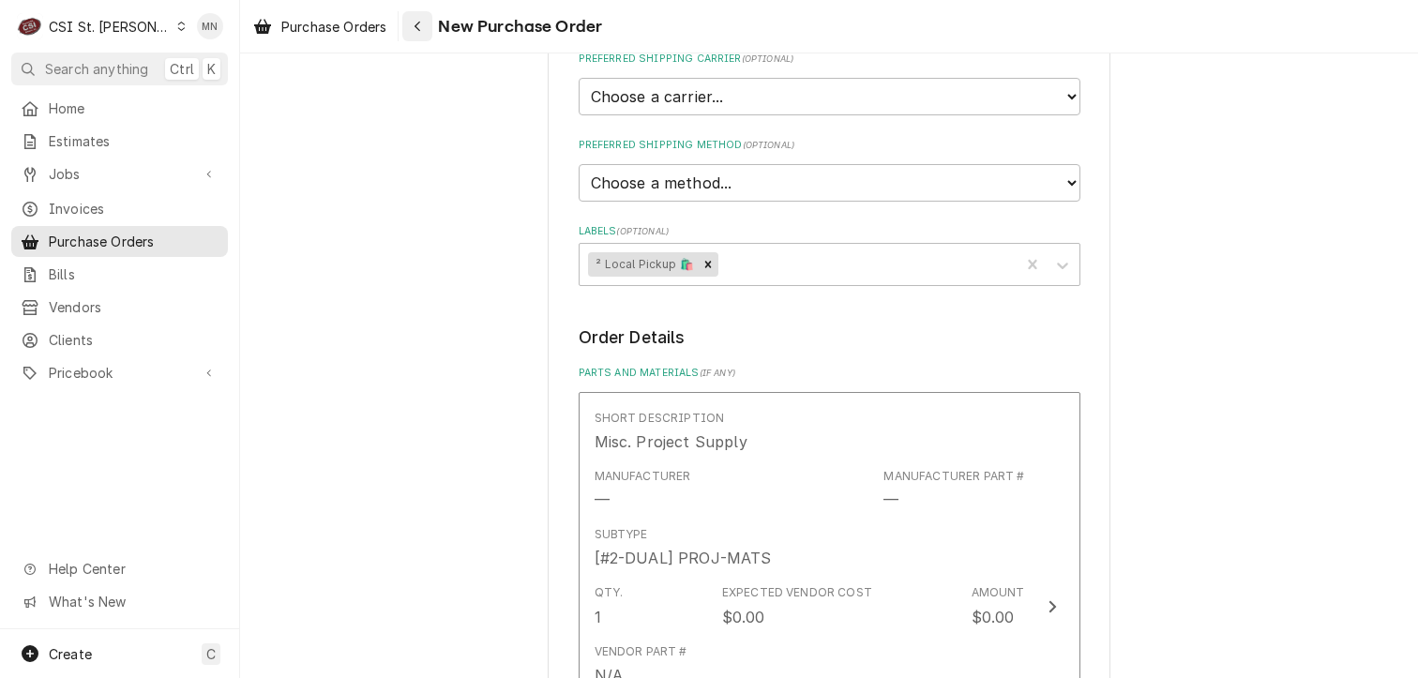
click at [416, 31] on icon "Navigate back" at bounding box center [418, 26] width 8 height 13
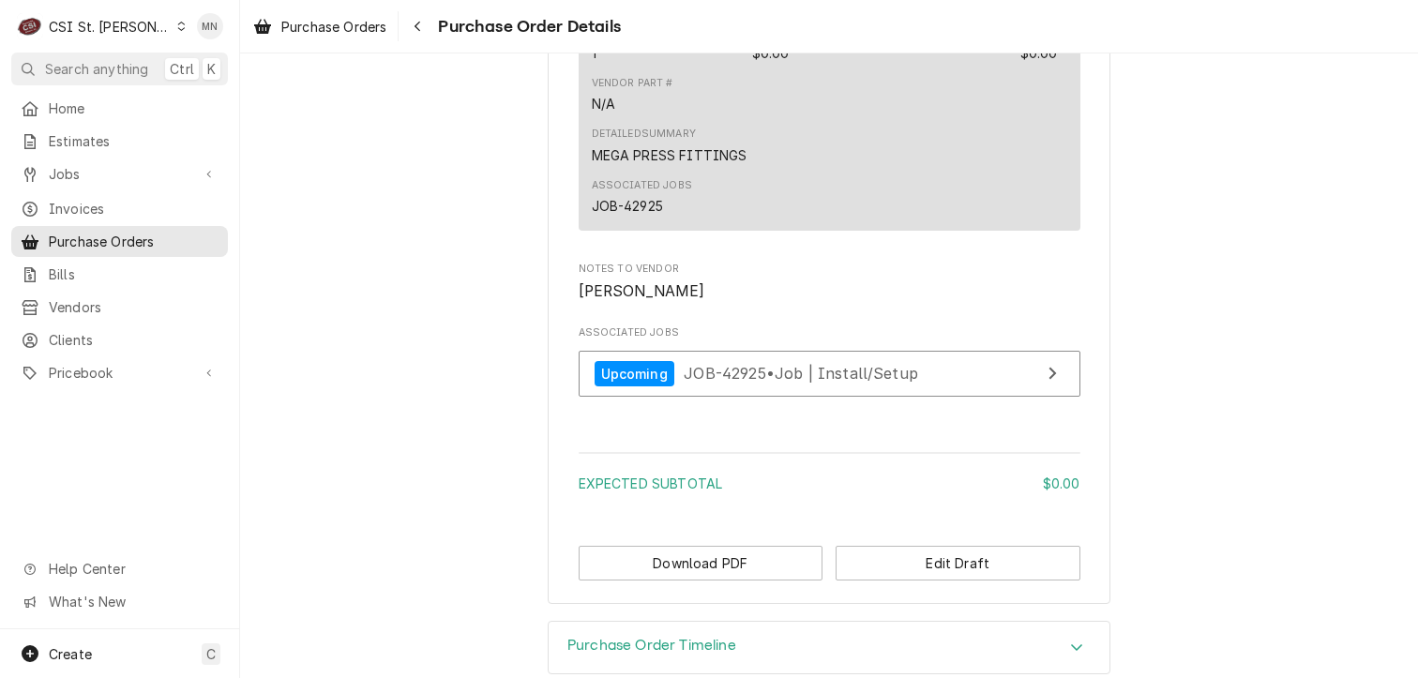
scroll to position [1323, 0]
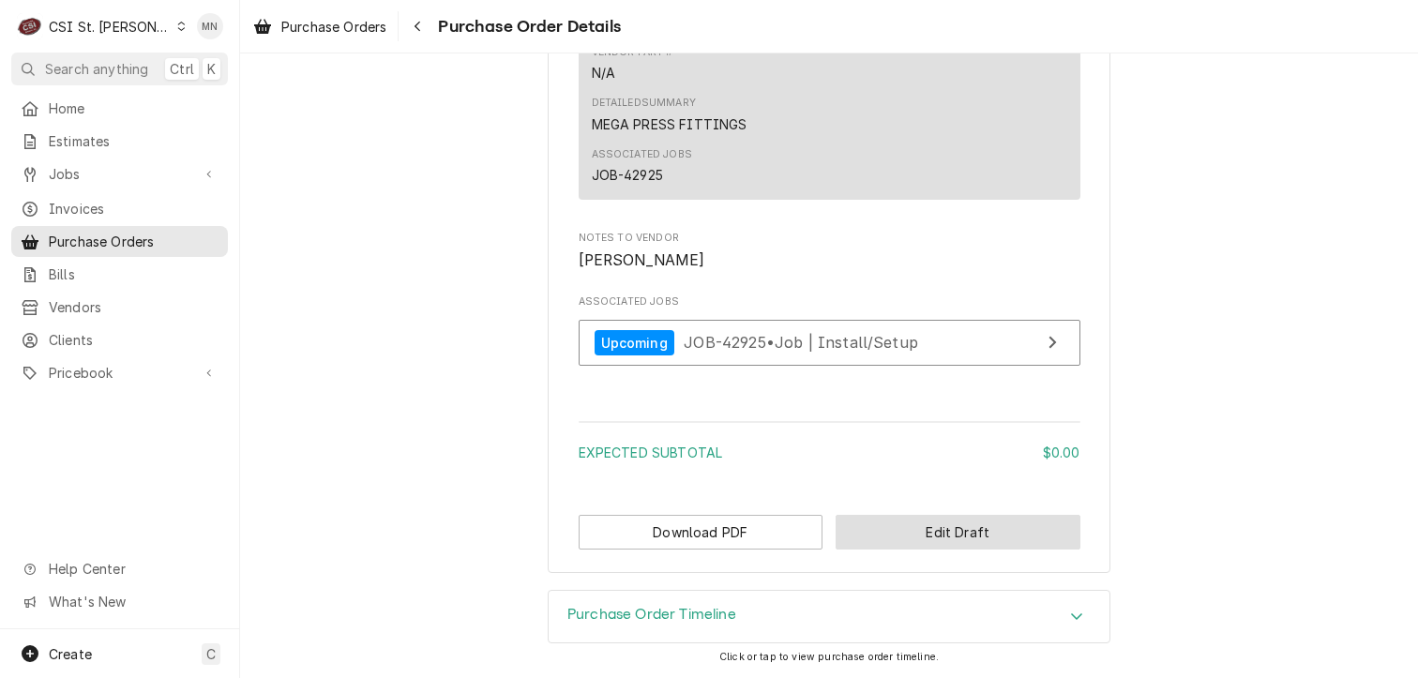
click at [915, 536] on button "Edit Draft" at bounding box center [958, 532] width 245 height 35
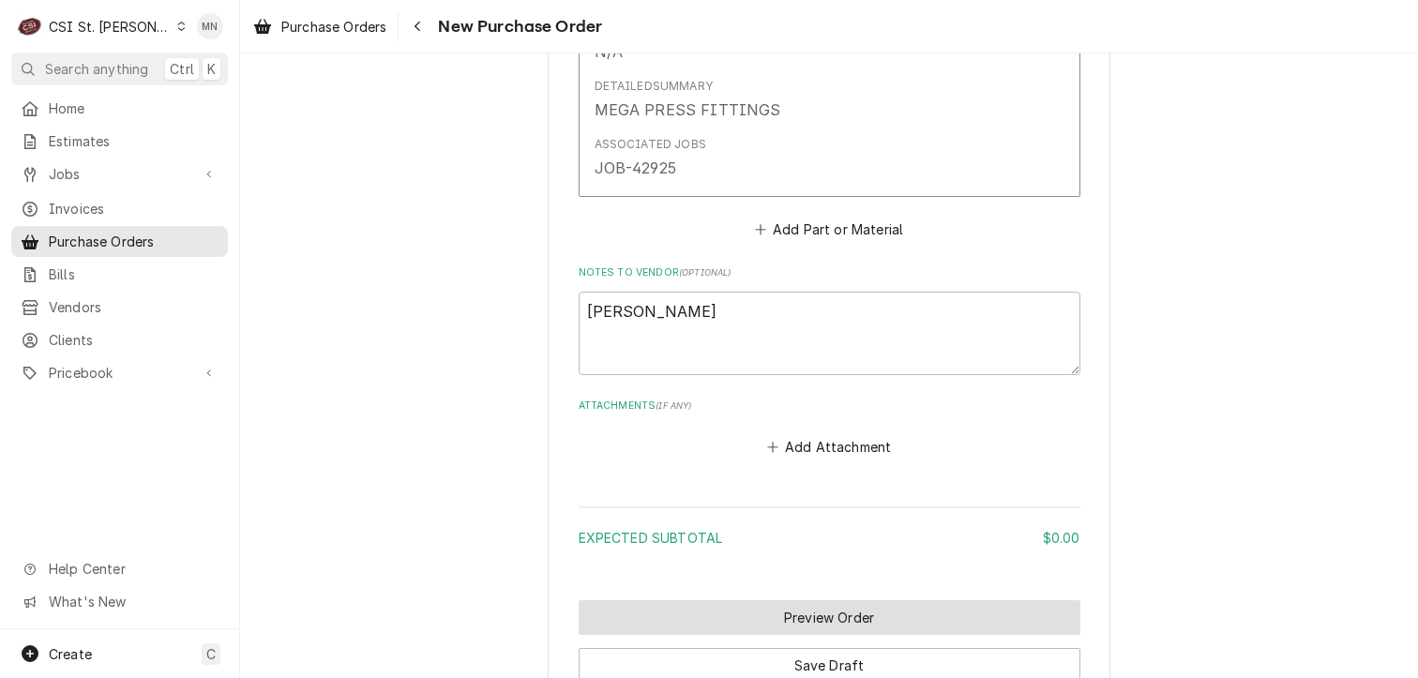
scroll to position [1221, 0]
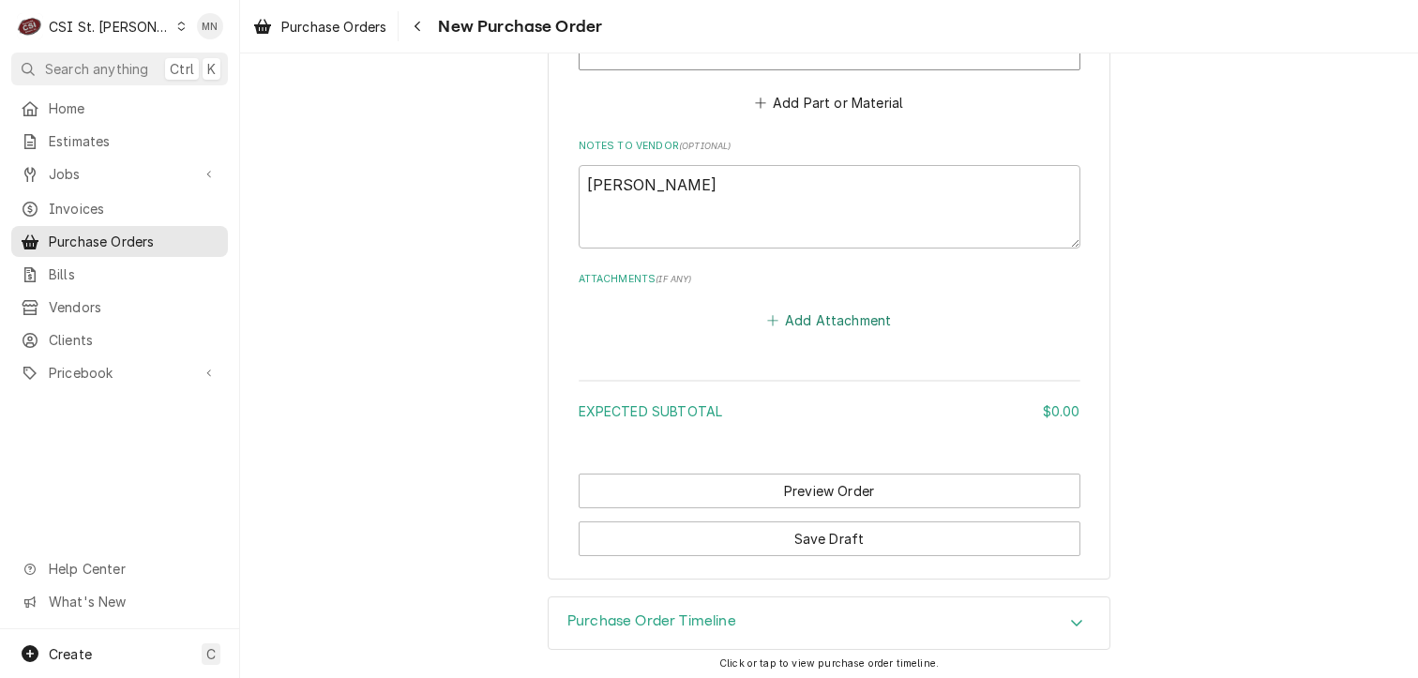
click at [825, 318] on button "Add Attachment" at bounding box center [829, 321] width 131 height 26
type textarea "x"
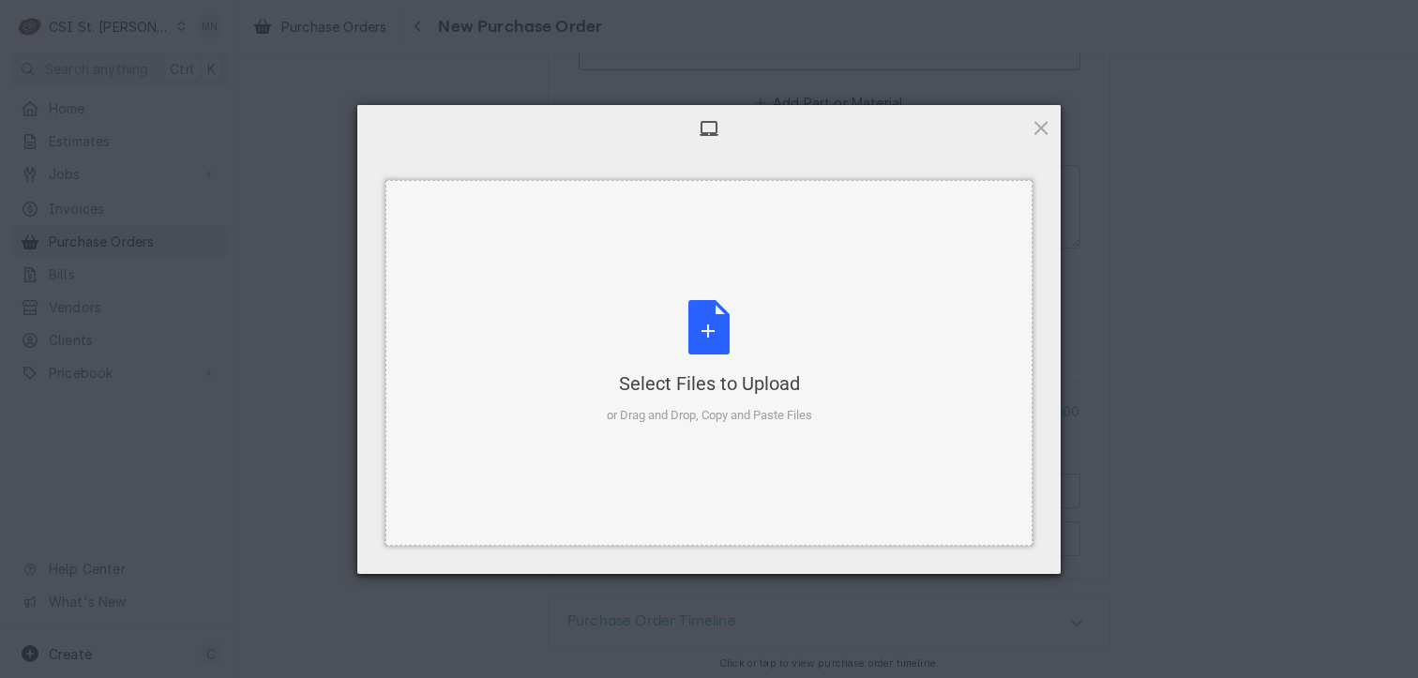
click at [764, 357] on div "Select Files to Upload or Drag and Drop, Copy and Paste Files" at bounding box center [709, 362] width 205 height 125
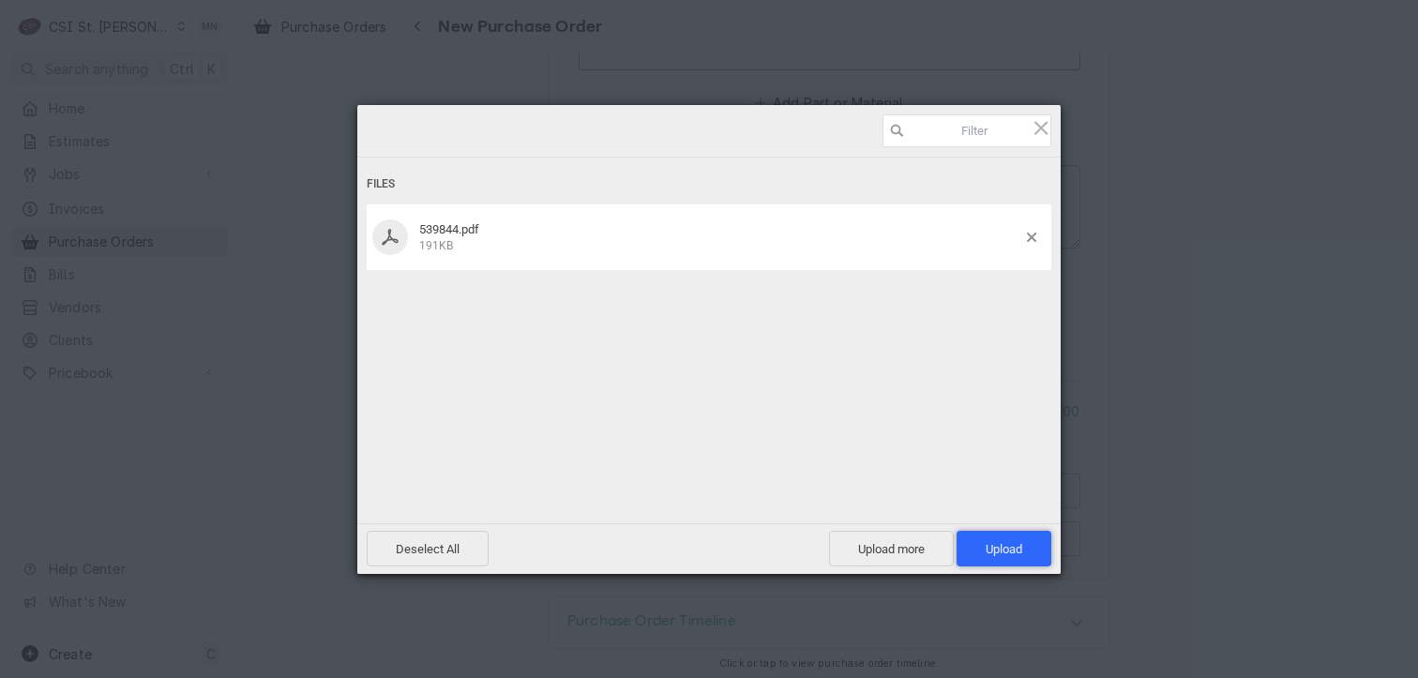
click at [1023, 554] on span "Upload 1" at bounding box center [1004, 549] width 95 height 36
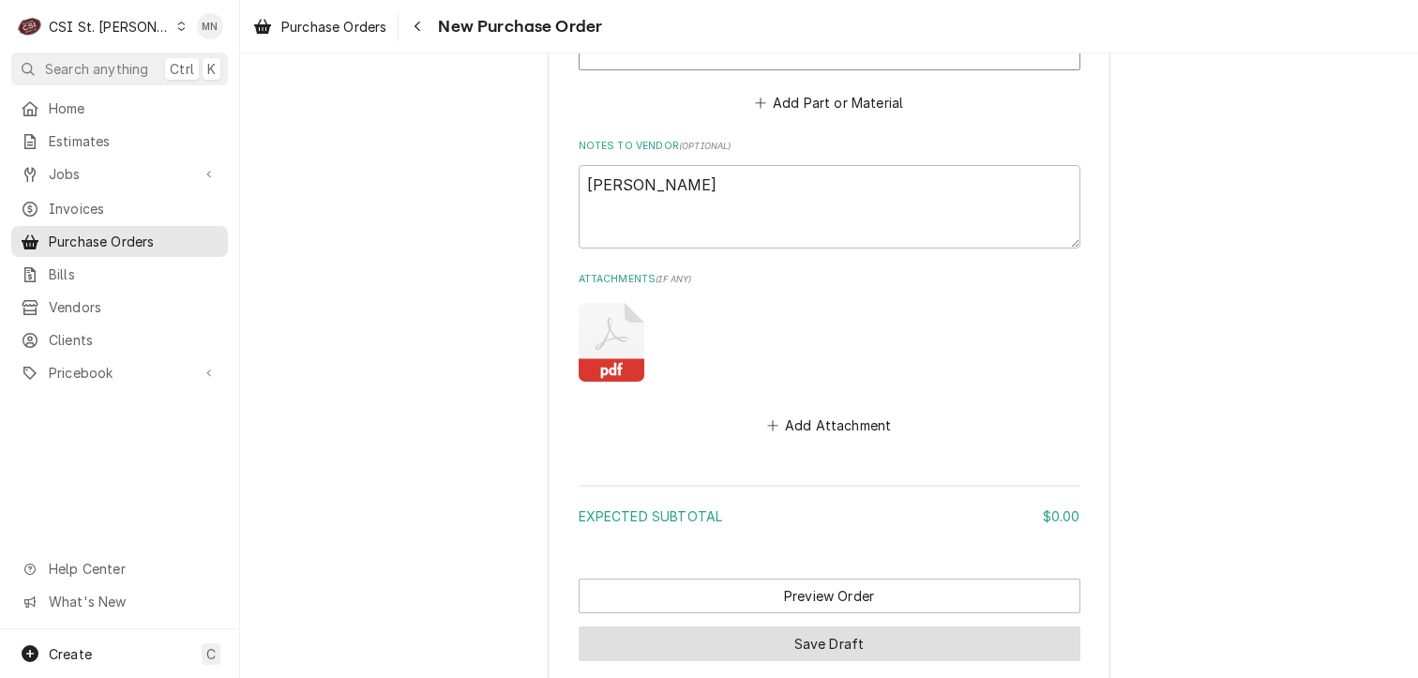
click at [797, 649] on button "Save Draft" at bounding box center [830, 644] width 502 height 35
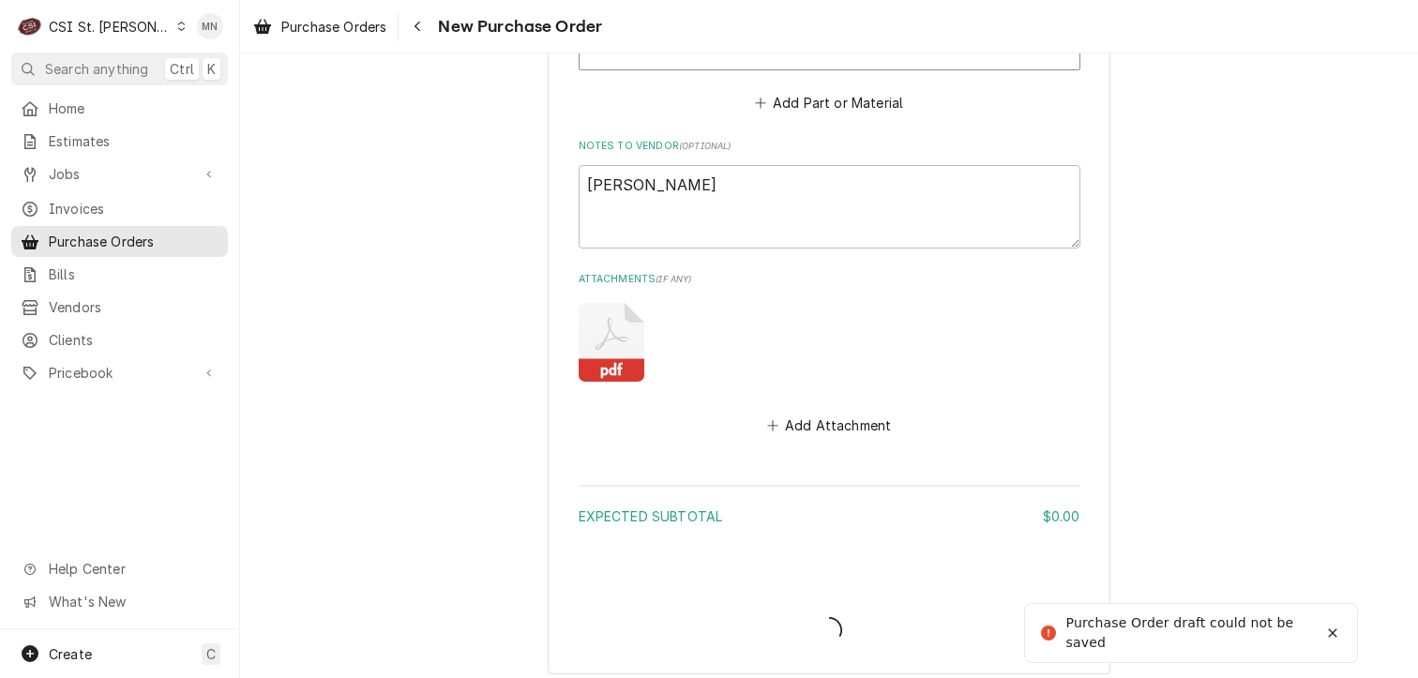
type textarea "x"
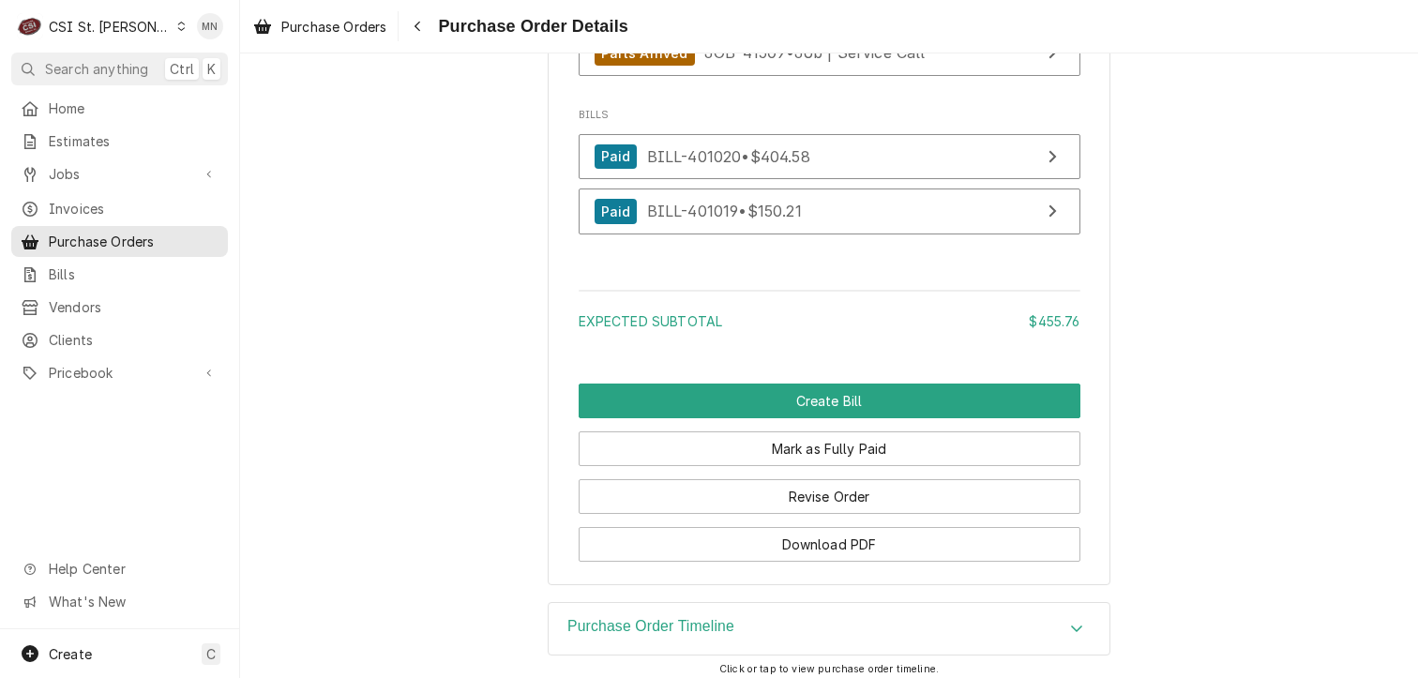
scroll to position [5065, 0]
